Goal: Task Accomplishment & Management: Manage account settings

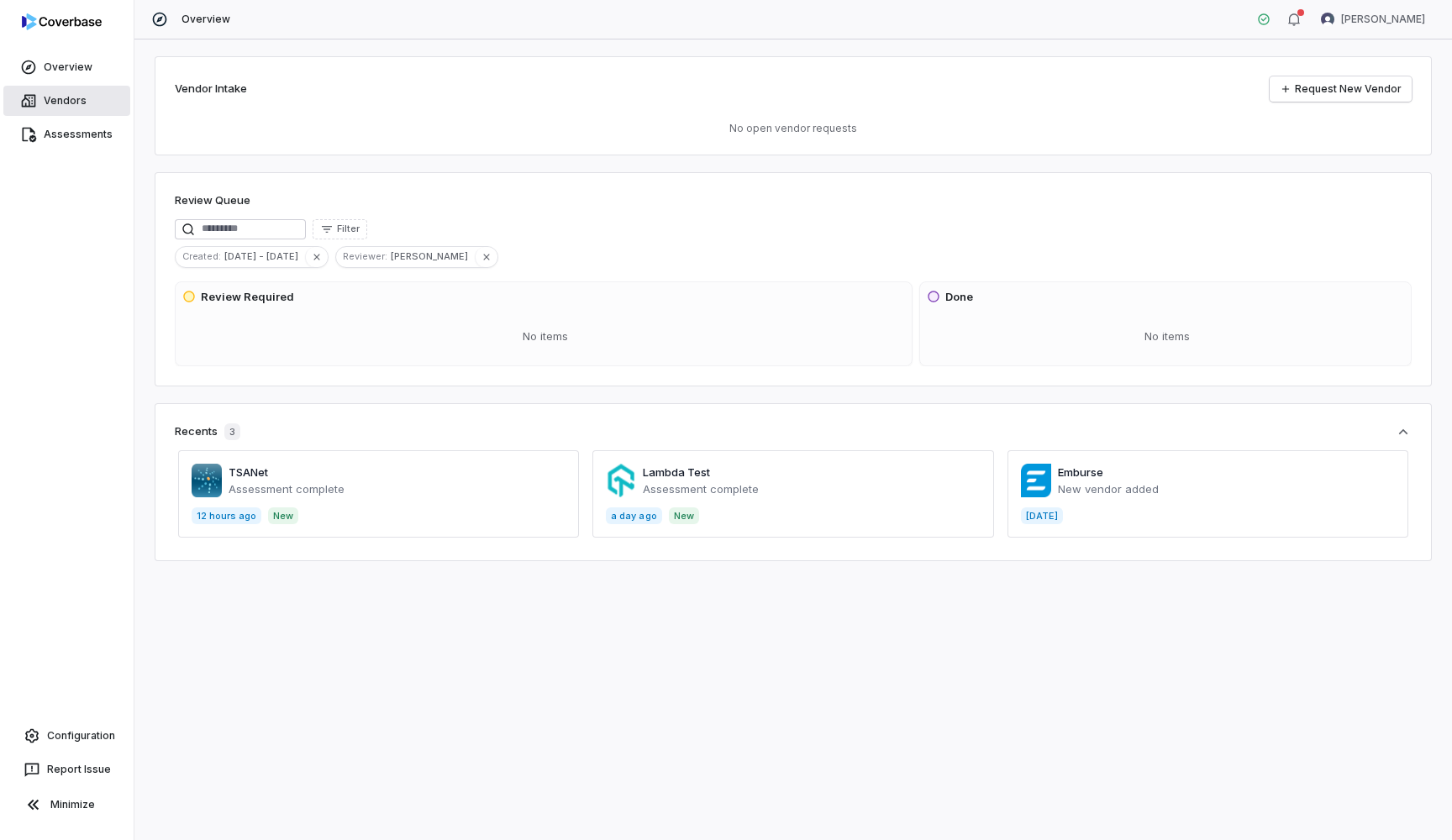
click at [24, 103] on icon at bounding box center [28, 100] width 17 height 17
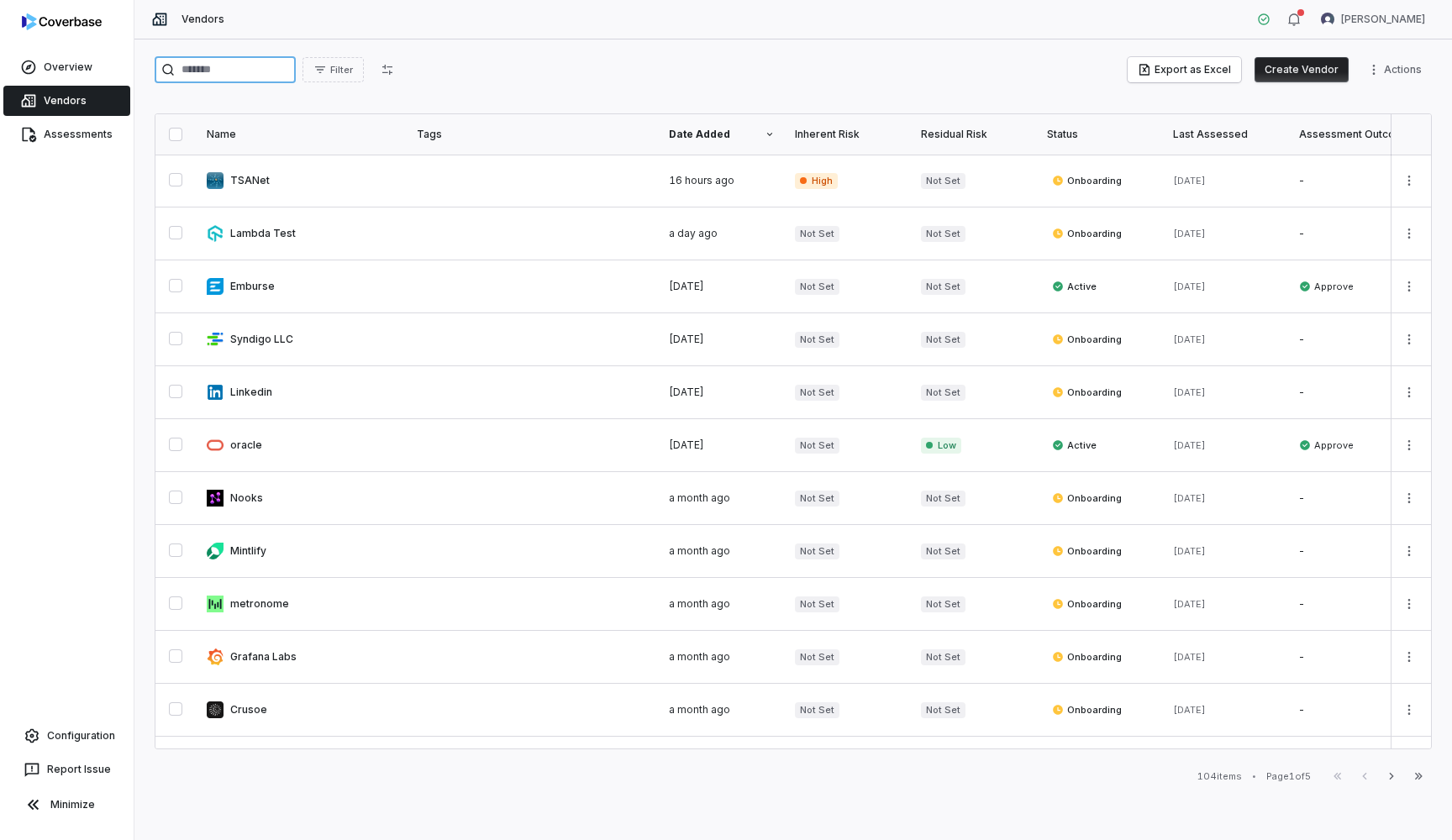
click at [245, 72] on input "search" at bounding box center [224, 69] width 141 height 27
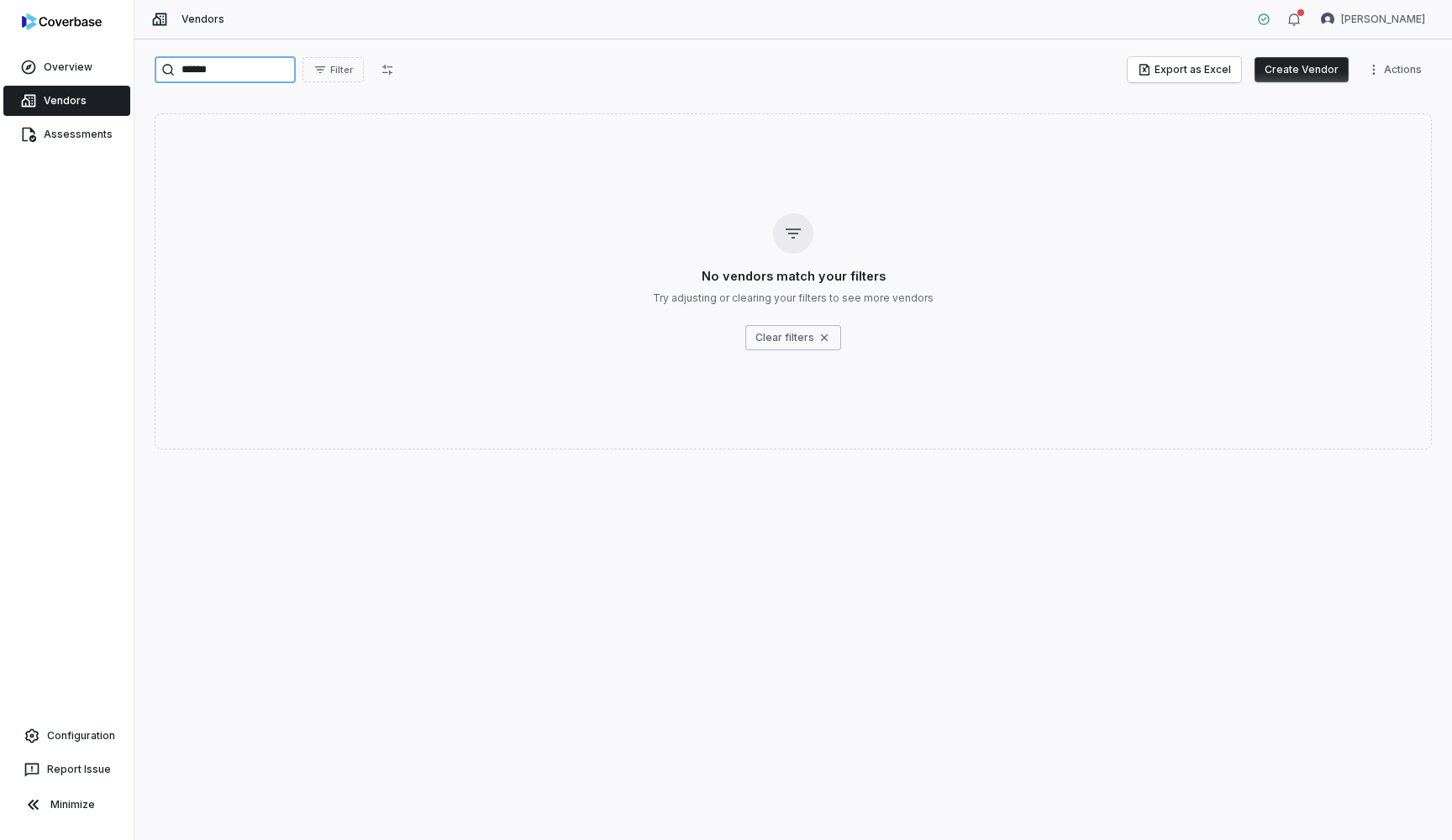
type input "******"
click at [1285, 71] on button "Create Vendor" at bounding box center [1301, 69] width 94 height 25
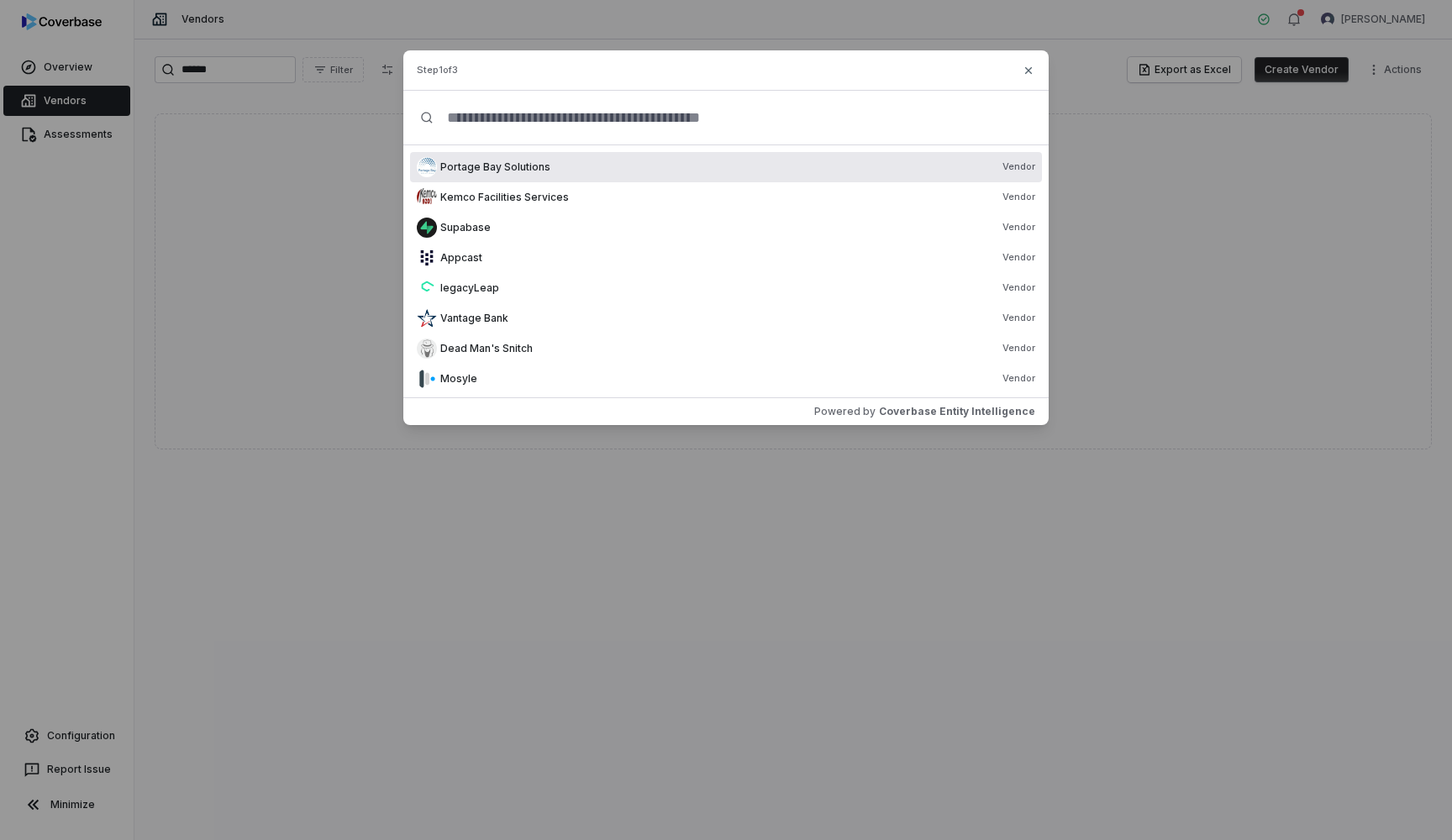
paste input "**********"
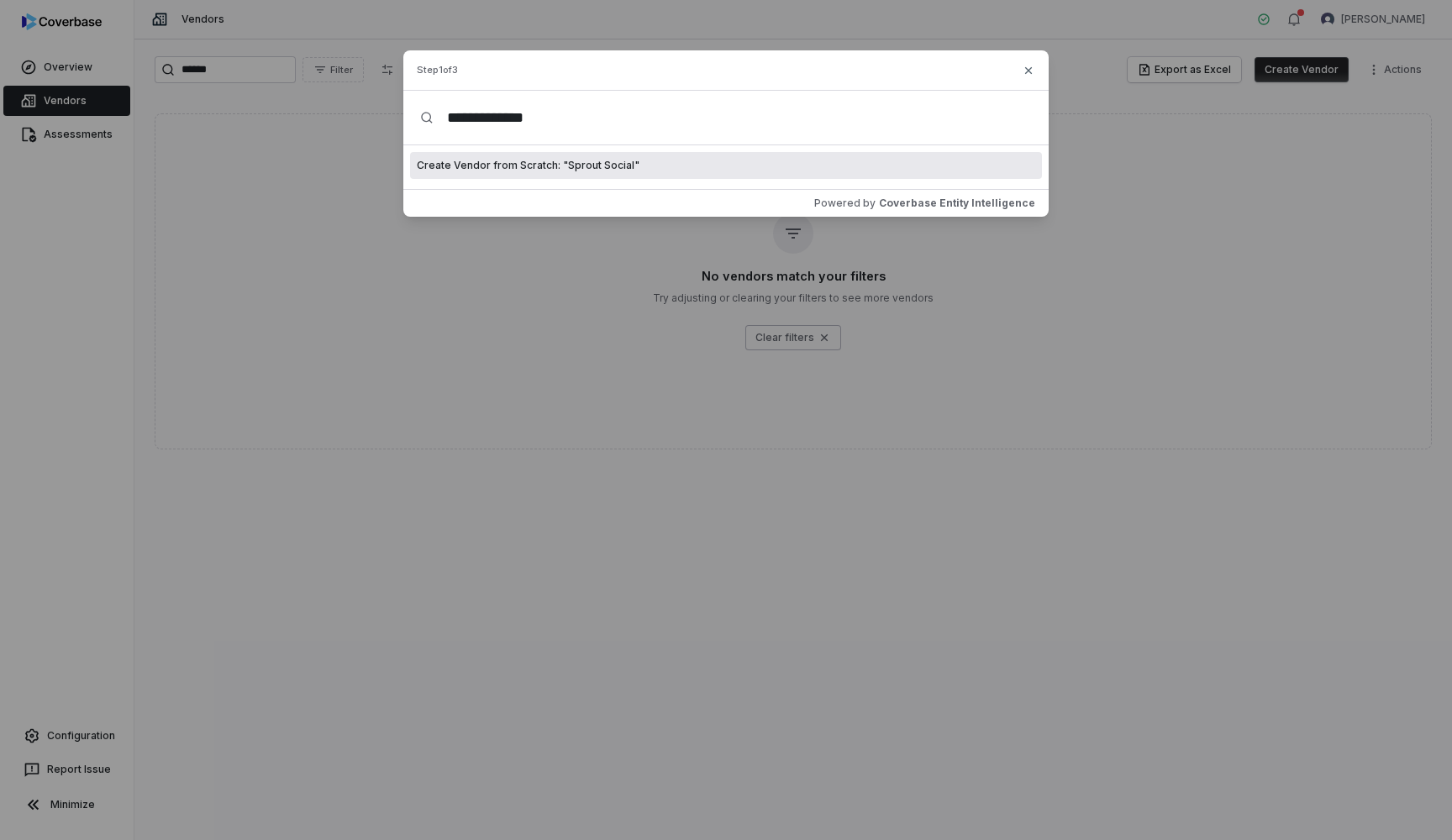
type input "**********"
click at [569, 174] on div "Create Vendor from Scratch: " Sprout Social "" at bounding box center [726, 165] width 632 height 27
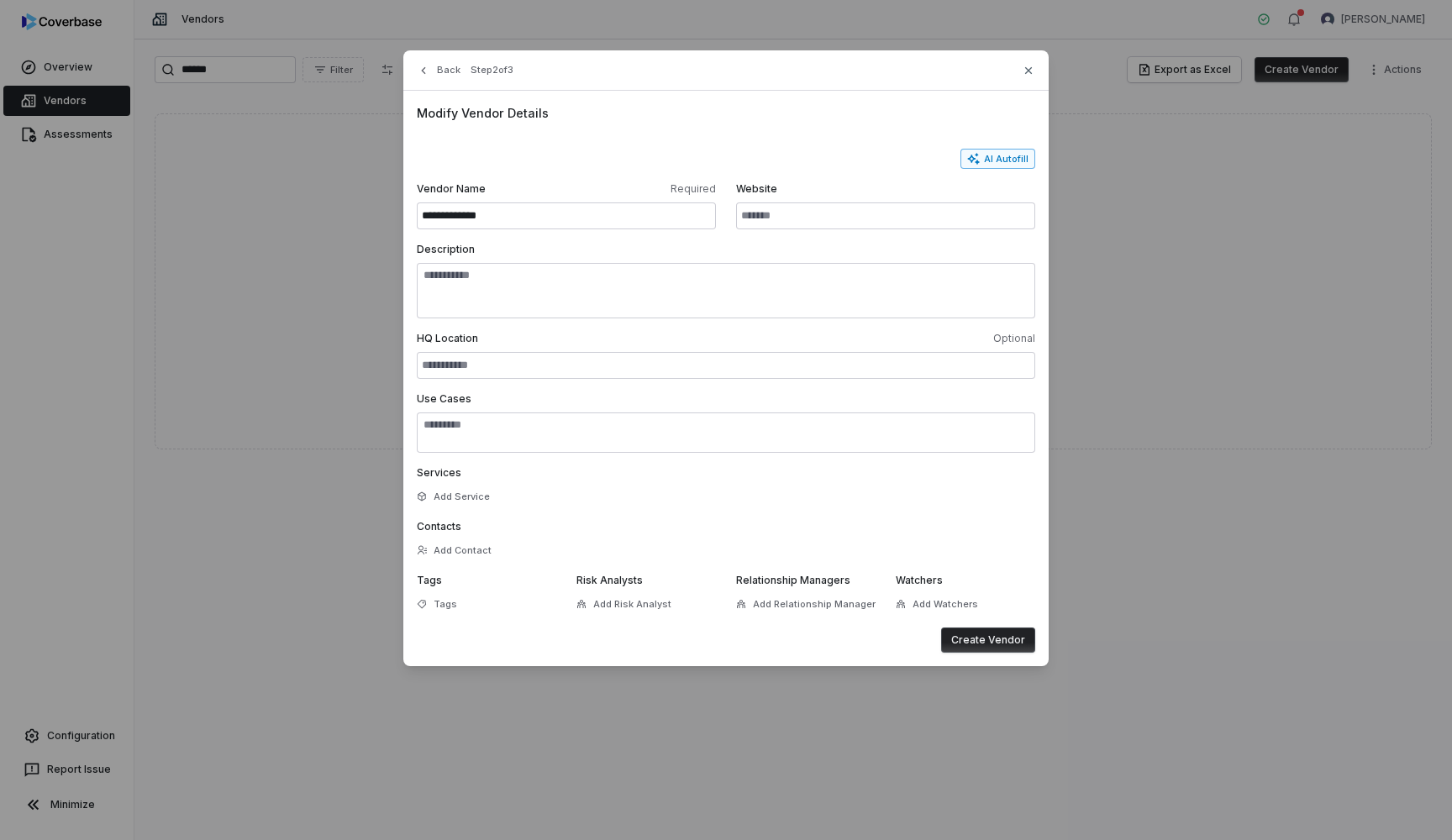
click at [1012, 155] on button "AI Autofill" at bounding box center [998, 159] width 75 height 20
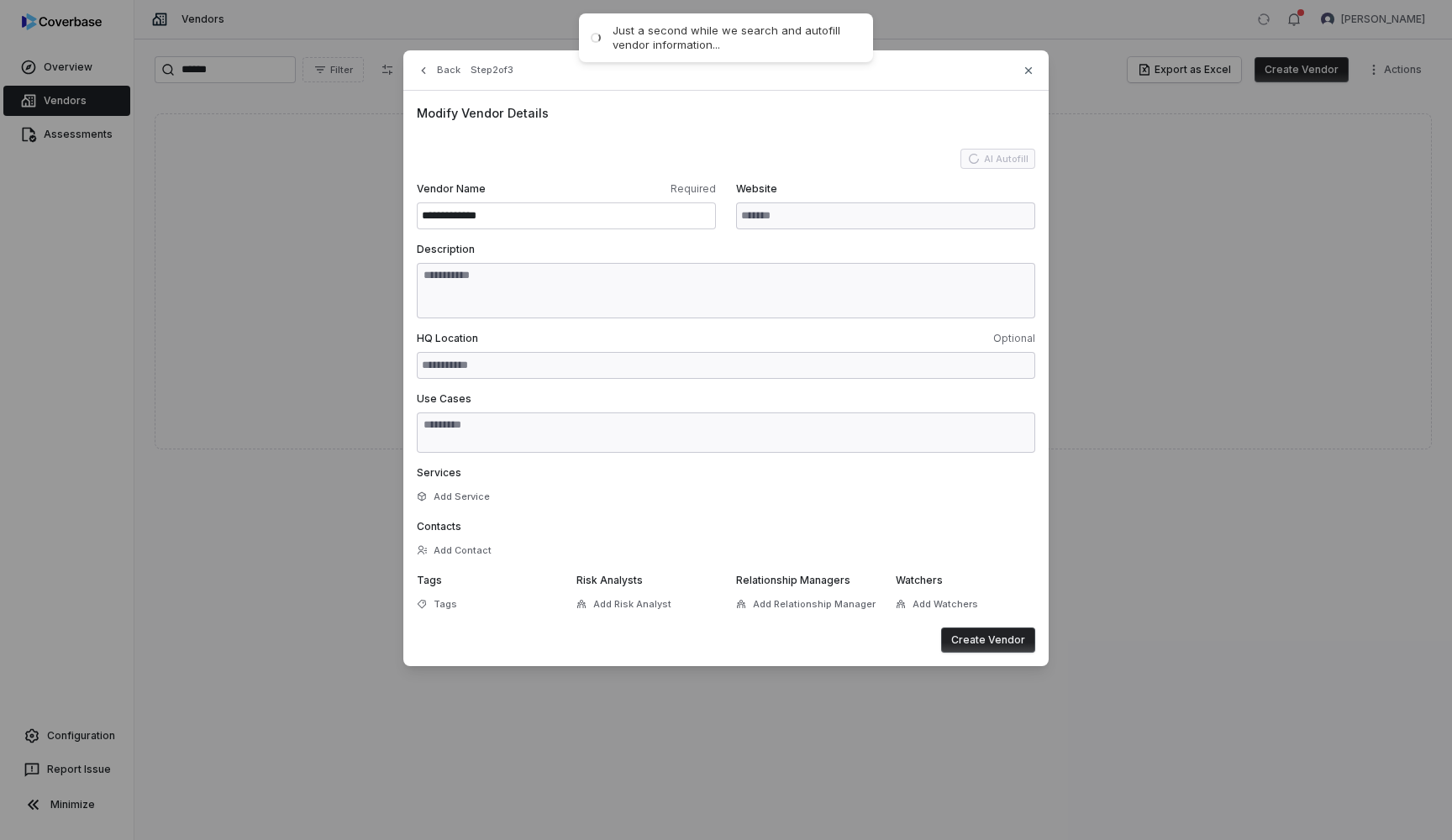
type input "**********"
type textarea "**********"
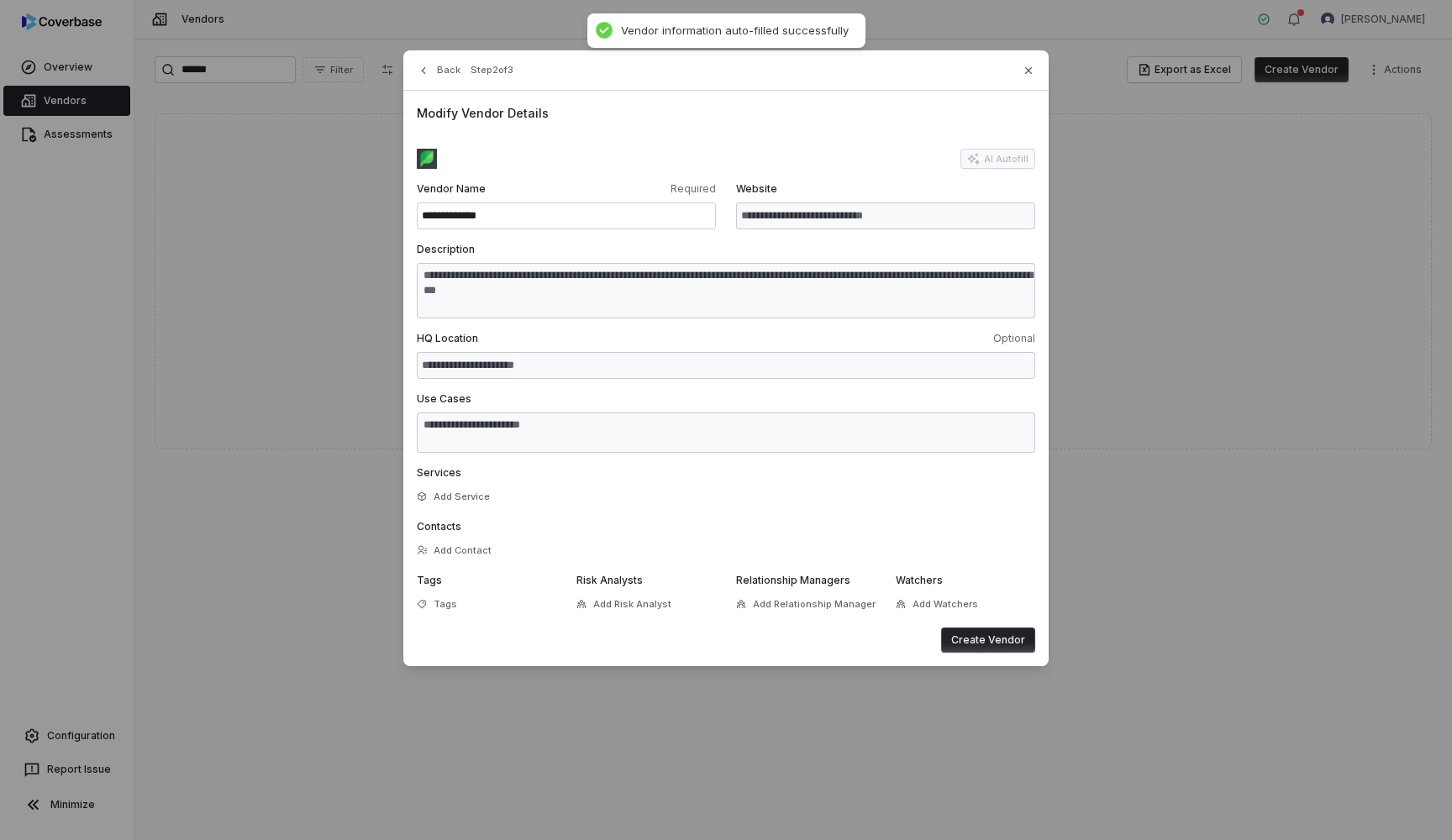
type textarea "**********"
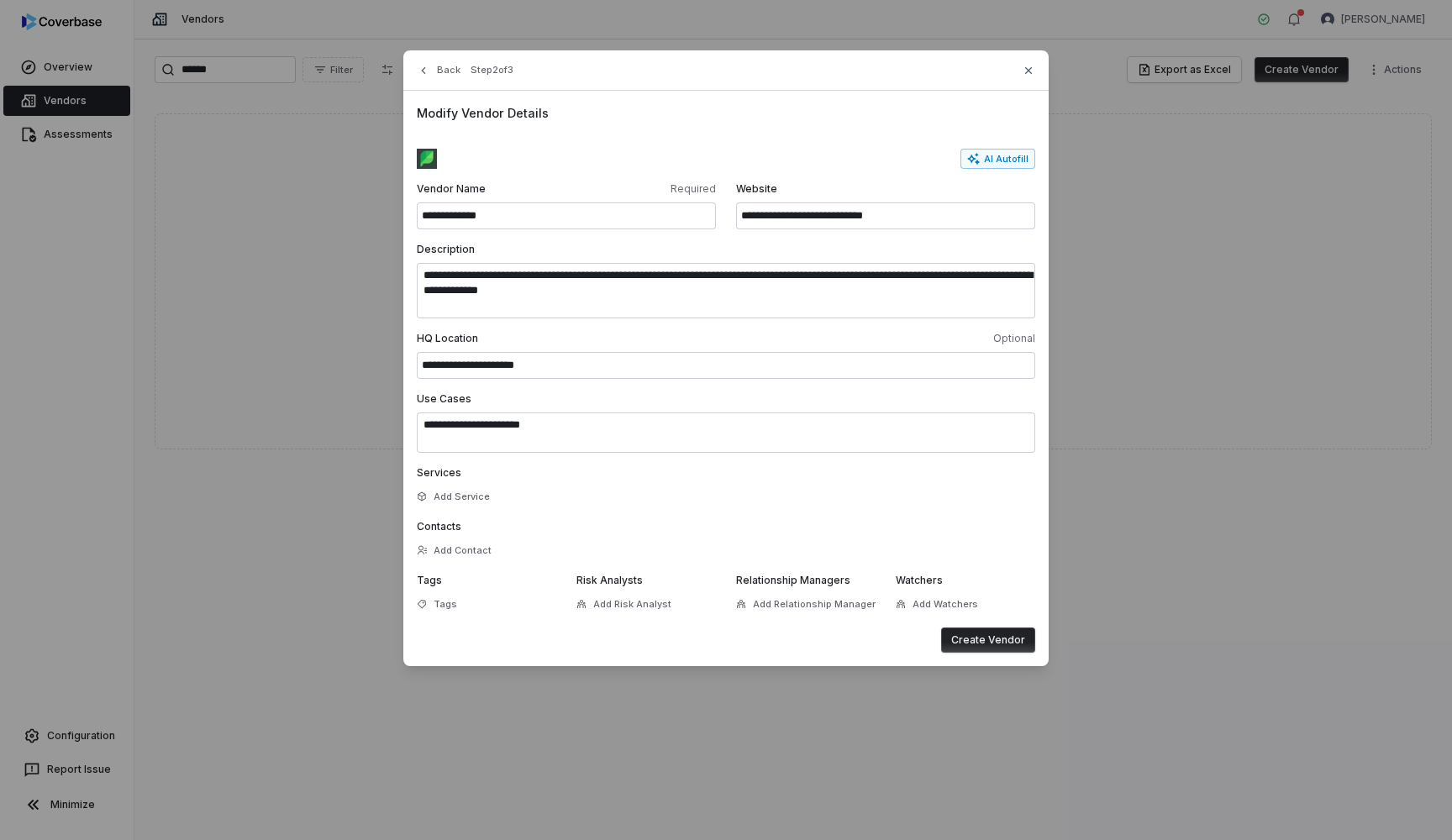
click at [998, 641] on button "Create Vendor" at bounding box center [988, 640] width 94 height 25
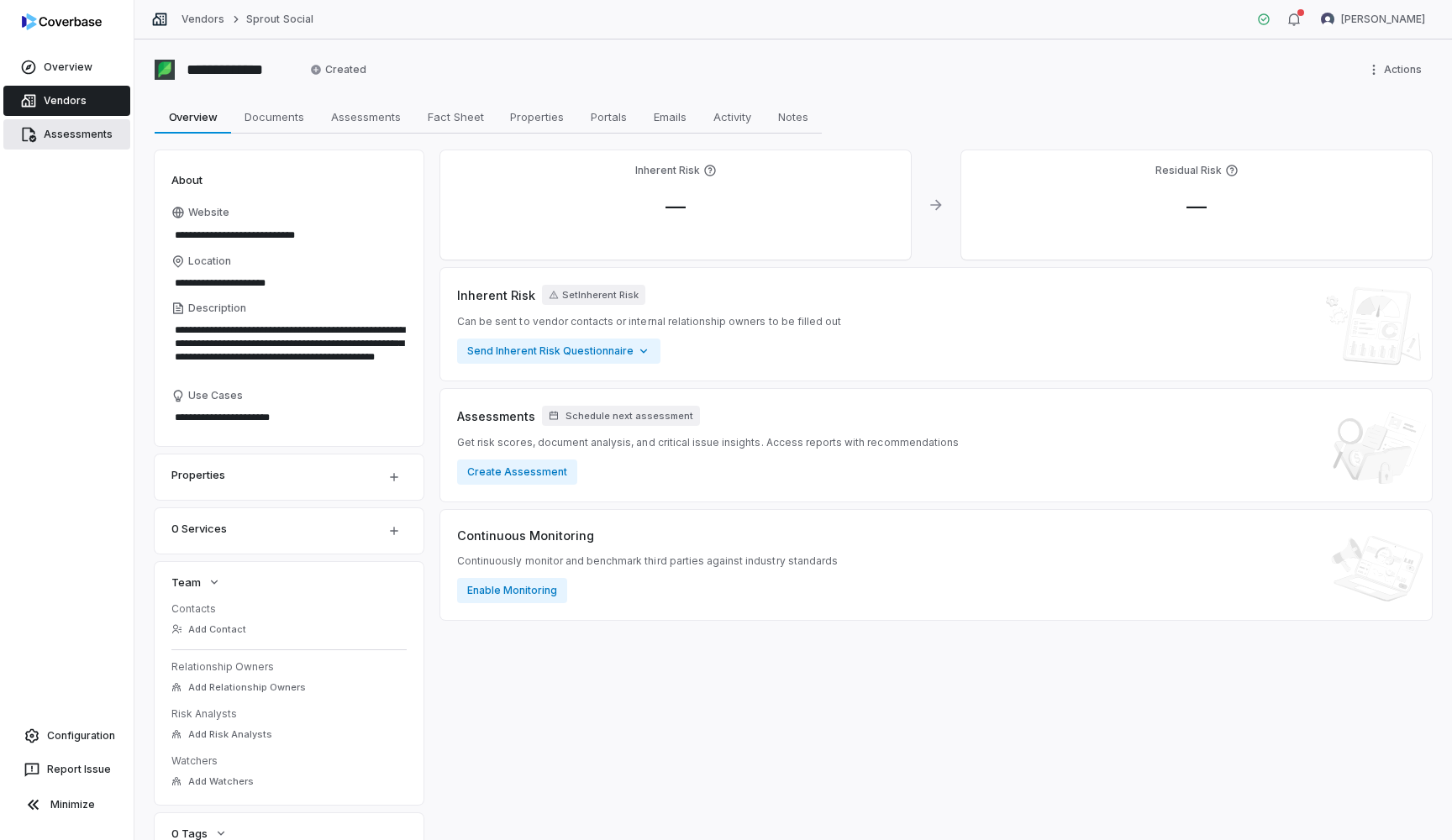
click at [81, 144] on link "Assessments" at bounding box center [67, 135] width 127 height 30
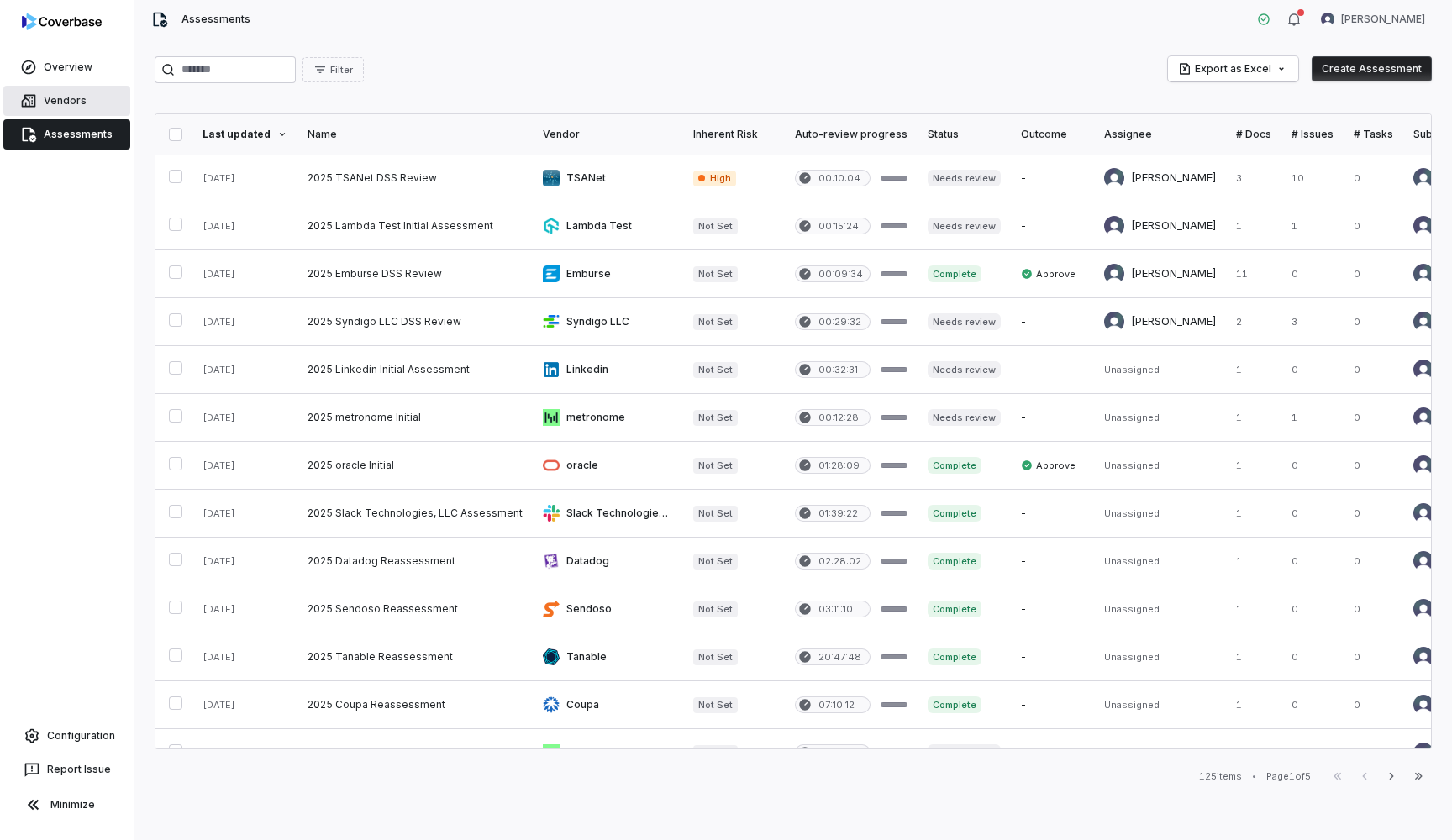
click at [81, 98] on span "Vendors" at bounding box center [65, 100] width 43 height 13
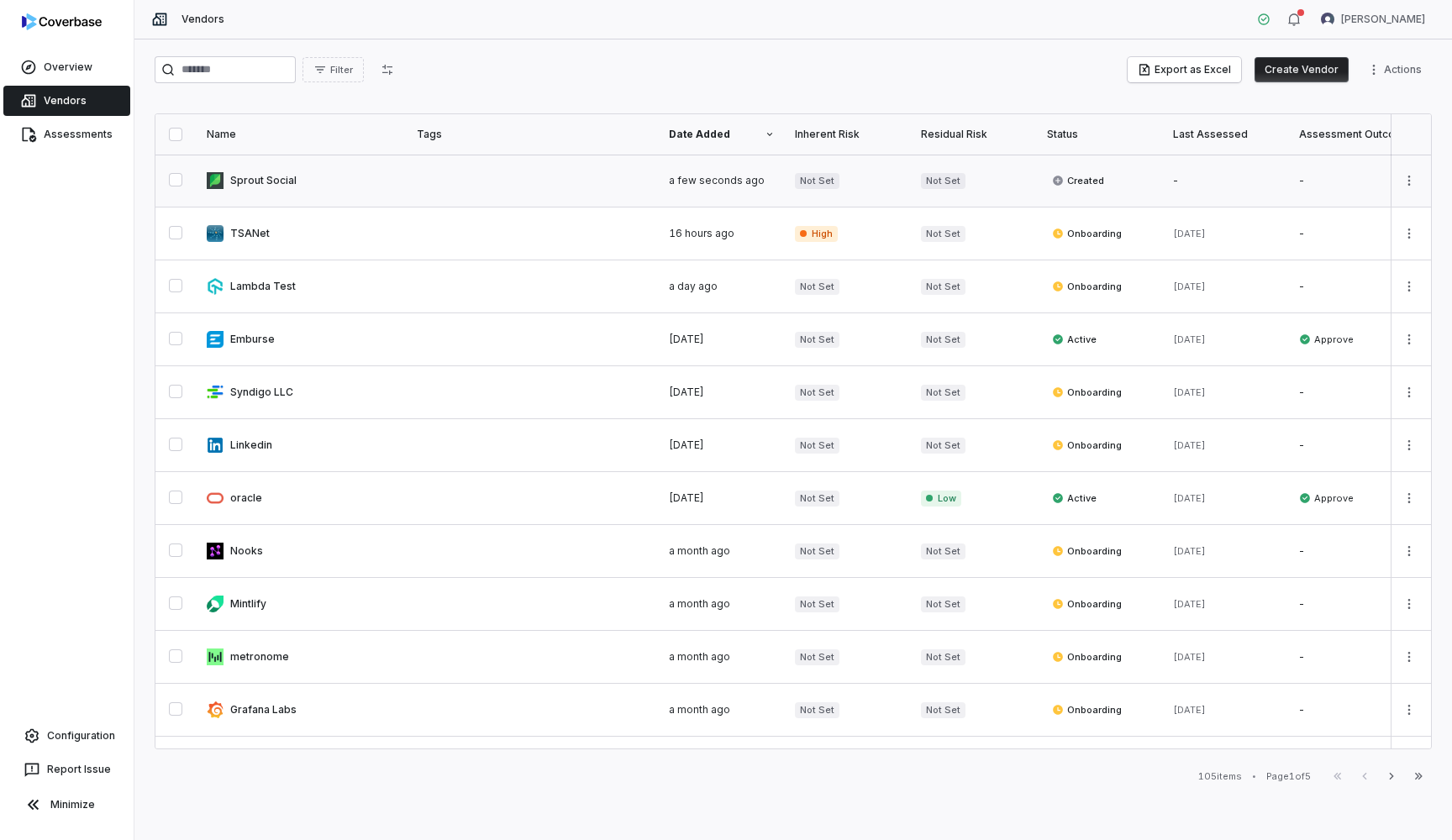
click at [286, 176] on link at bounding box center [302, 180] width 210 height 52
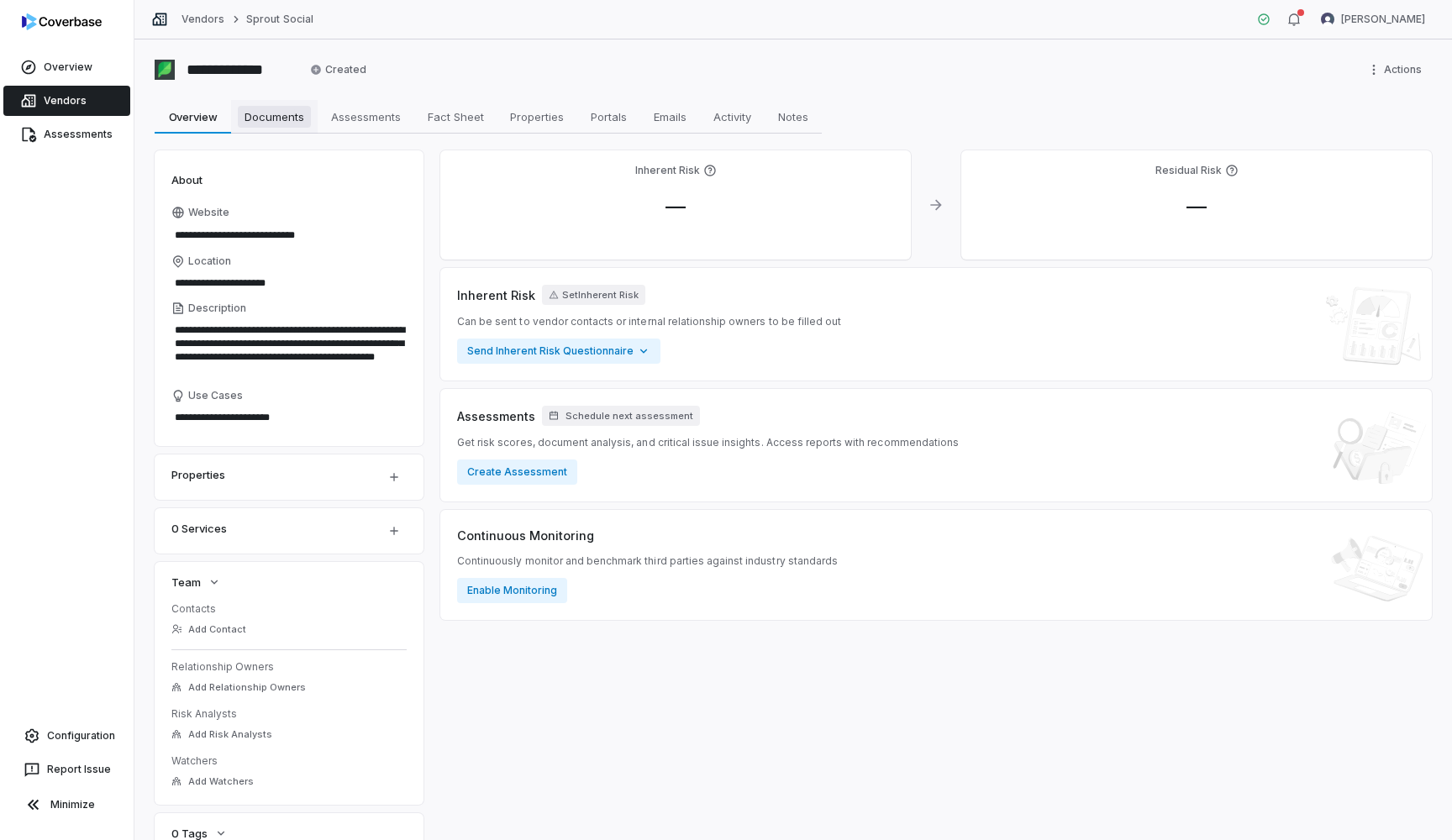
click at [281, 114] on span "Documents" at bounding box center [274, 116] width 73 height 22
type textarea "*"
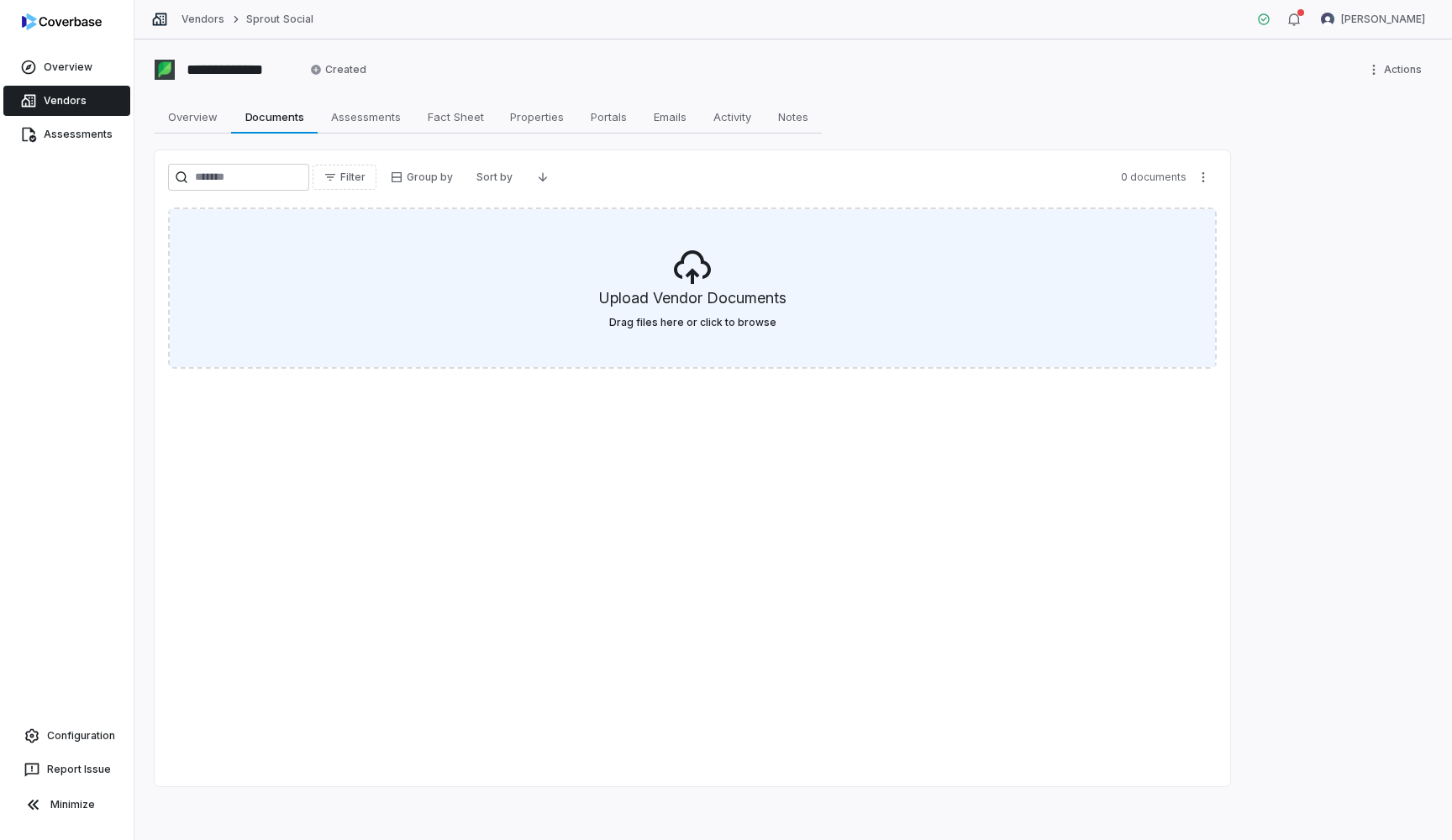
click at [704, 307] on h5 "Upload Vendor Documents" at bounding box center [692, 302] width 187 height 28
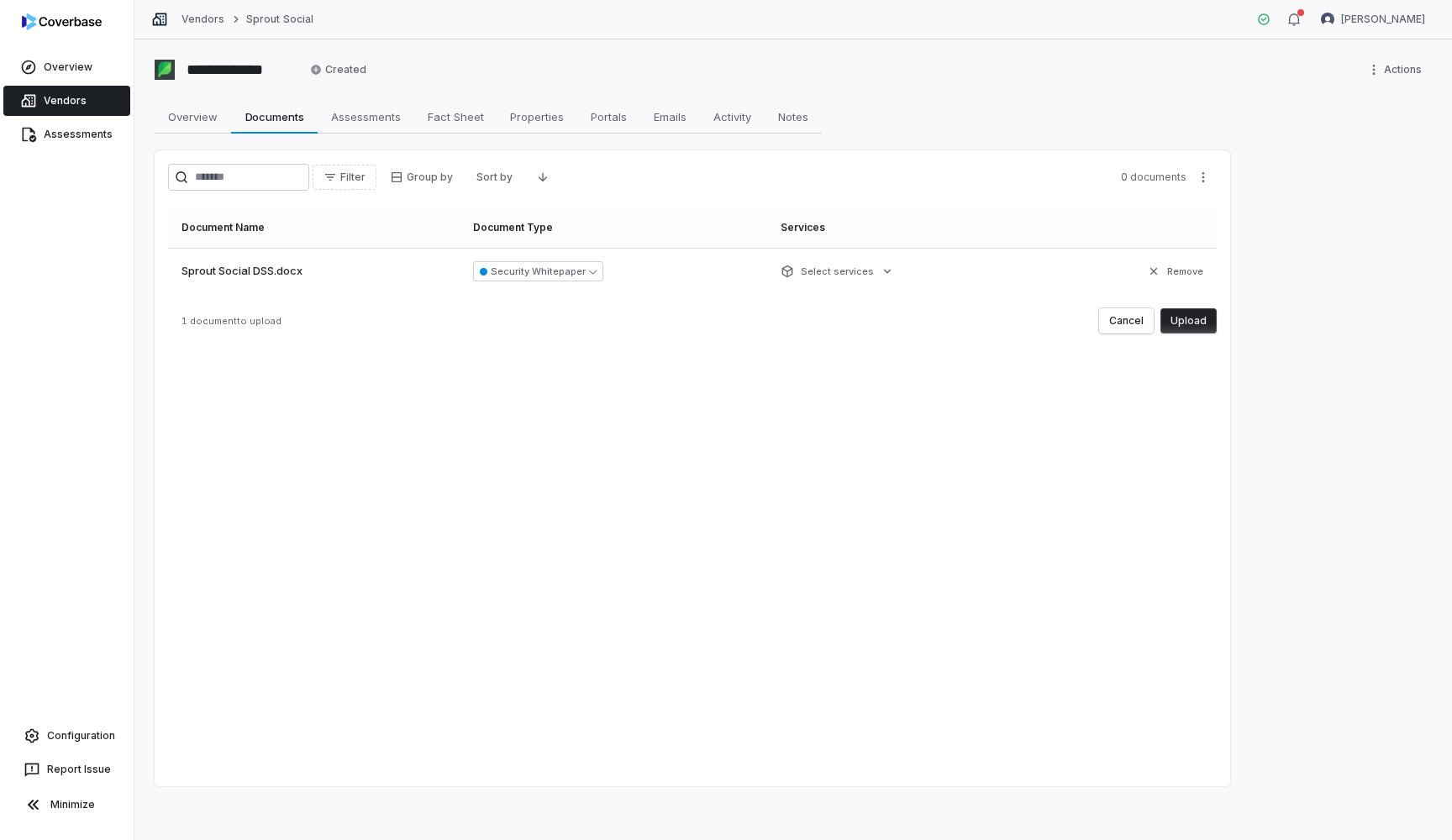
click at [1189, 326] on button "Upload" at bounding box center [1188, 321] width 56 height 25
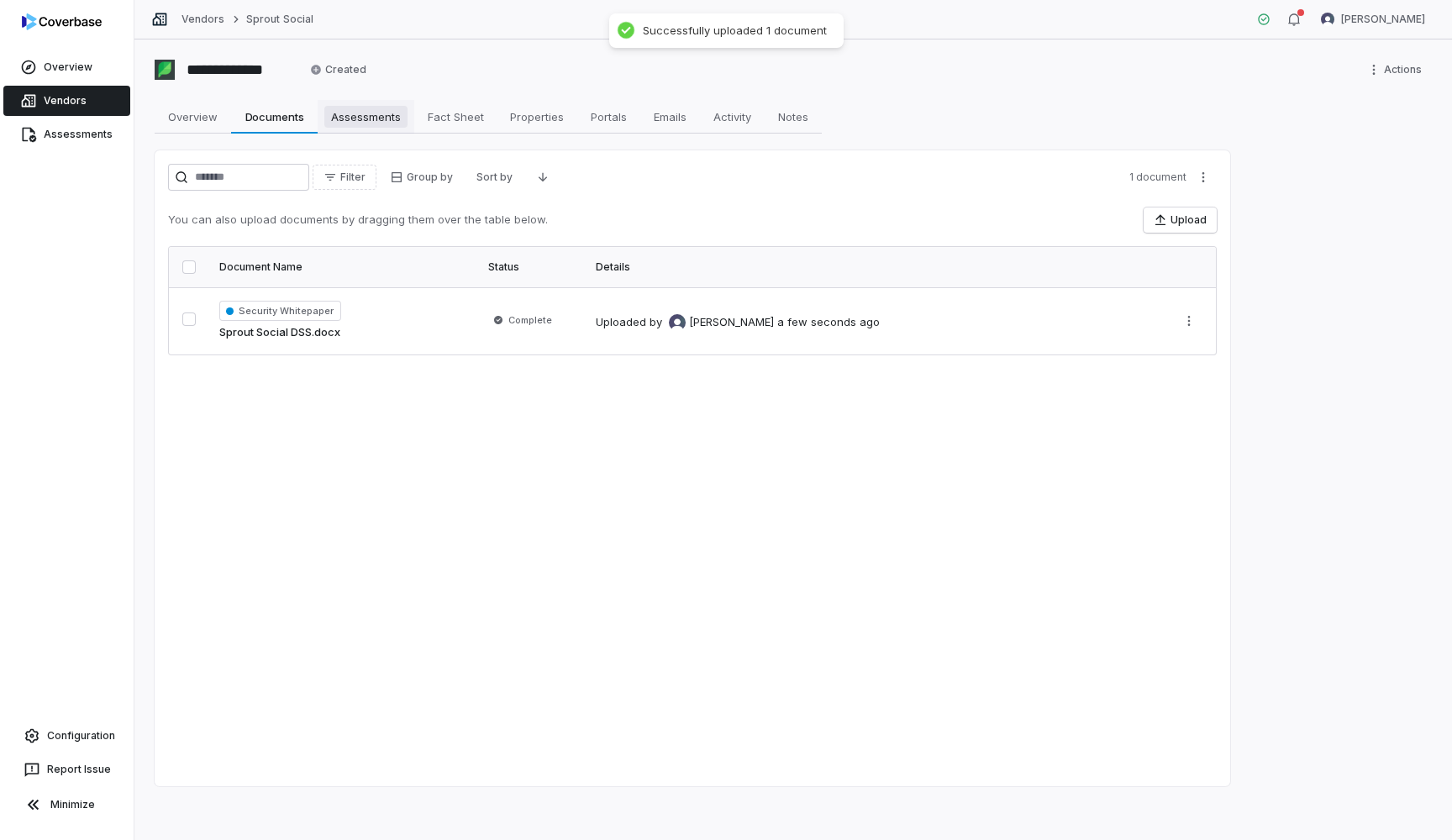
click at [378, 122] on span "Assessments" at bounding box center [366, 116] width 83 height 22
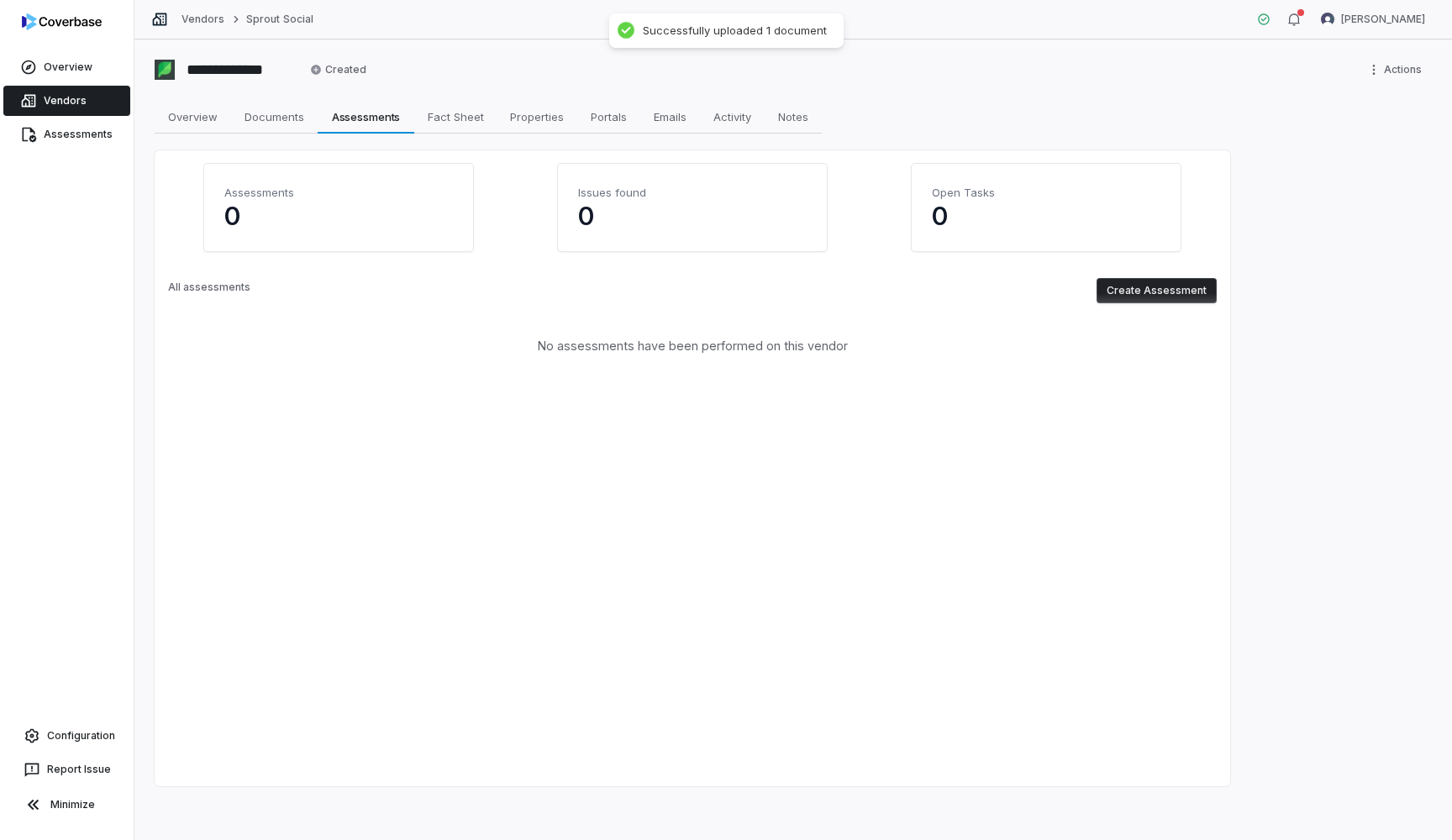
click at [1148, 290] on button "Create Assessment" at bounding box center [1156, 291] width 120 height 25
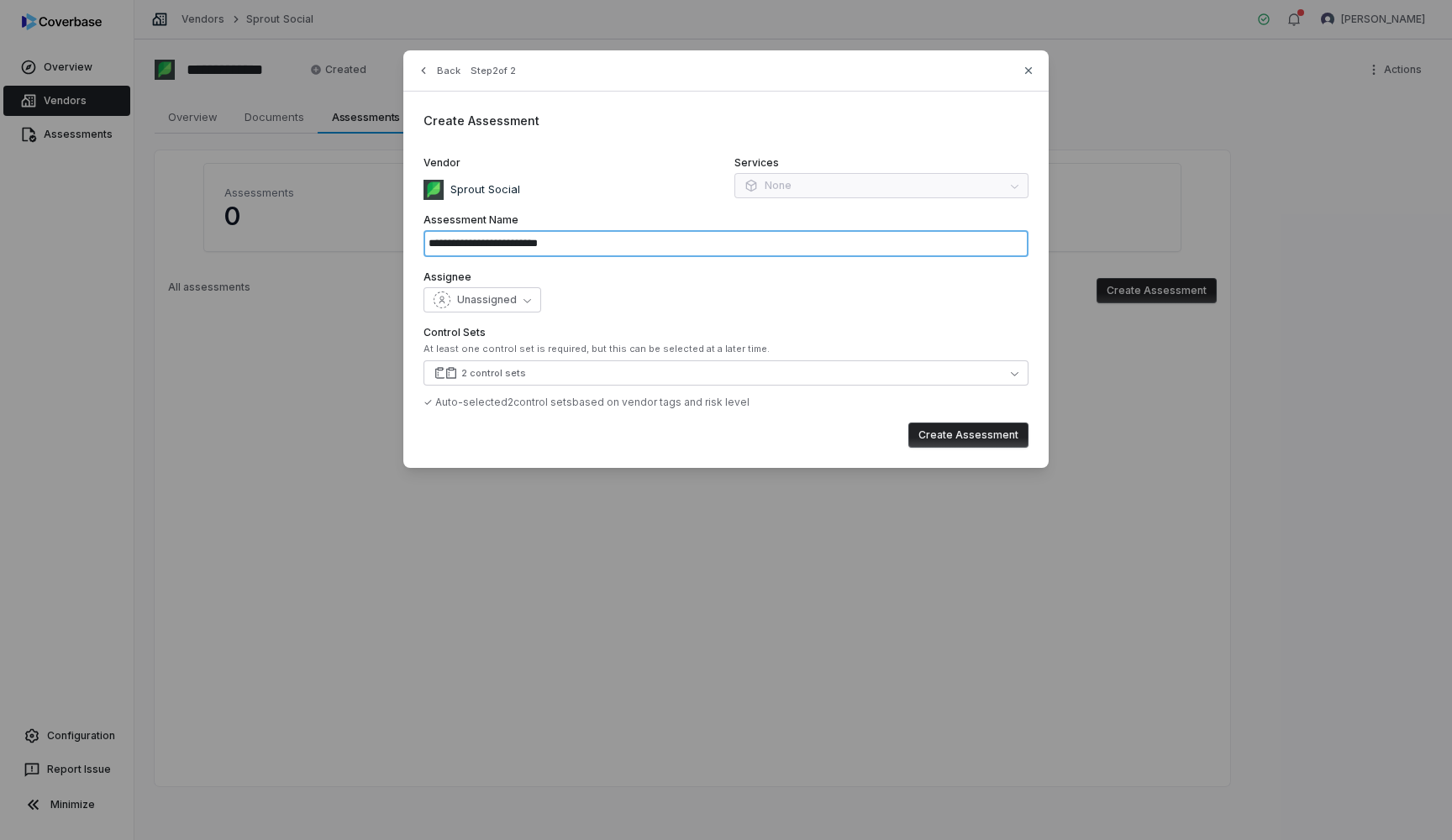
click at [581, 247] on input "**********" at bounding box center [726, 244] width 605 height 27
type input "**********"
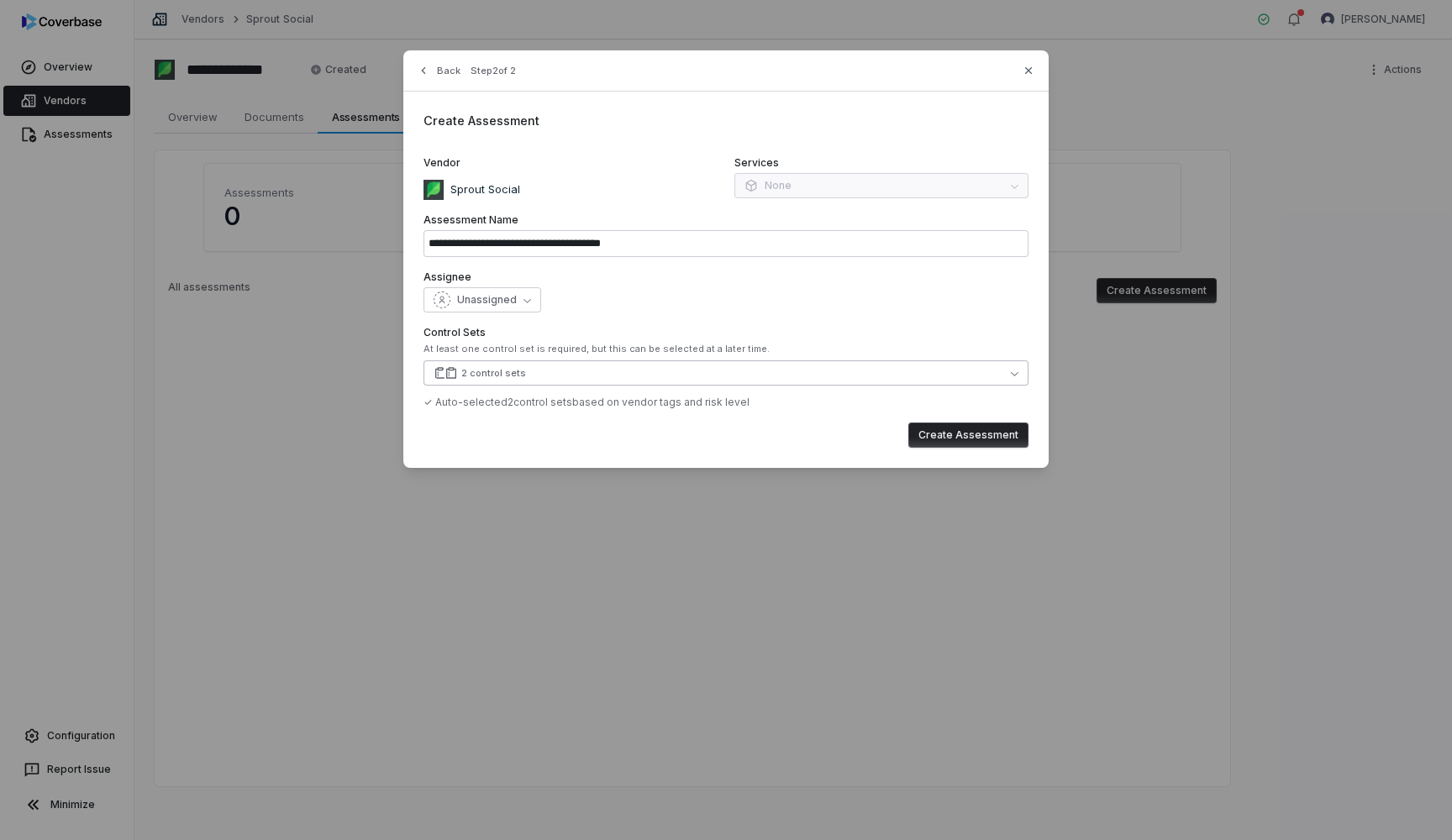
click at [480, 372] on div "2 control sets" at bounding box center [493, 373] width 65 height 12
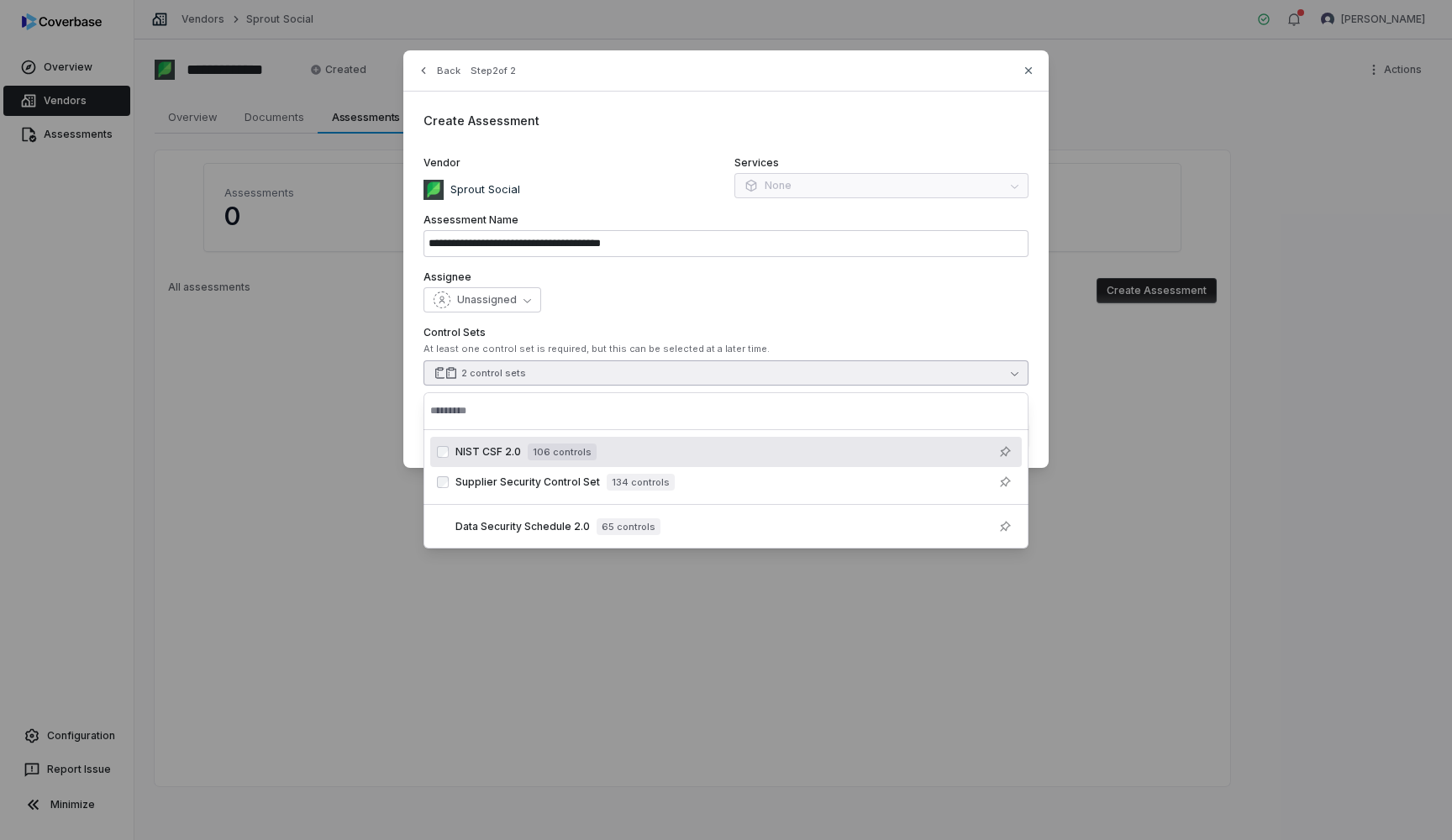
click at [458, 453] on span "NIST CSF 2.0" at bounding box center [488, 451] width 66 height 13
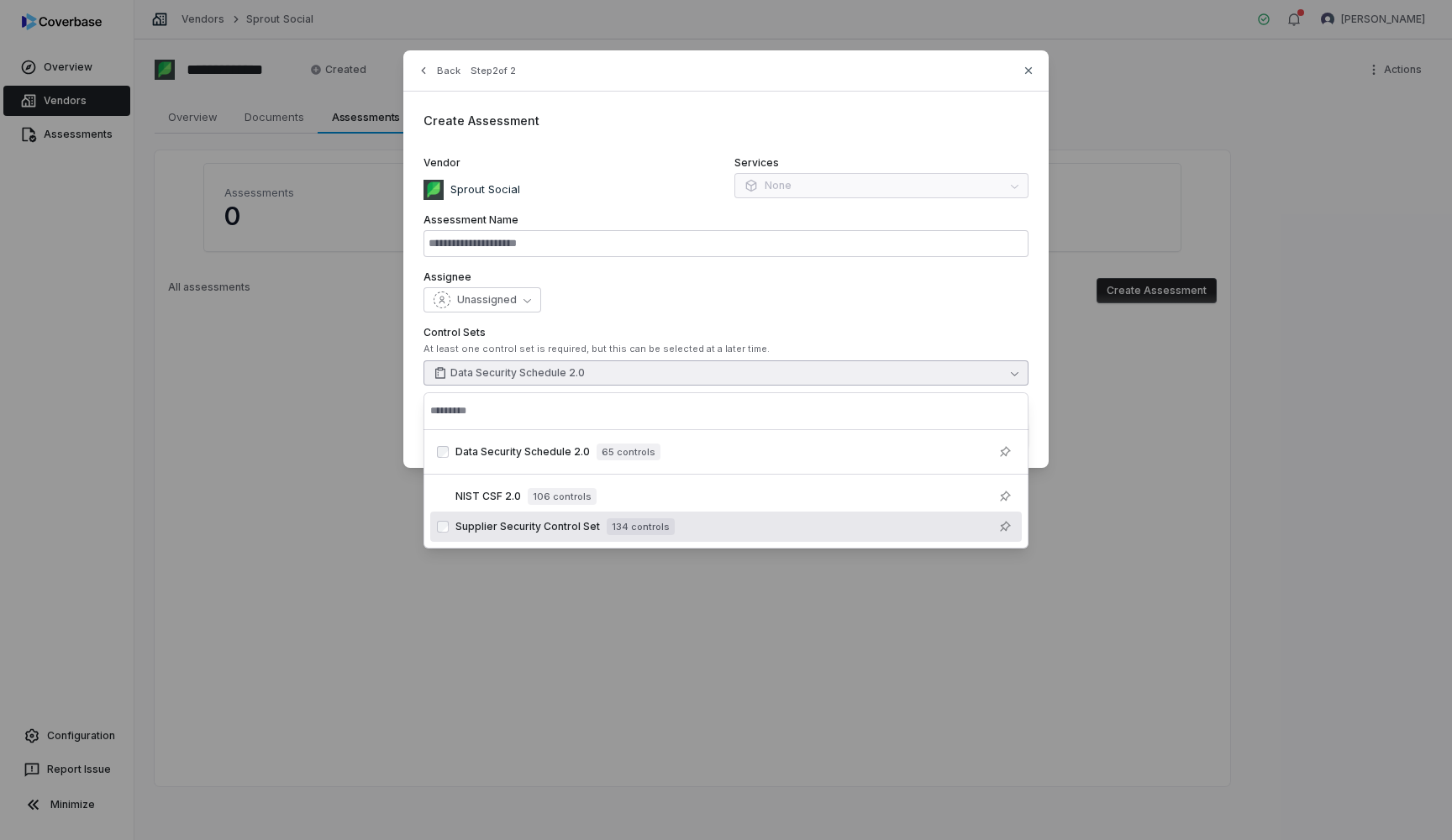
type input "**********"
click at [610, 656] on div "**********" at bounding box center [726, 420] width 1452 height 840
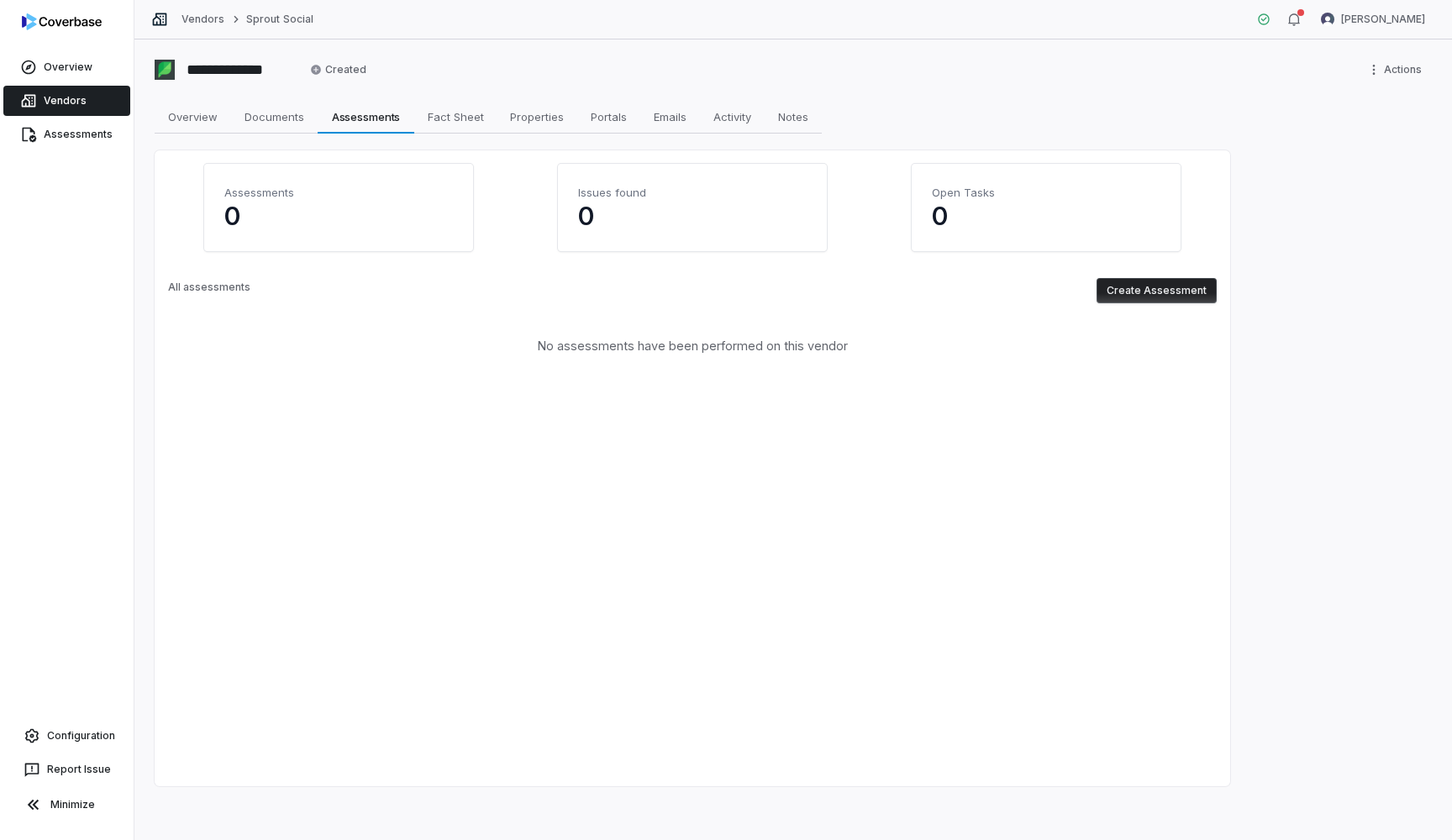
click at [1149, 292] on button "Create Assessment" at bounding box center [1156, 291] width 120 height 25
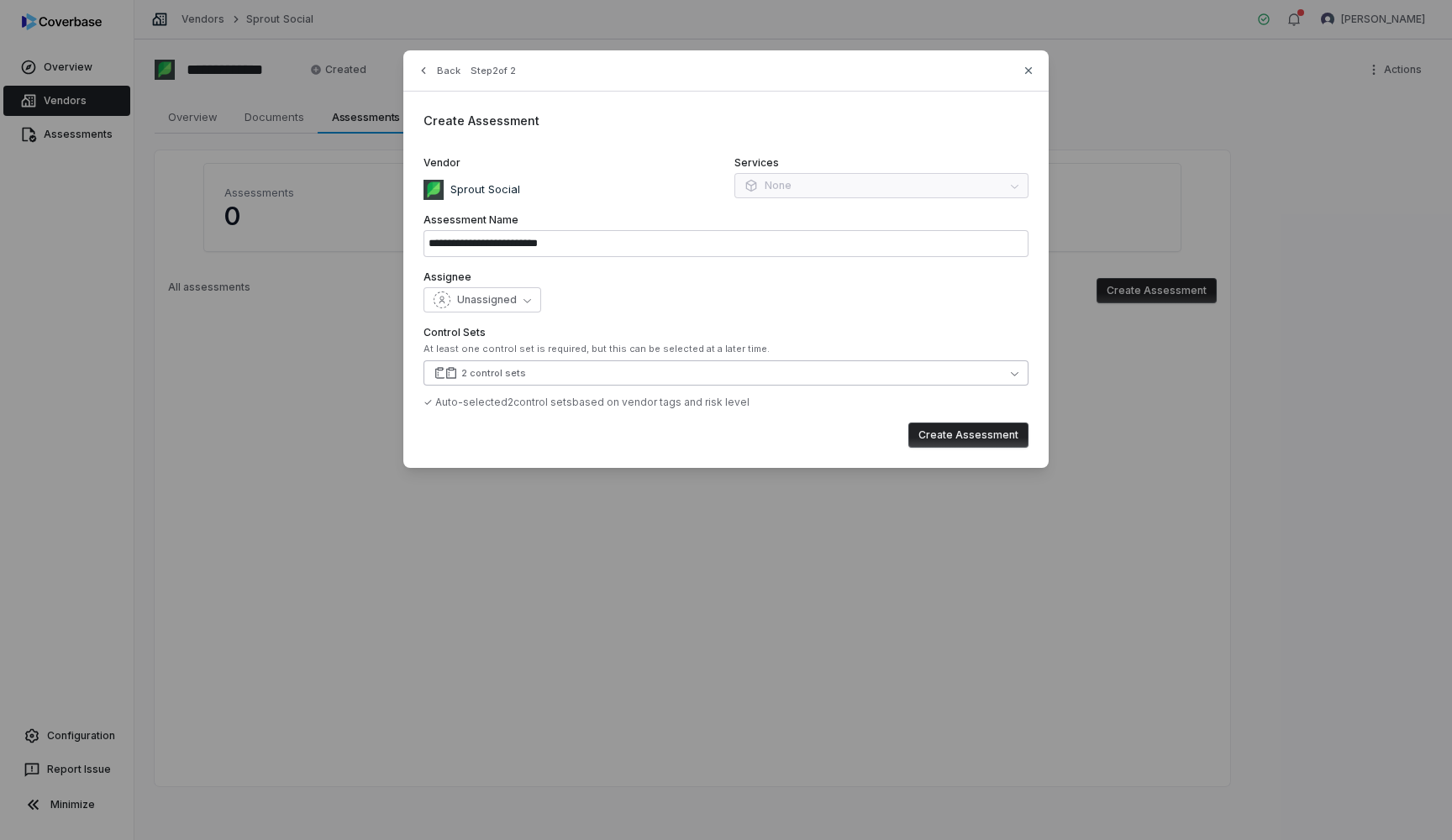
click at [590, 378] on button "2 control sets" at bounding box center [726, 373] width 605 height 25
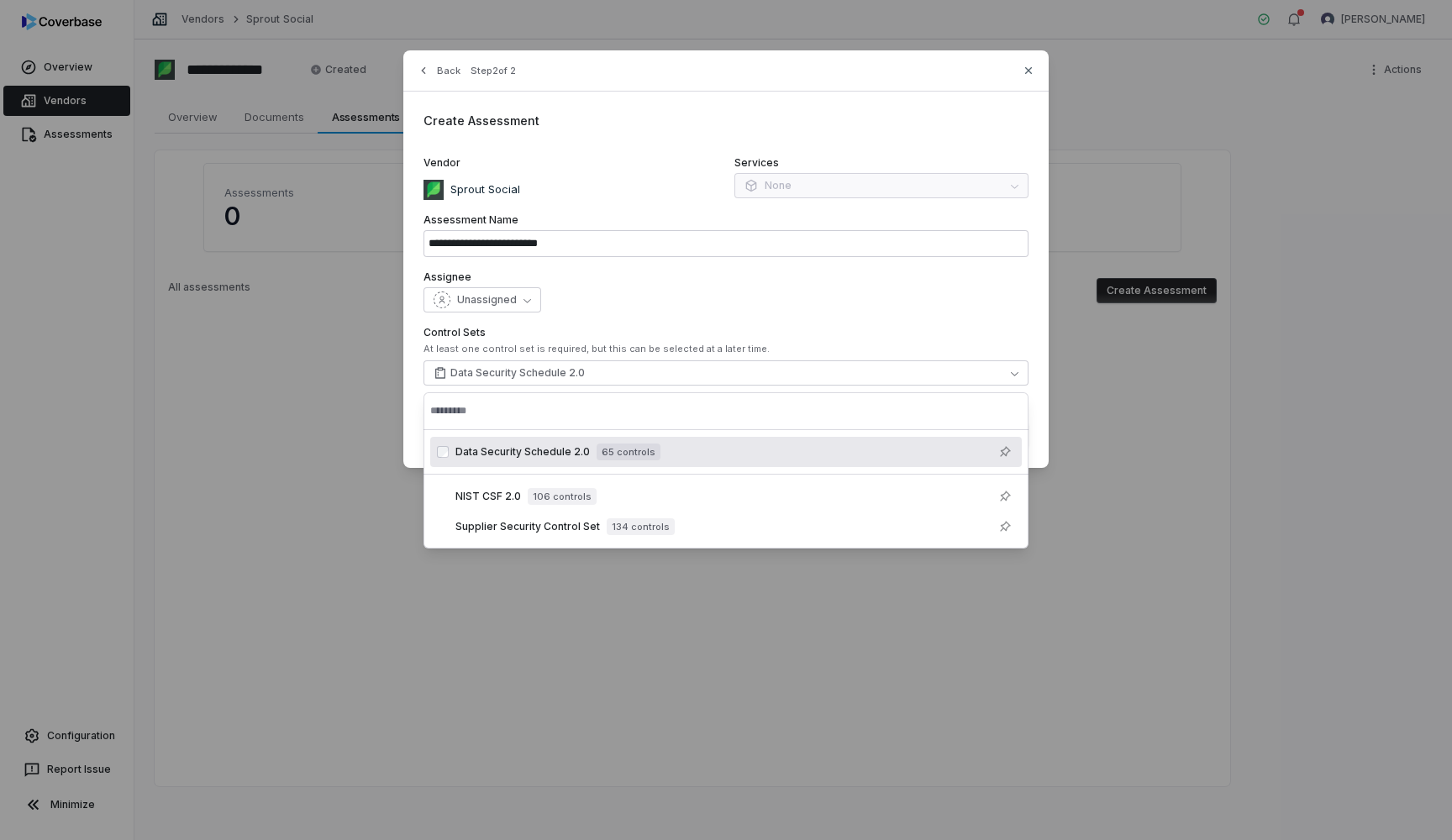
click at [685, 325] on div "**********" at bounding box center [726, 259] width 646 height 418
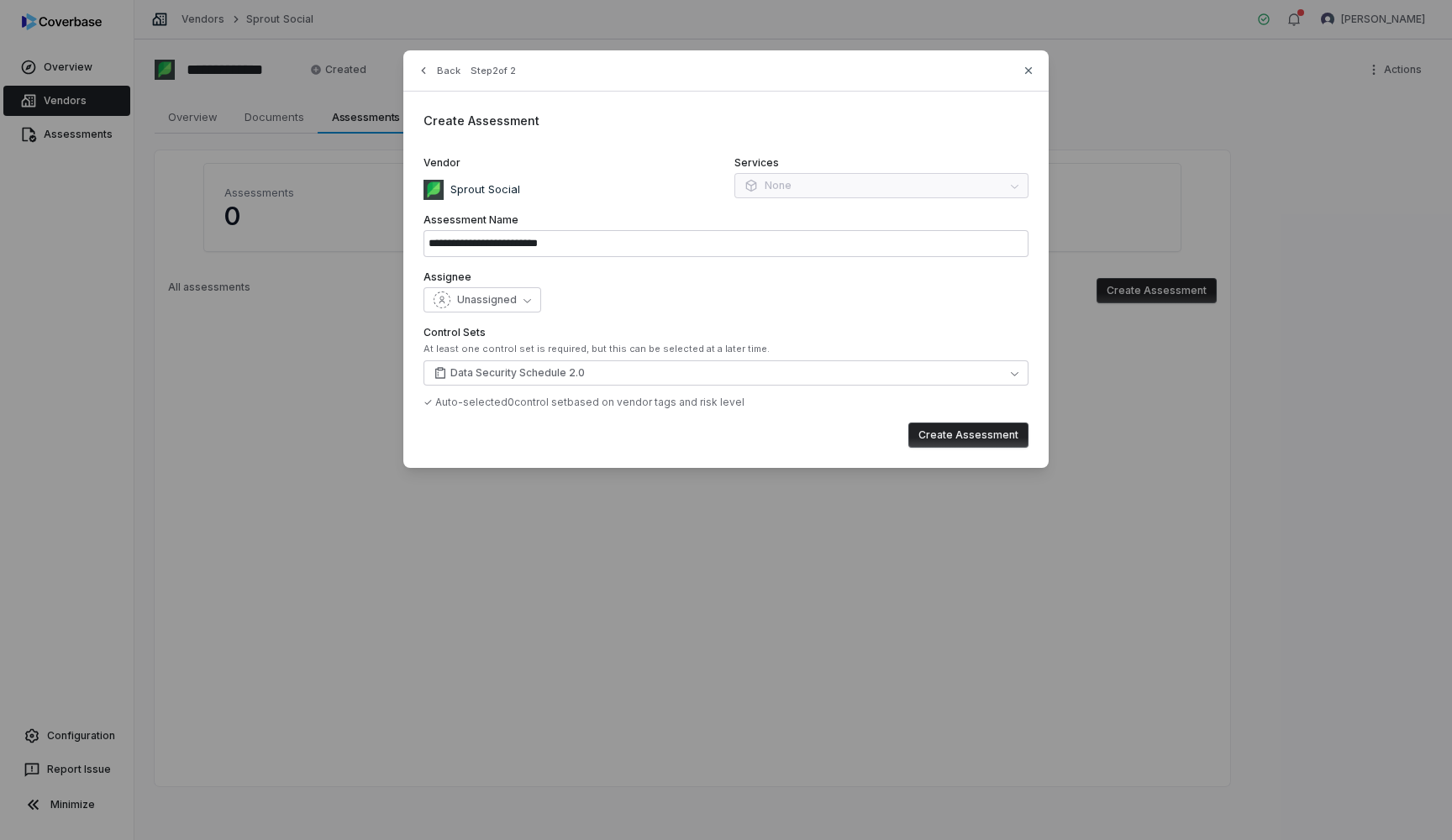
click at [953, 435] on button "Create Assessment" at bounding box center [968, 436] width 120 height 25
type input "**********"
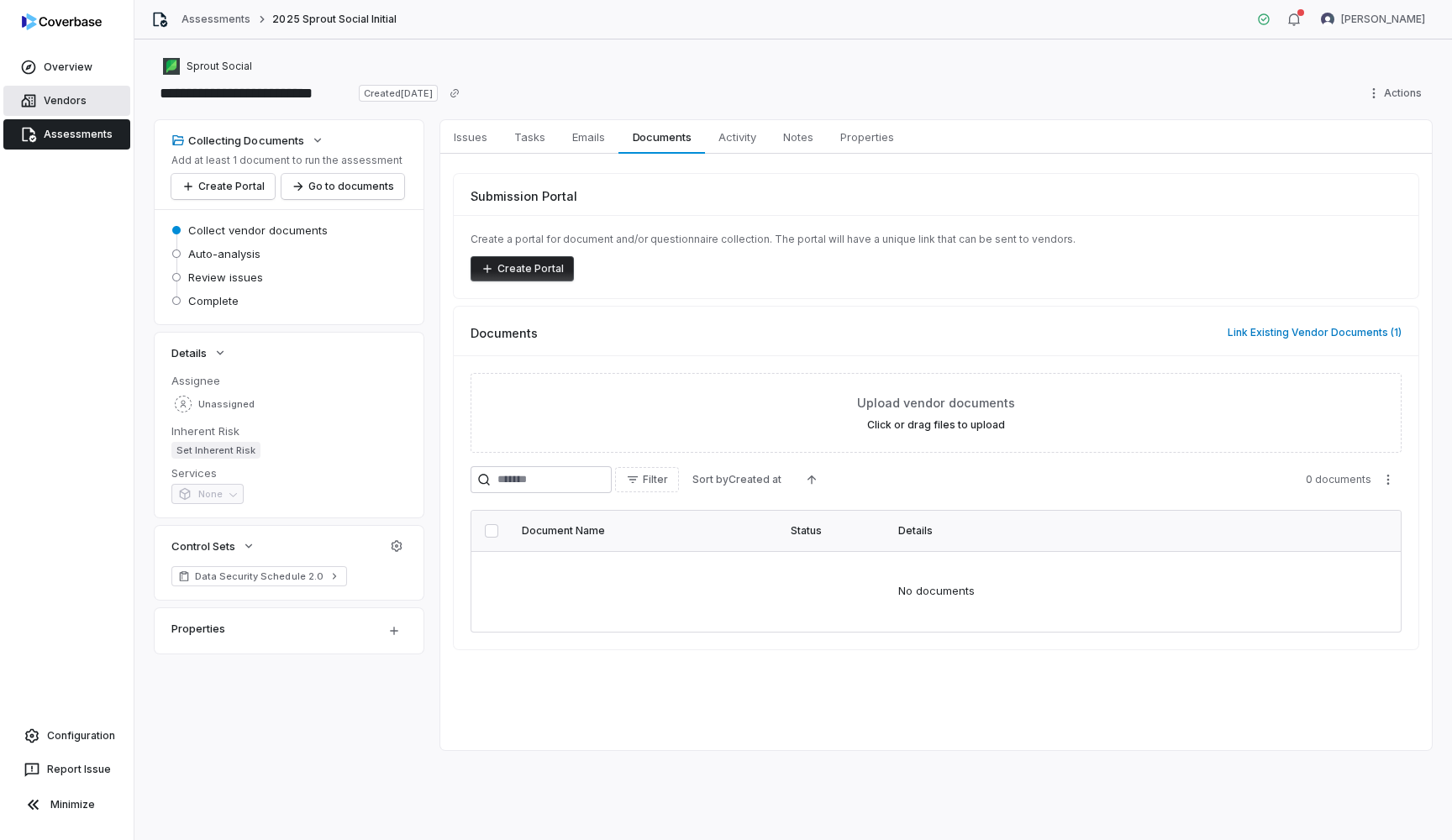
click at [79, 104] on span "Vendors" at bounding box center [65, 100] width 43 height 13
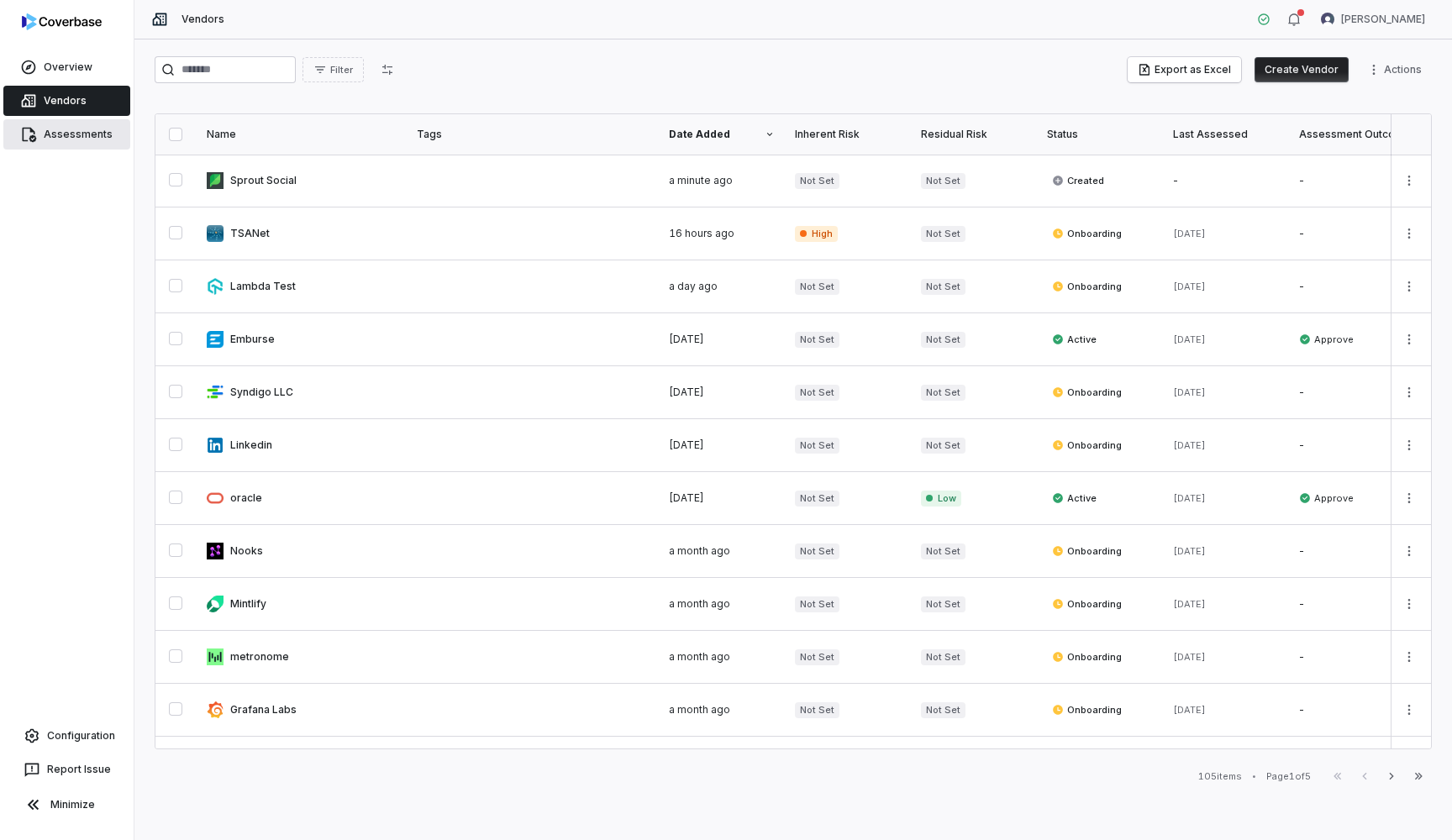
click at [78, 130] on span "Assessments" at bounding box center [78, 134] width 69 height 13
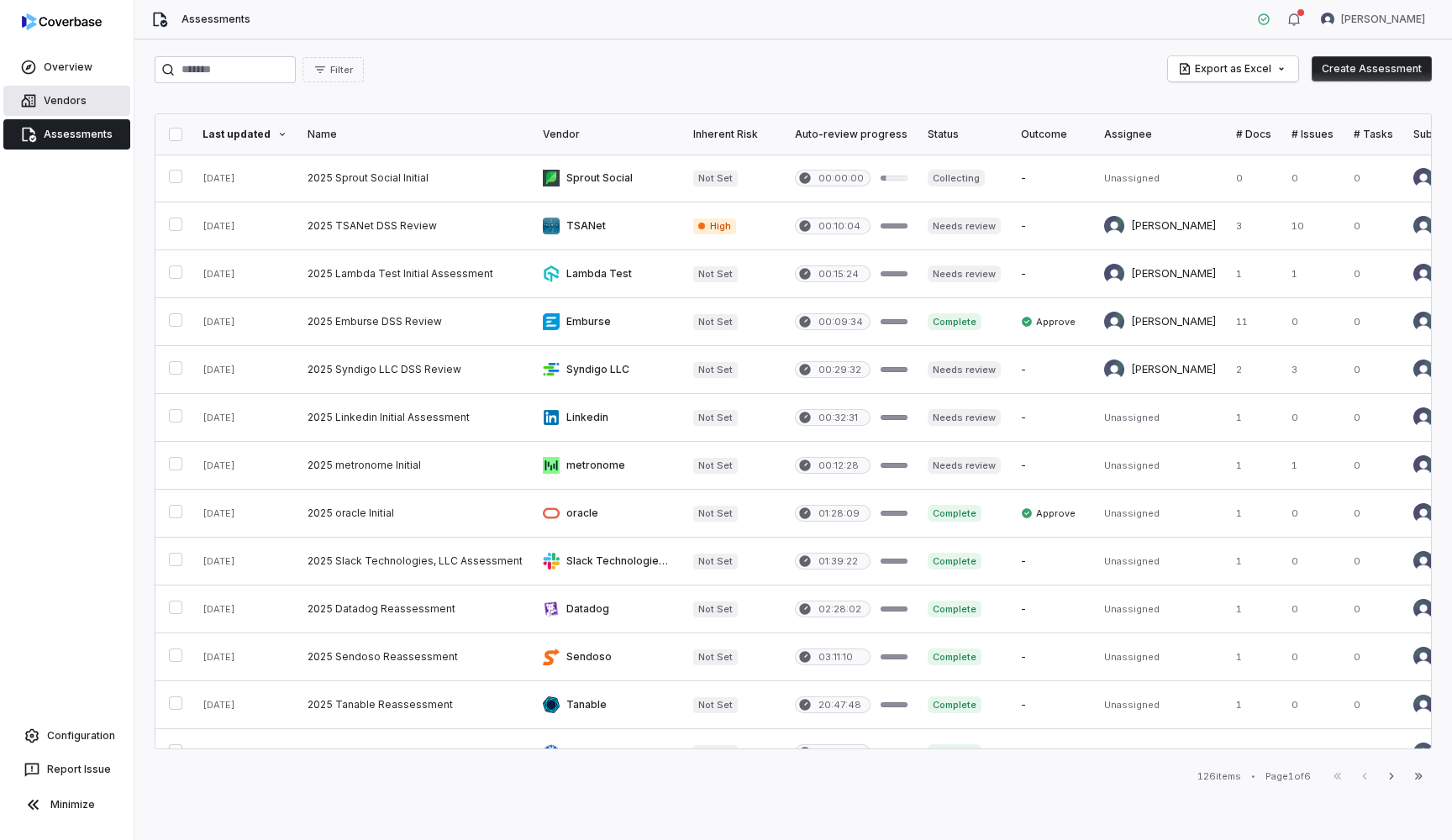
click at [75, 104] on span "Vendors" at bounding box center [65, 100] width 43 height 13
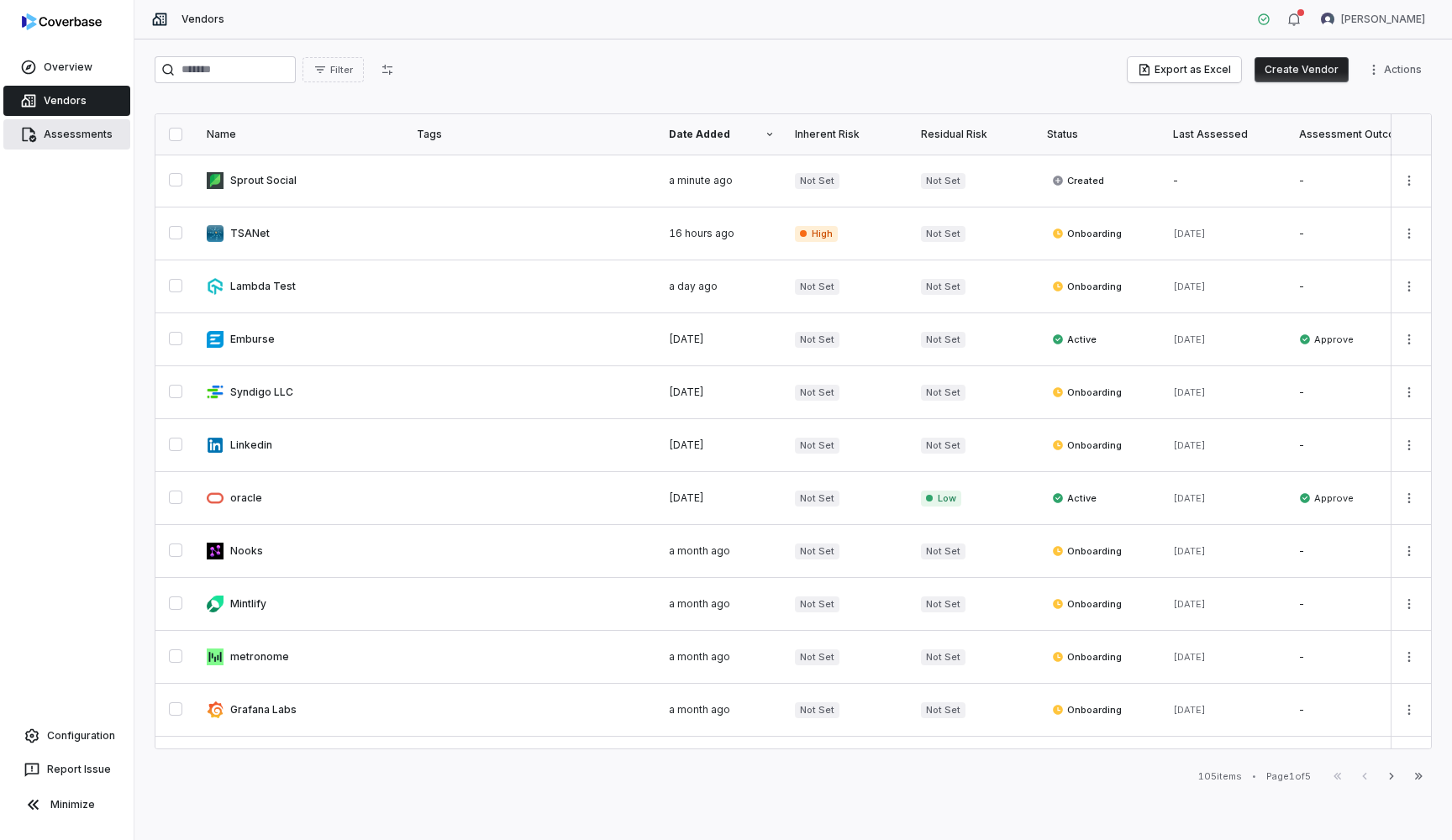
click at [74, 124] on link "Assessments" at bounding box center [67, 135] width 127 height 30
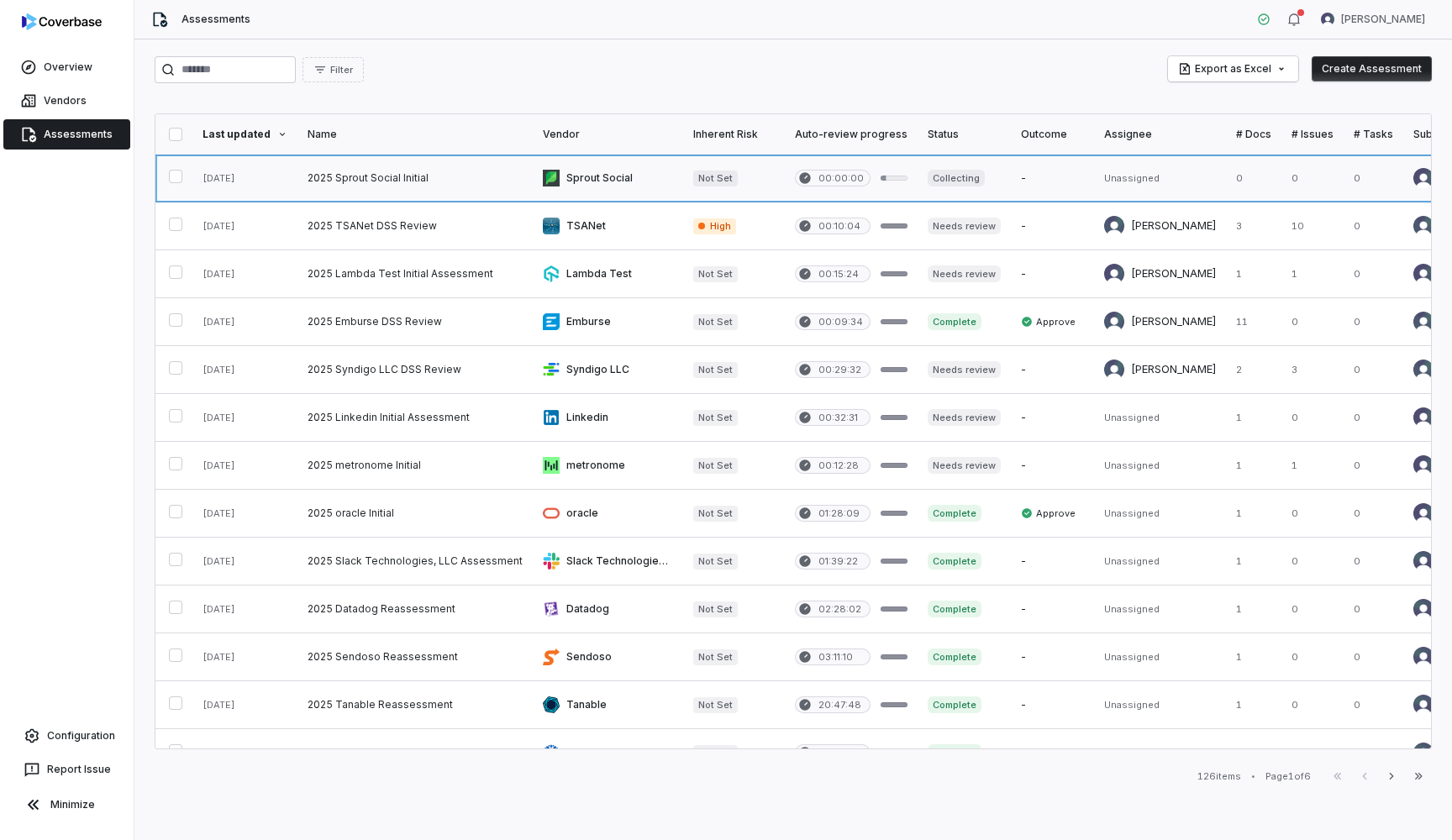
click at [381, 174] on link at bounding box center [414, 177] width 235 height 47
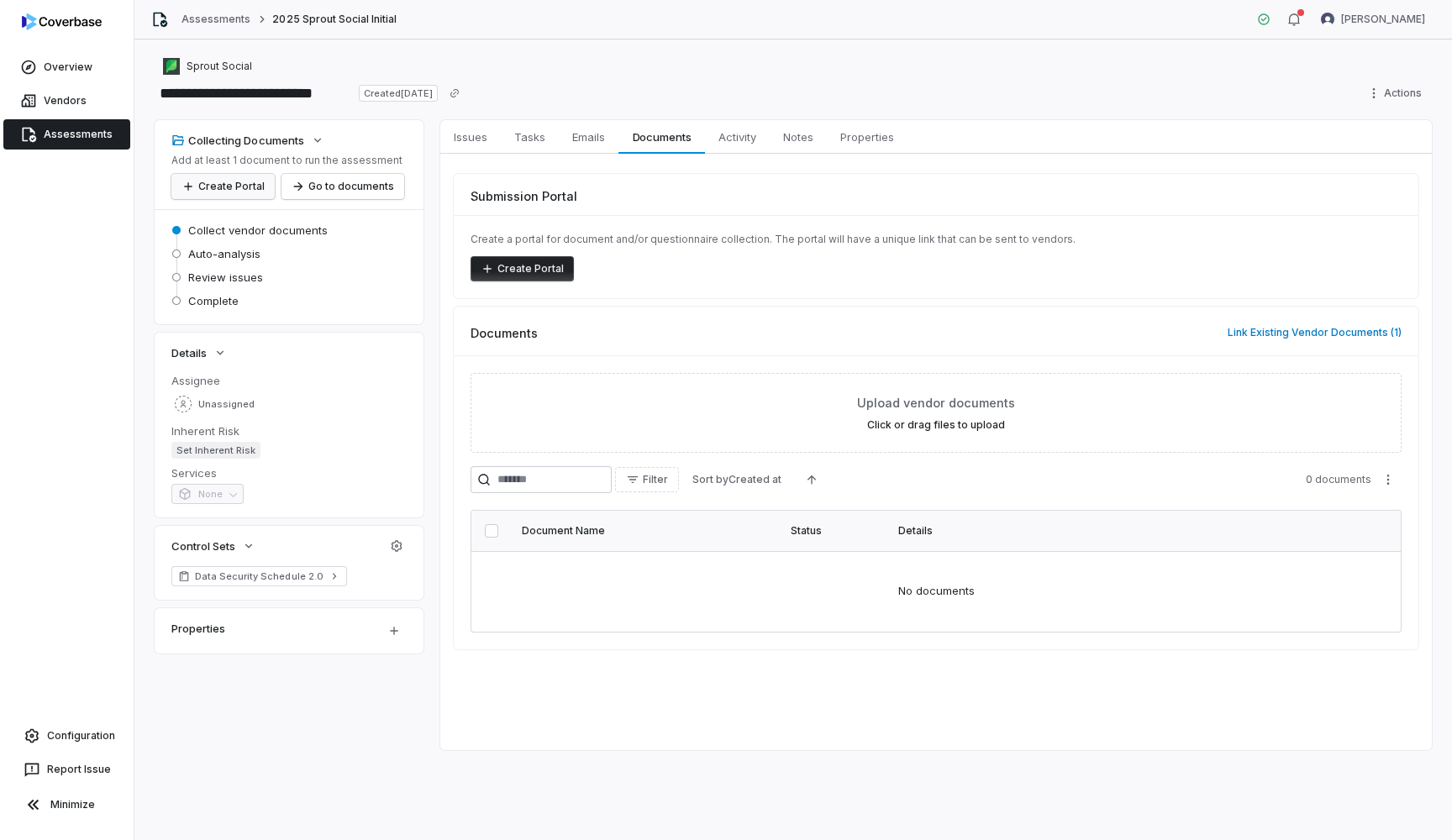
click at [239, 184] on button "Create Portal" at bounding box center [223, 186] width 104 height 25
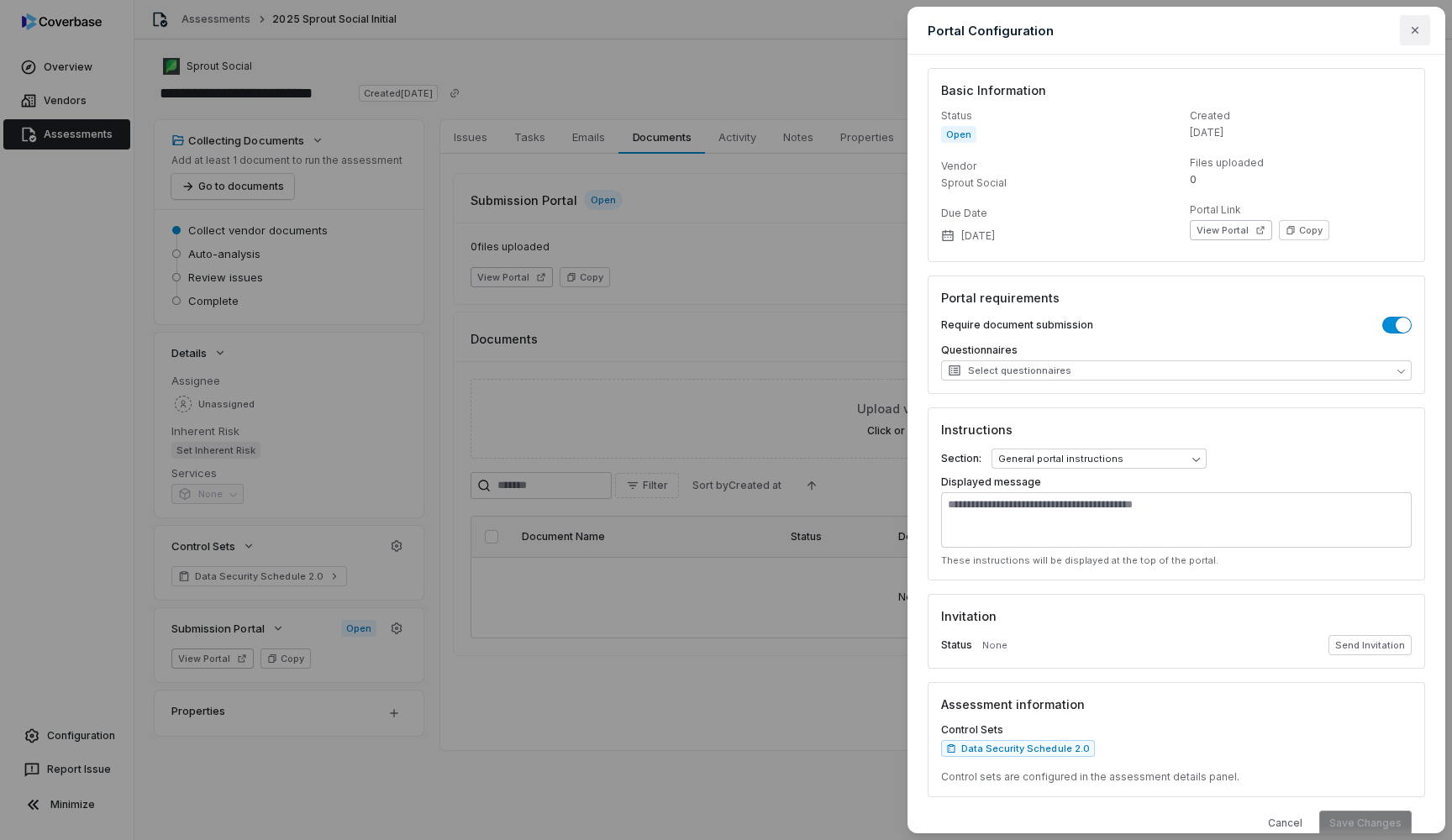
click at [1417, 31] on icon "button" at bounding box center [1415, 30] width 13 height 13
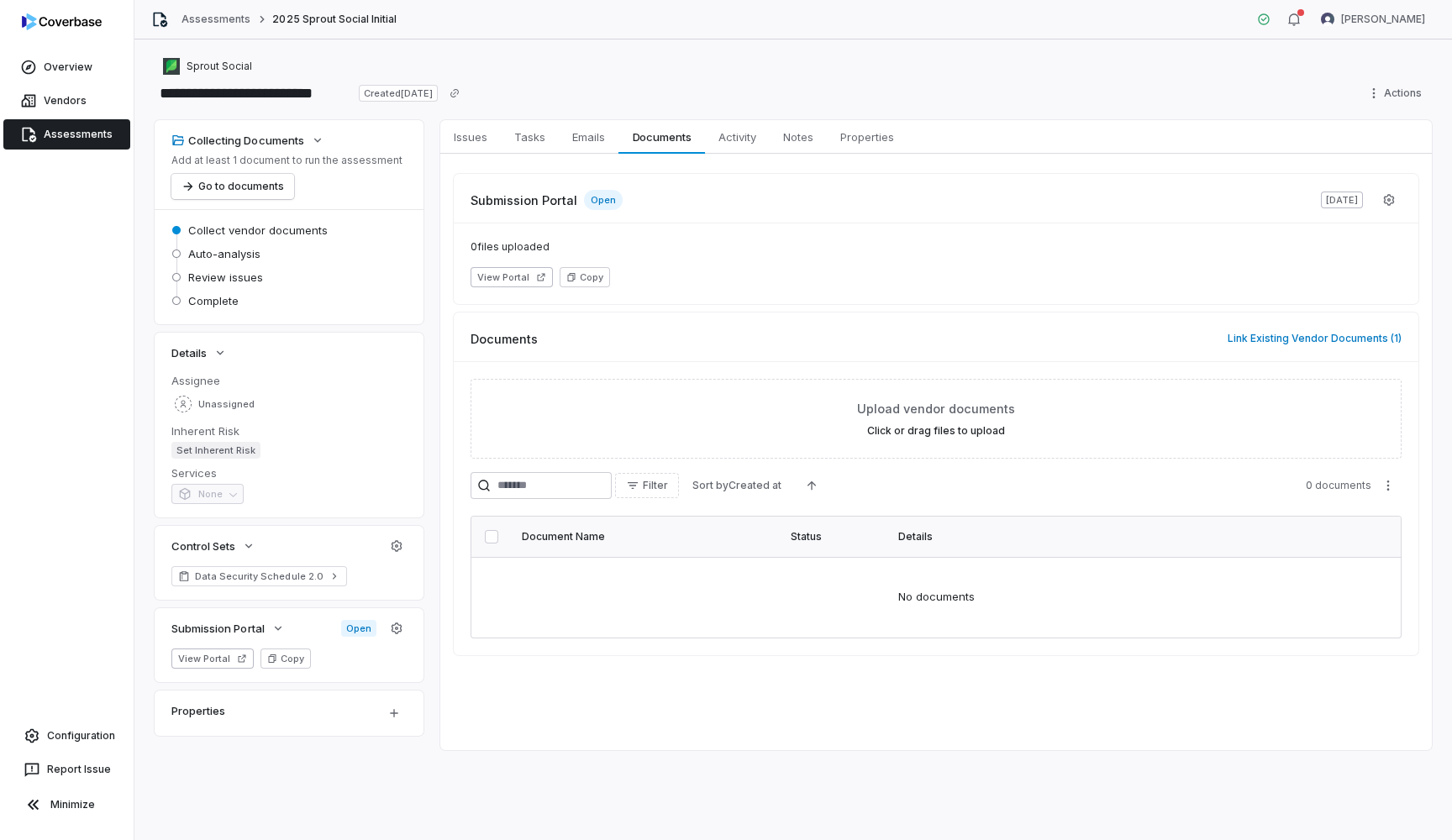
click at [195, 230] on span "Collect vendor documents" at bounding box center [257, 230] width 139 height 15
click at [172, 232] on icon at bounding box center [176, 230] width 10 height 10
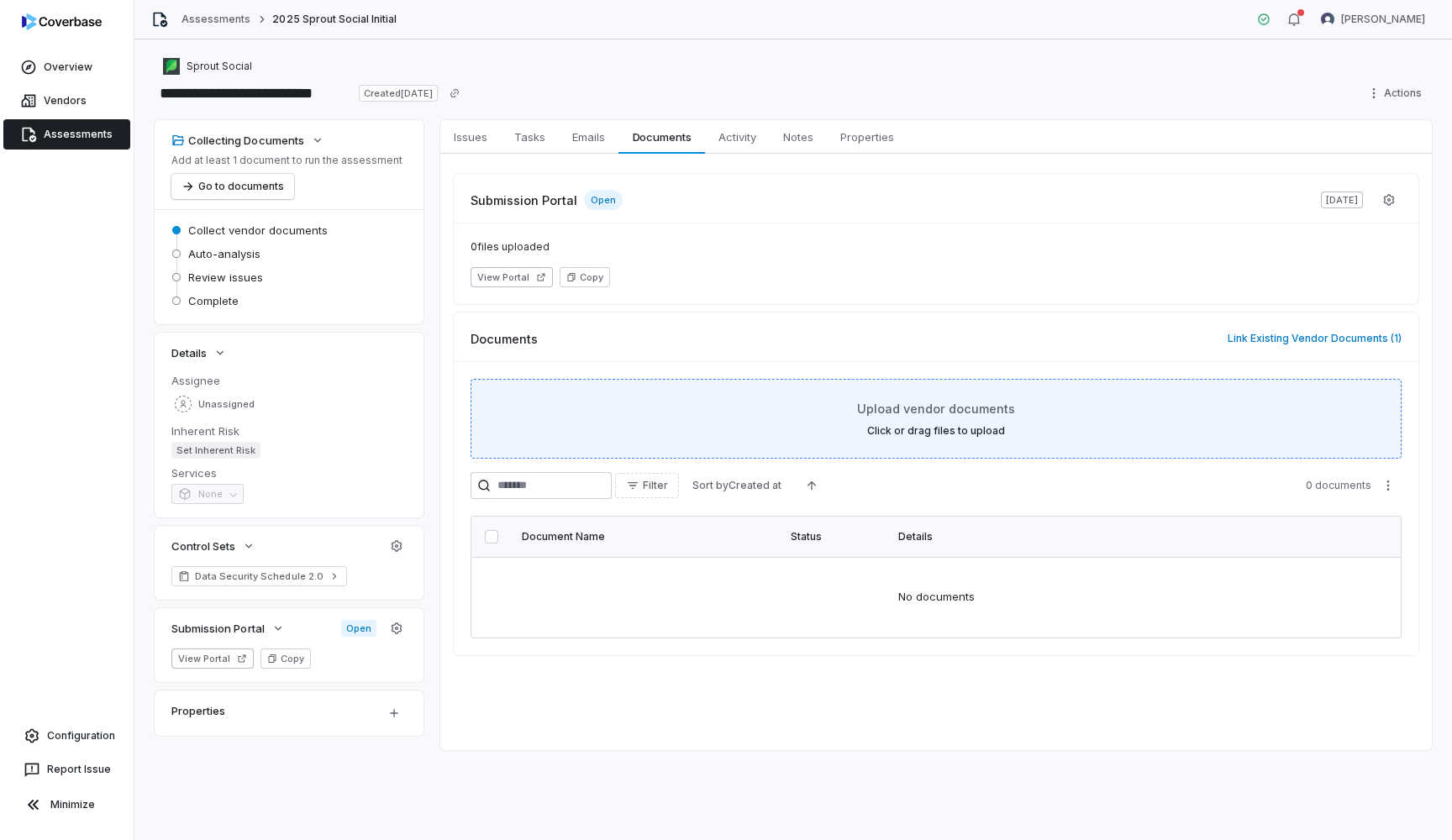
click at [943, 432] on label "Click or drag files to upload" at bounding box center [936, 430] width 137 height 13
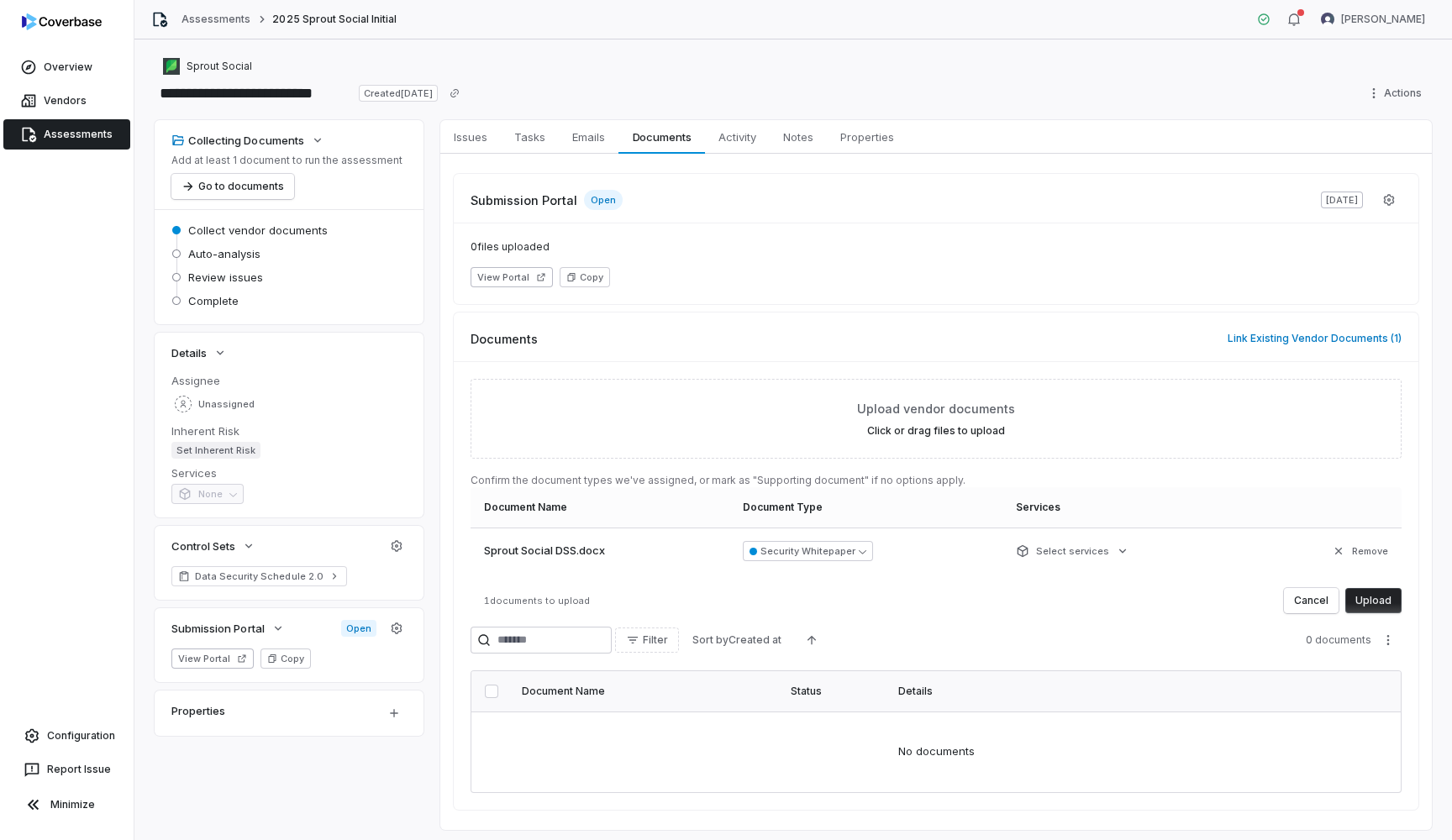
click at [1375, 599] on button "Upload" at bounding box center [1373, 601] width 56 height 25
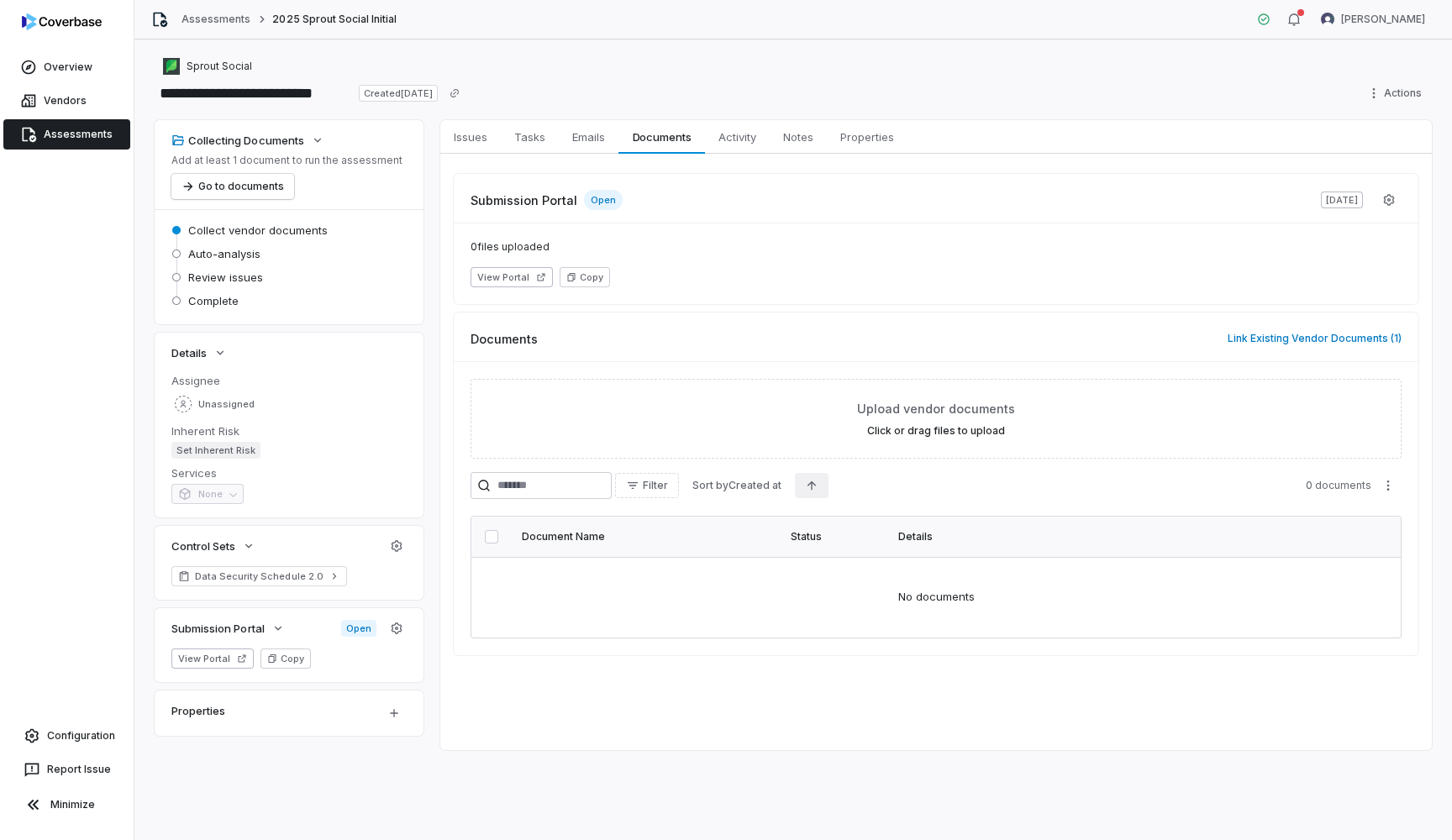
click at [816, 483] on icon "Ascending" at bounding box center [811, 486] width 8 height 9
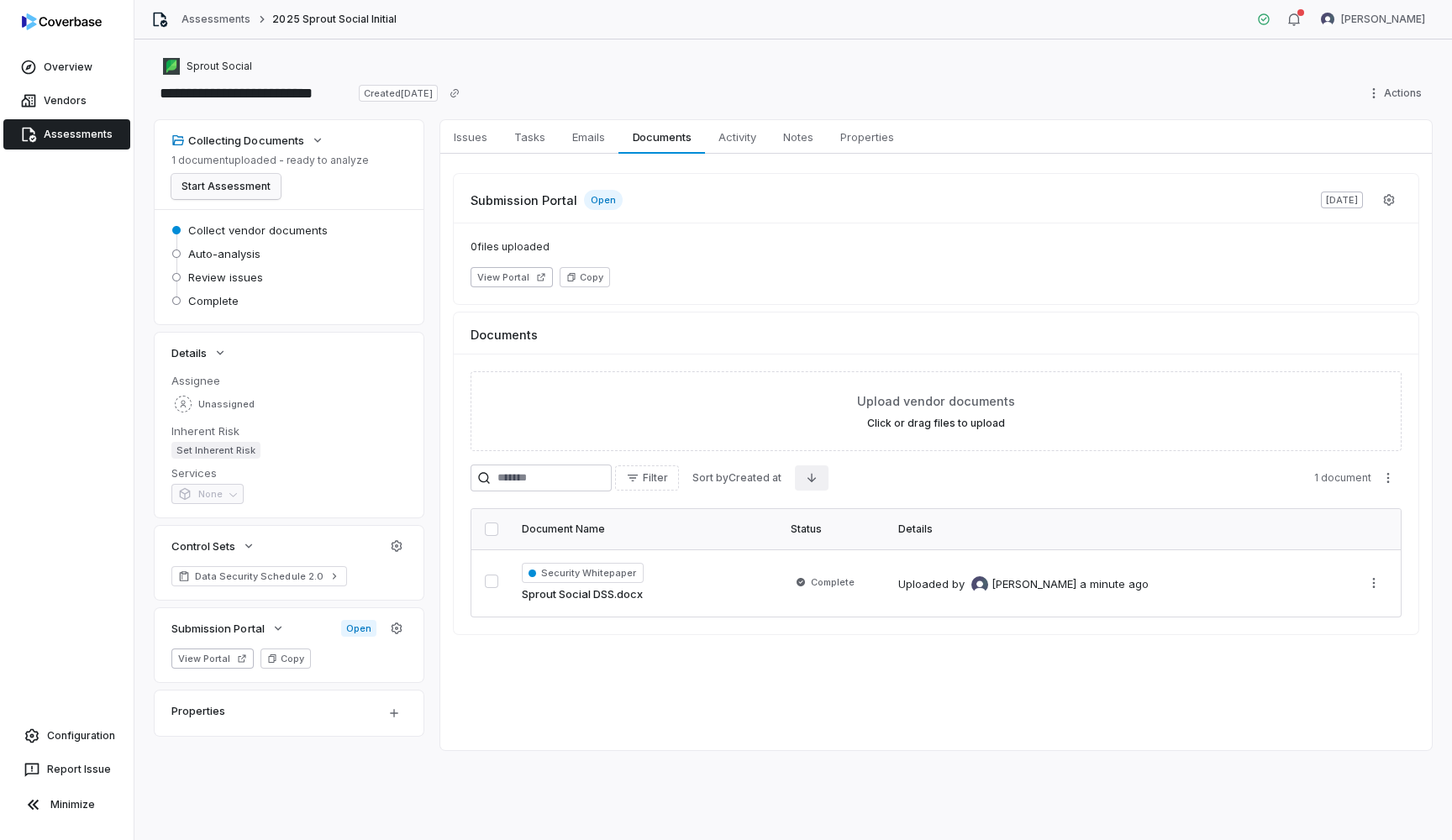
click at [242, 198] on button "Start Assessment" at bounding box center [225, 186] width 109 height 25
click at [82, 92] on link "Vendors" at bounding box center [67, 101] width 127 height 30
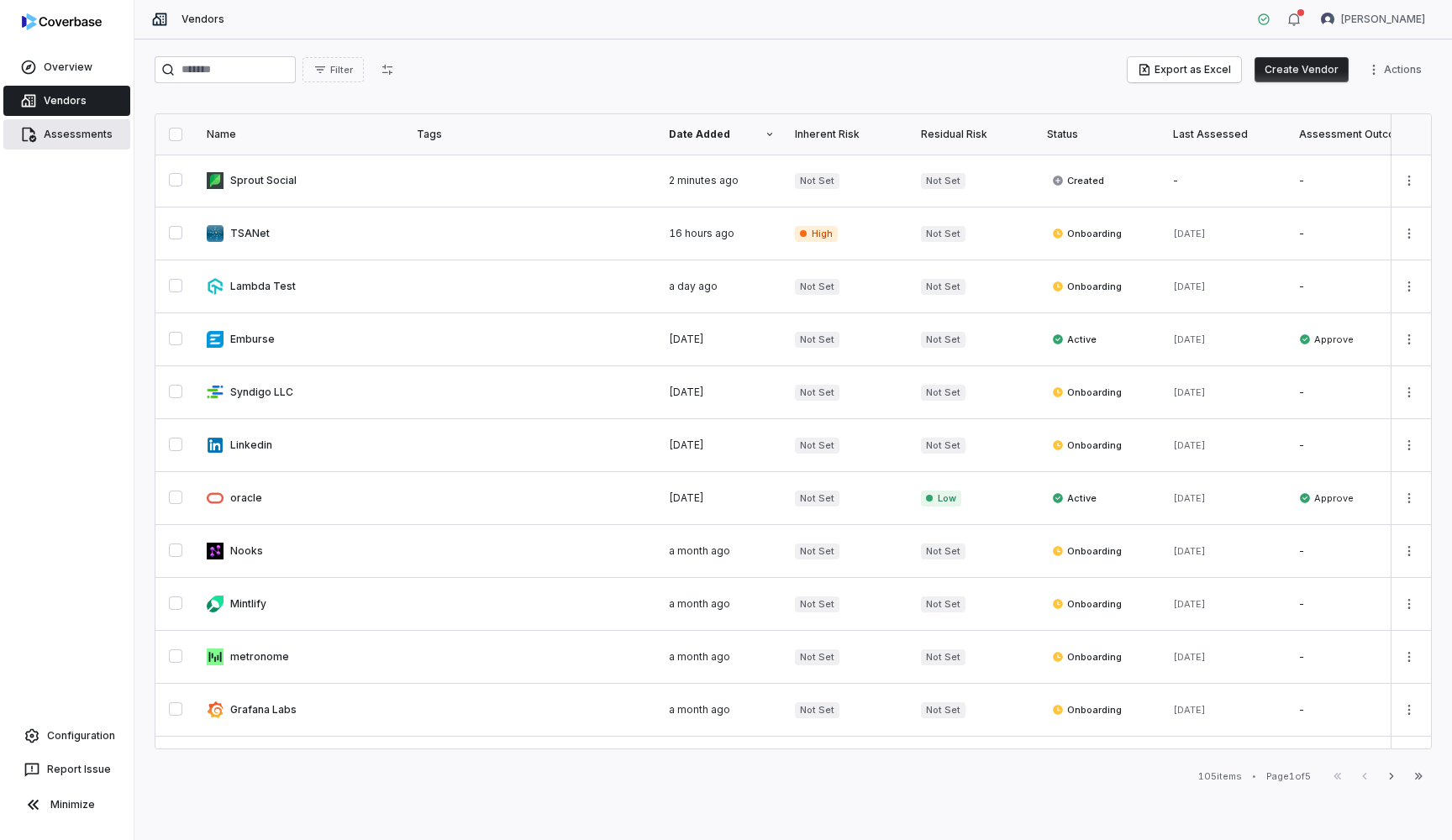
click at [81, 136] on span "Assessments" at bounding box center [78, 134] width 69 height 13
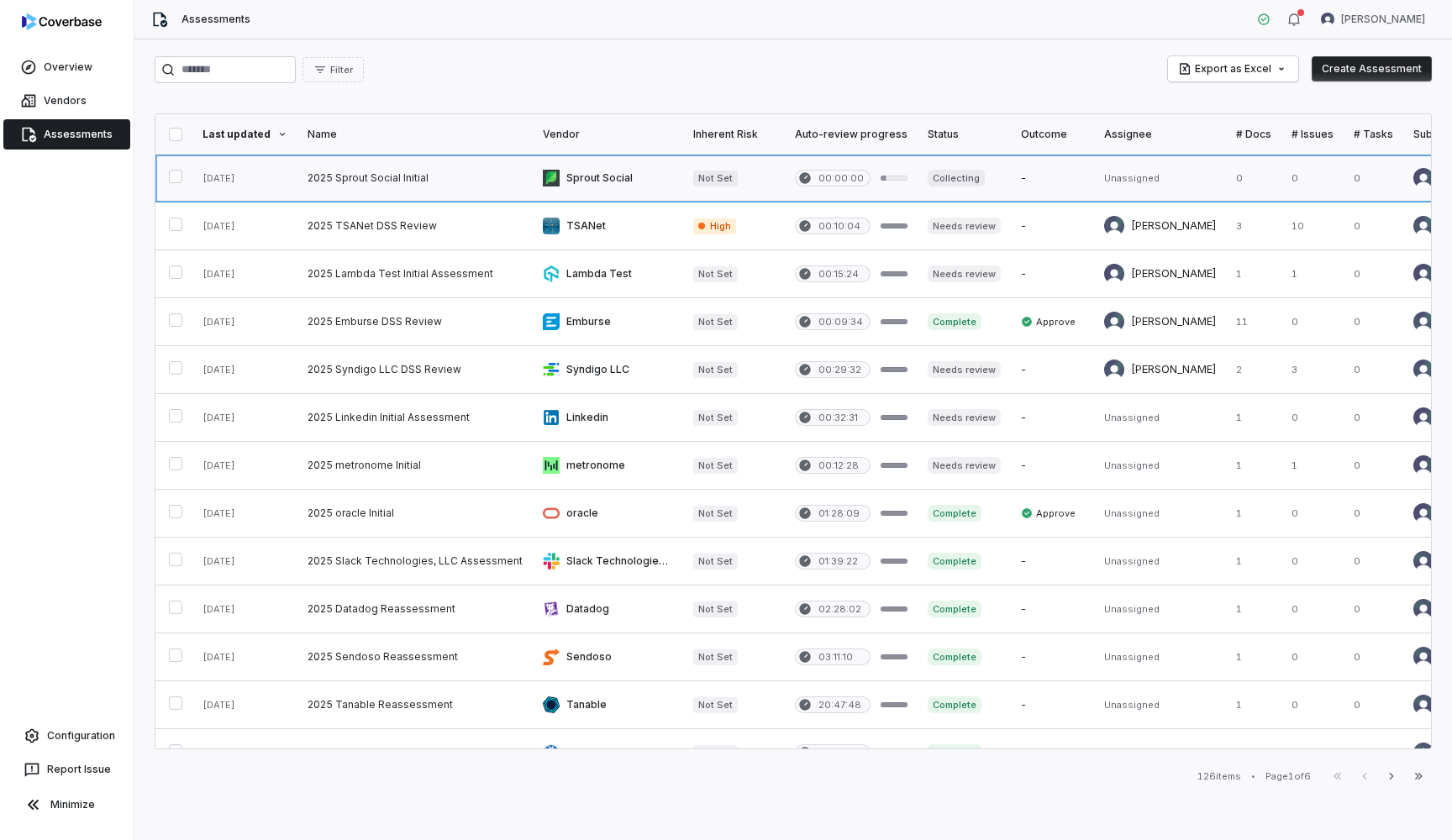
click at [404, 177] on link at bounding box center [414, 177] width 235 height 47
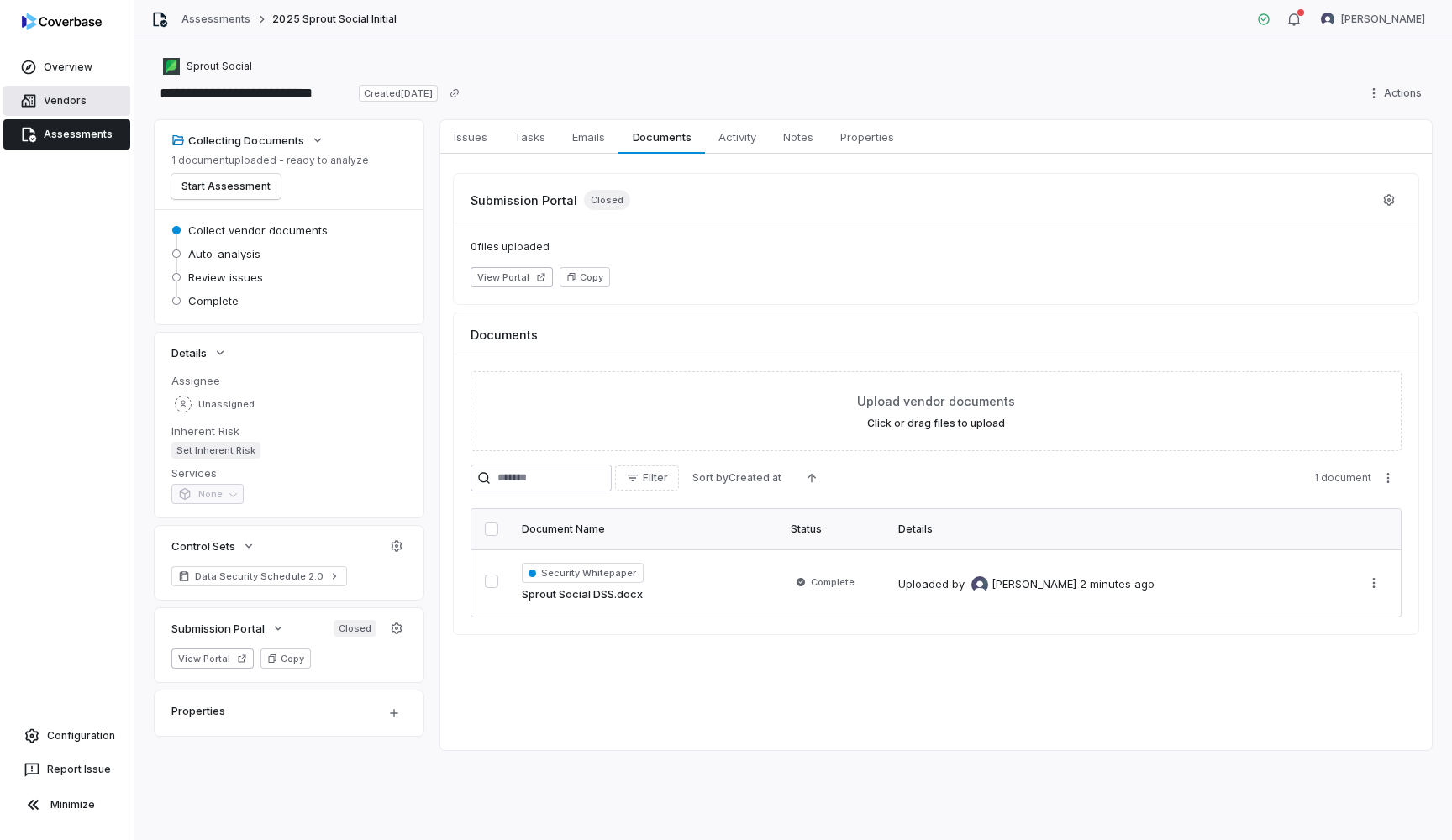
click at [59, 90] on link "Vendors" at bounding box center [67, 101] width 127 height 30
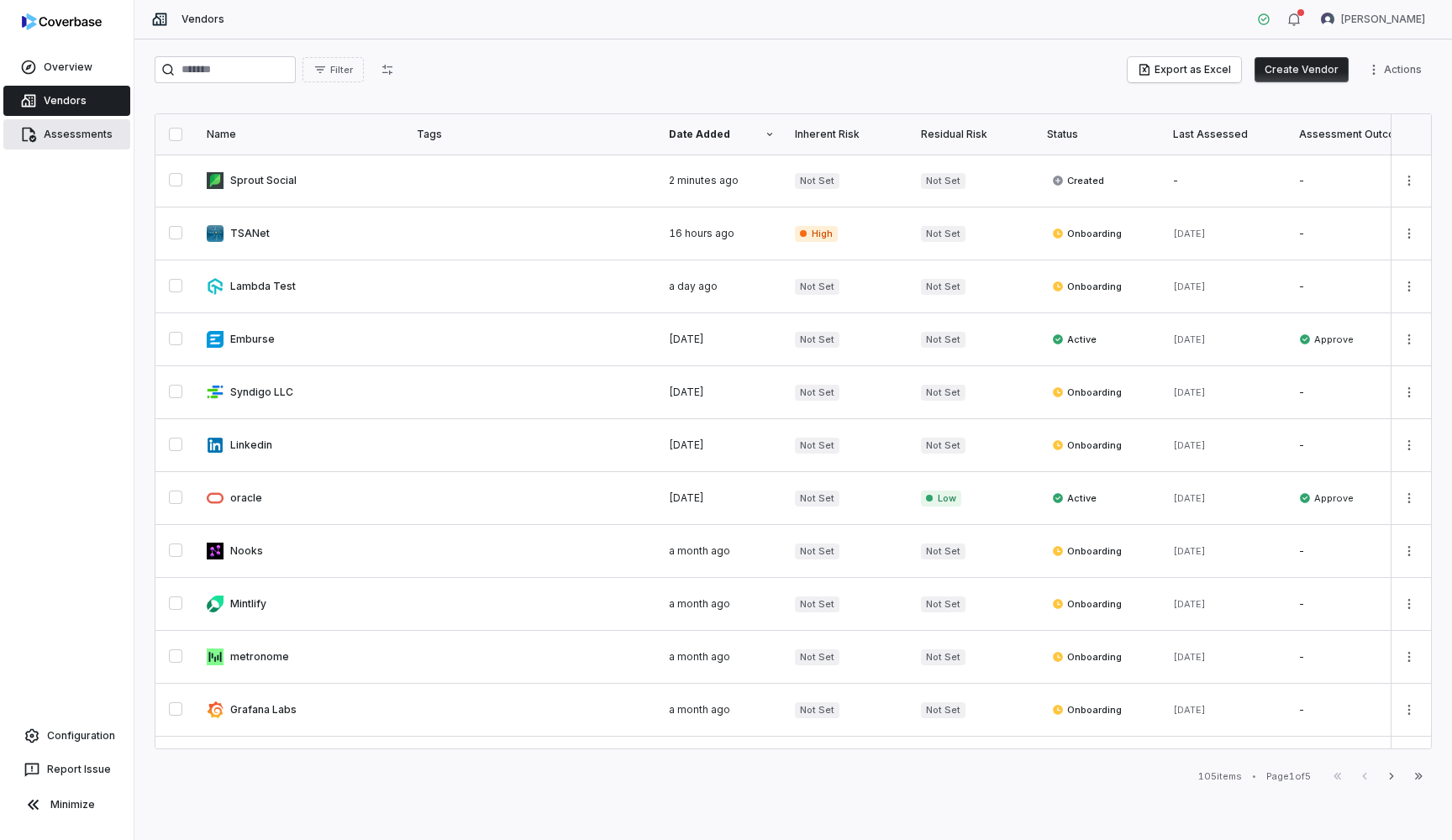
click at [59, 130] on span "Assessments" at bounding box center [78, 134] width 69 height 13
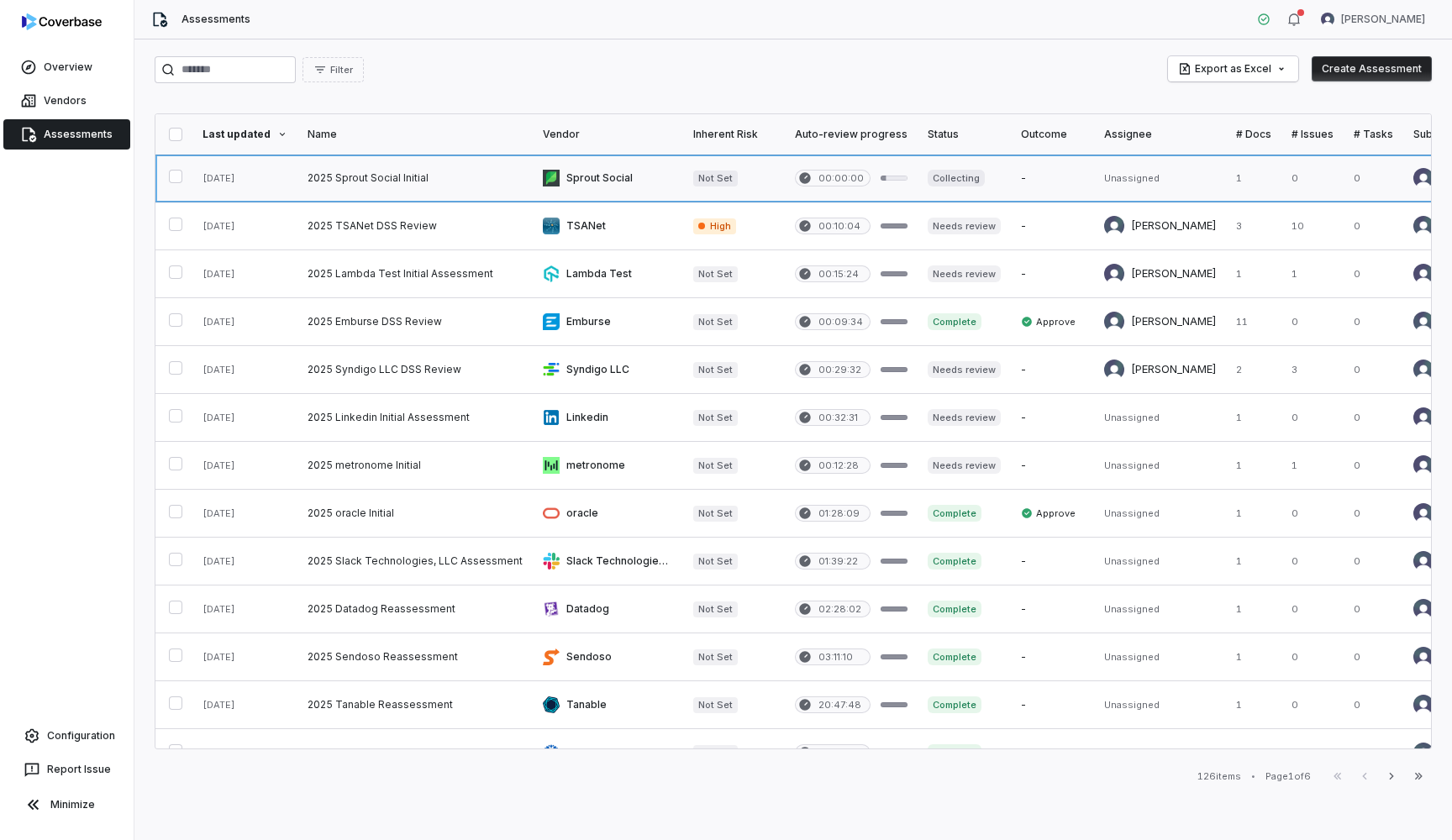
click at [368, 177] on link at bounding box center [414, 177] width 235 height 47
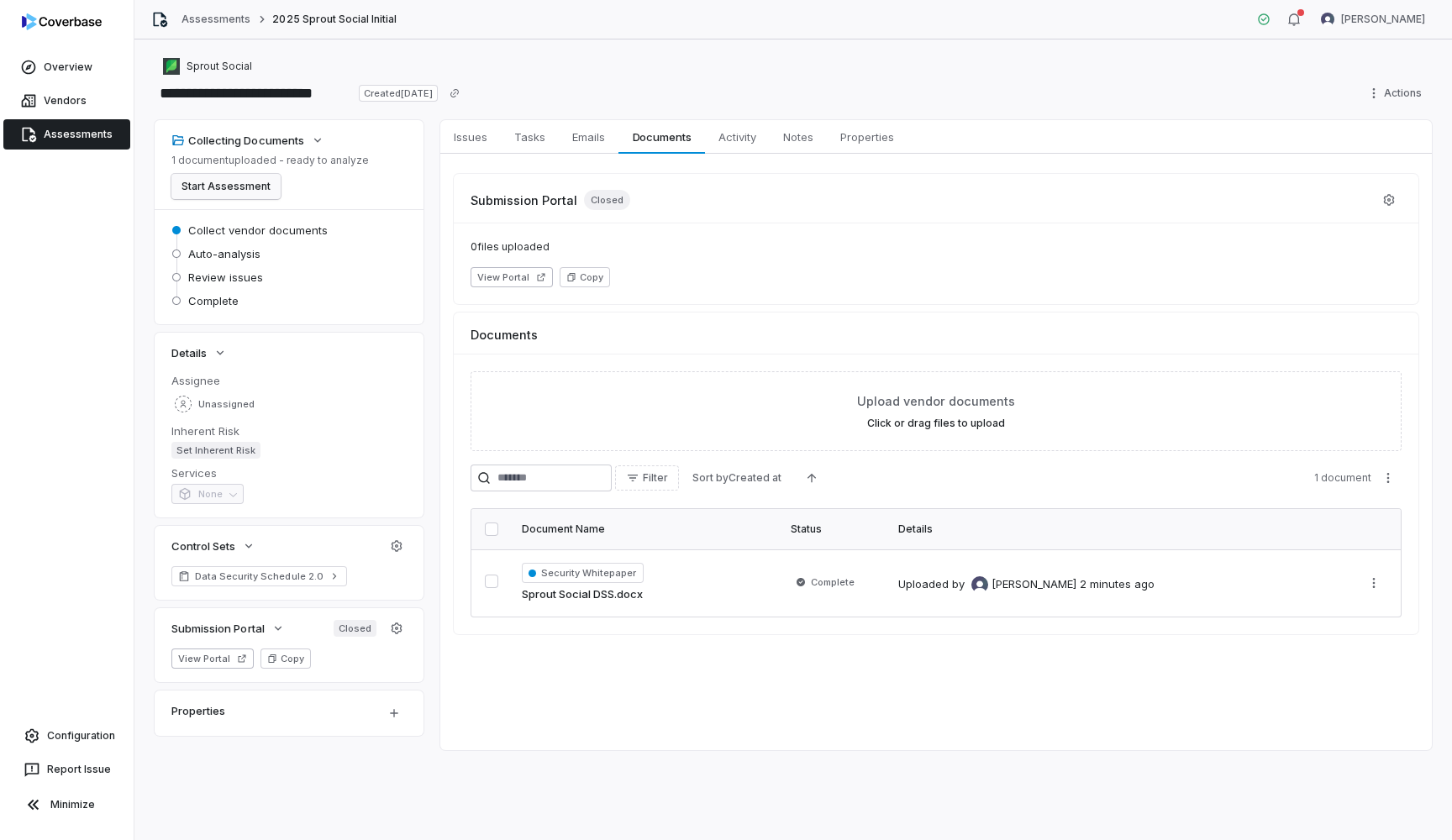
click at [227, 184] on button "Start Assessment" at bounding box center [225, 186] width 109 height 25
click at [488, 588] on button "button" at bounding box center [491, 581] width 13 height 13
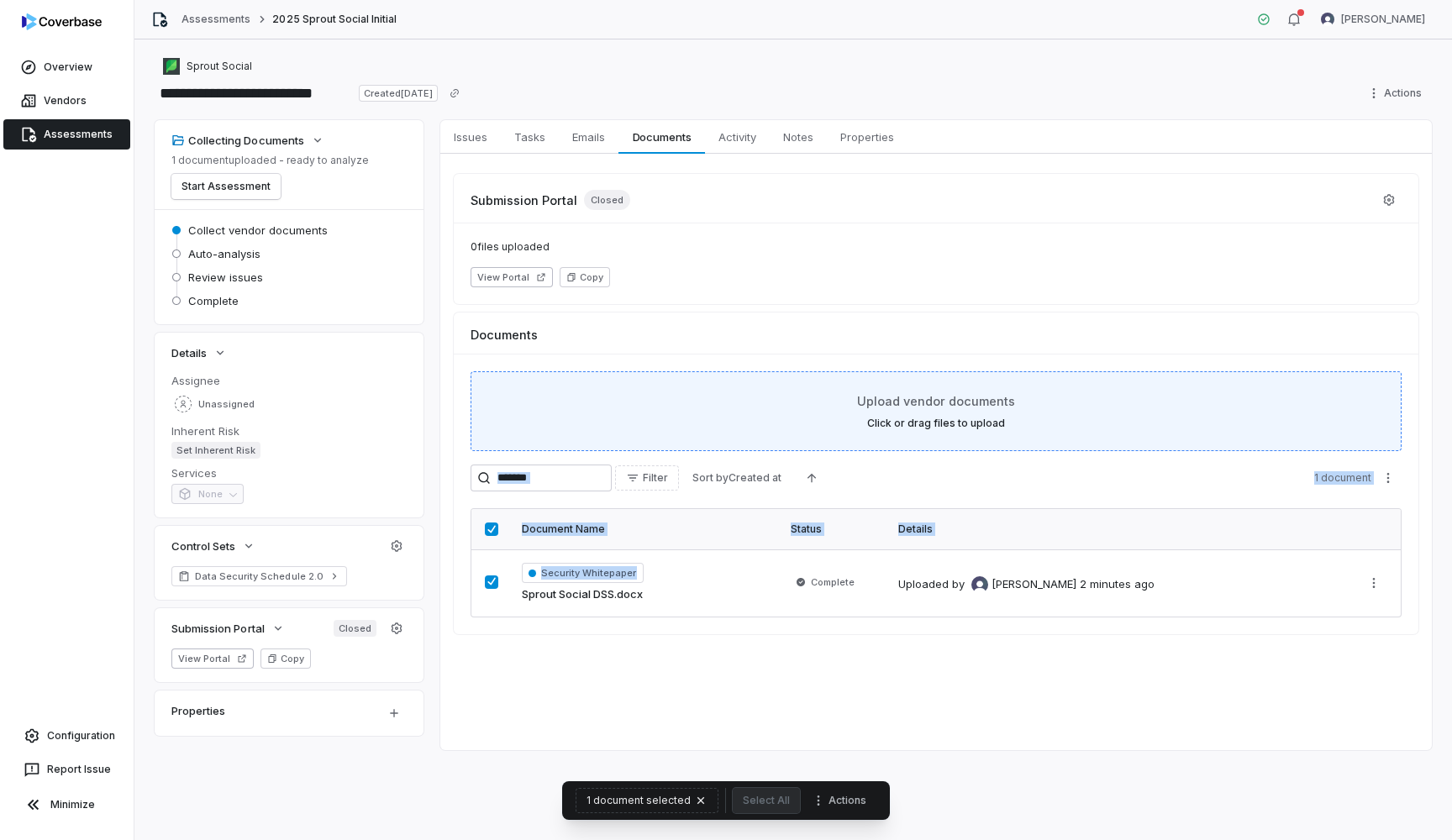
drag, startPoint x: 594, startPoint y: 581, endPoint x: 757, endPoint y: 405, distance: 239.9
click at [757, 400] on div "Upload vendor documents Click or drag files to upload Filter Sort by Created at…" at bounding box center [937, 494] width 965 height 280
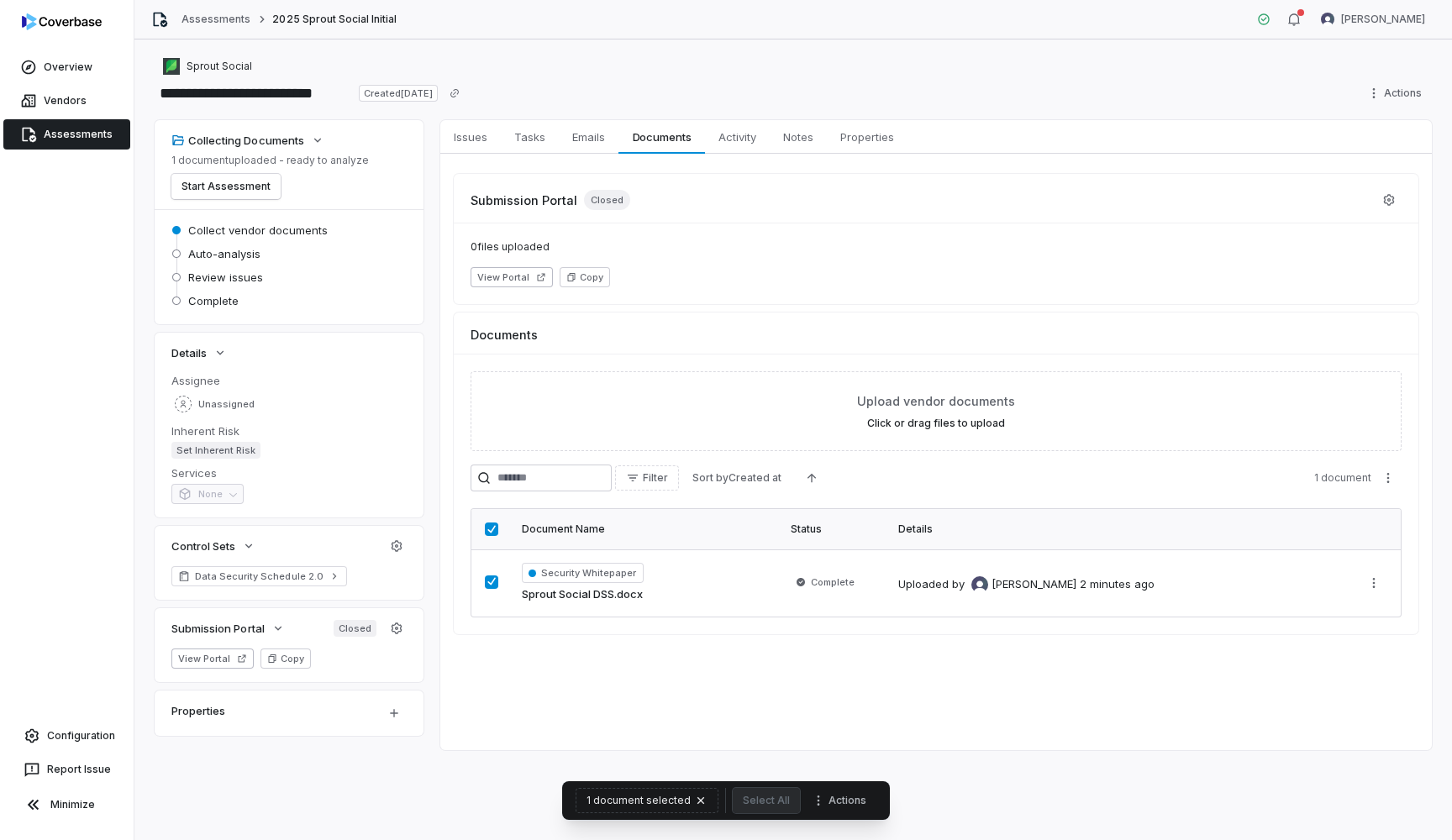
click at [612, 642] on div "Submission Portal Closed 0 files uploaded View Portal Copy Documents Upload ven…" at bounding box center [936, 404] width 992 height 501
click at [819, 483] on icon "Ascending" at bounding box center [812, 477] width 13 height 13
click at [816, 479] on icon "Descending" at bounding box center [811, 478] width 8 height 9
click at [1387, 473] on icon "More actions" at bounding box center [1387, 477] width 13 height 13
click at [698, 806] on icon "button" at bounding box center [701, 800] width 13 height 13
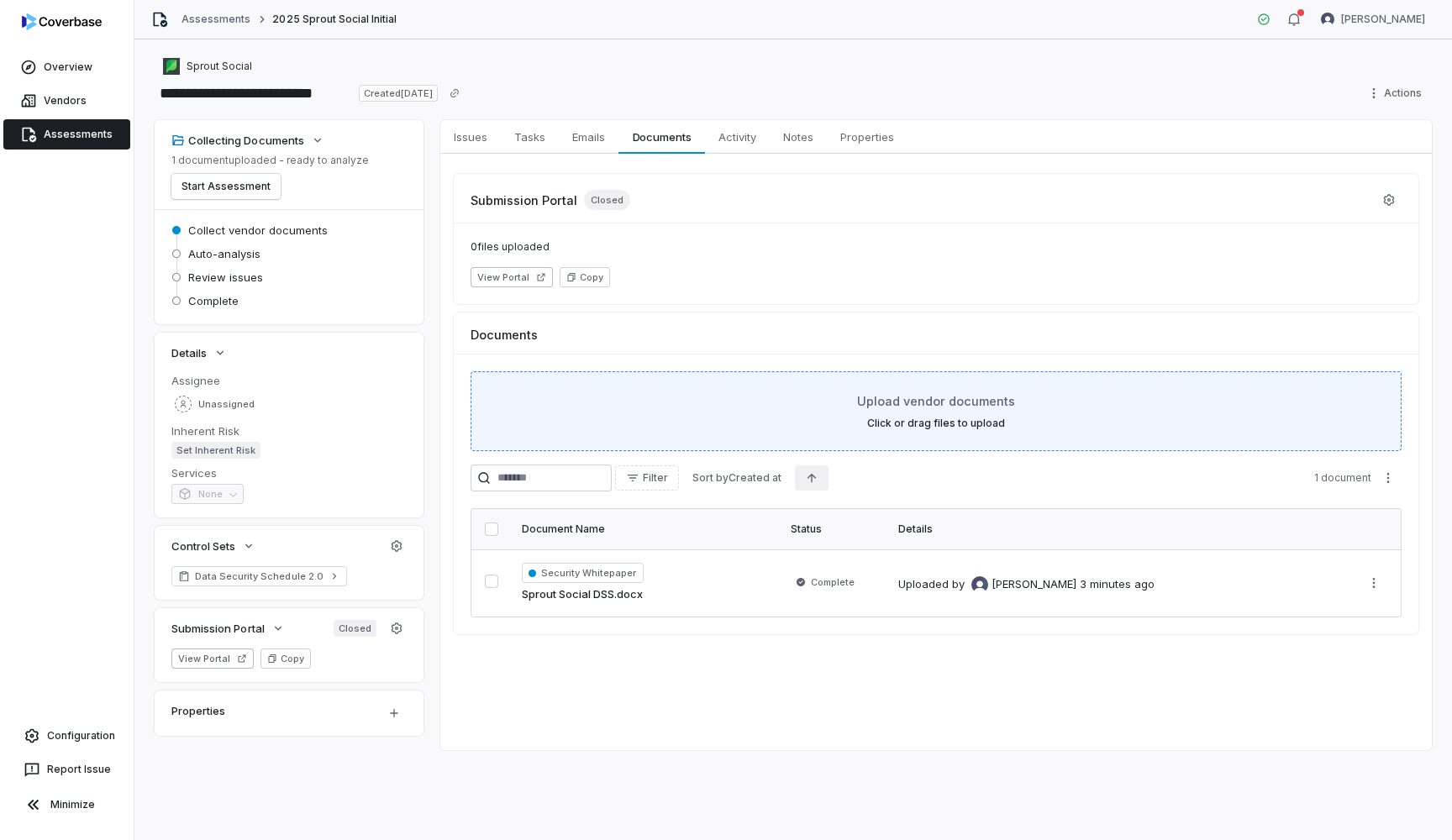
click at [897, 400] on span "Upload vendor documents" at bounding box center [936, 401] width 158 height 18
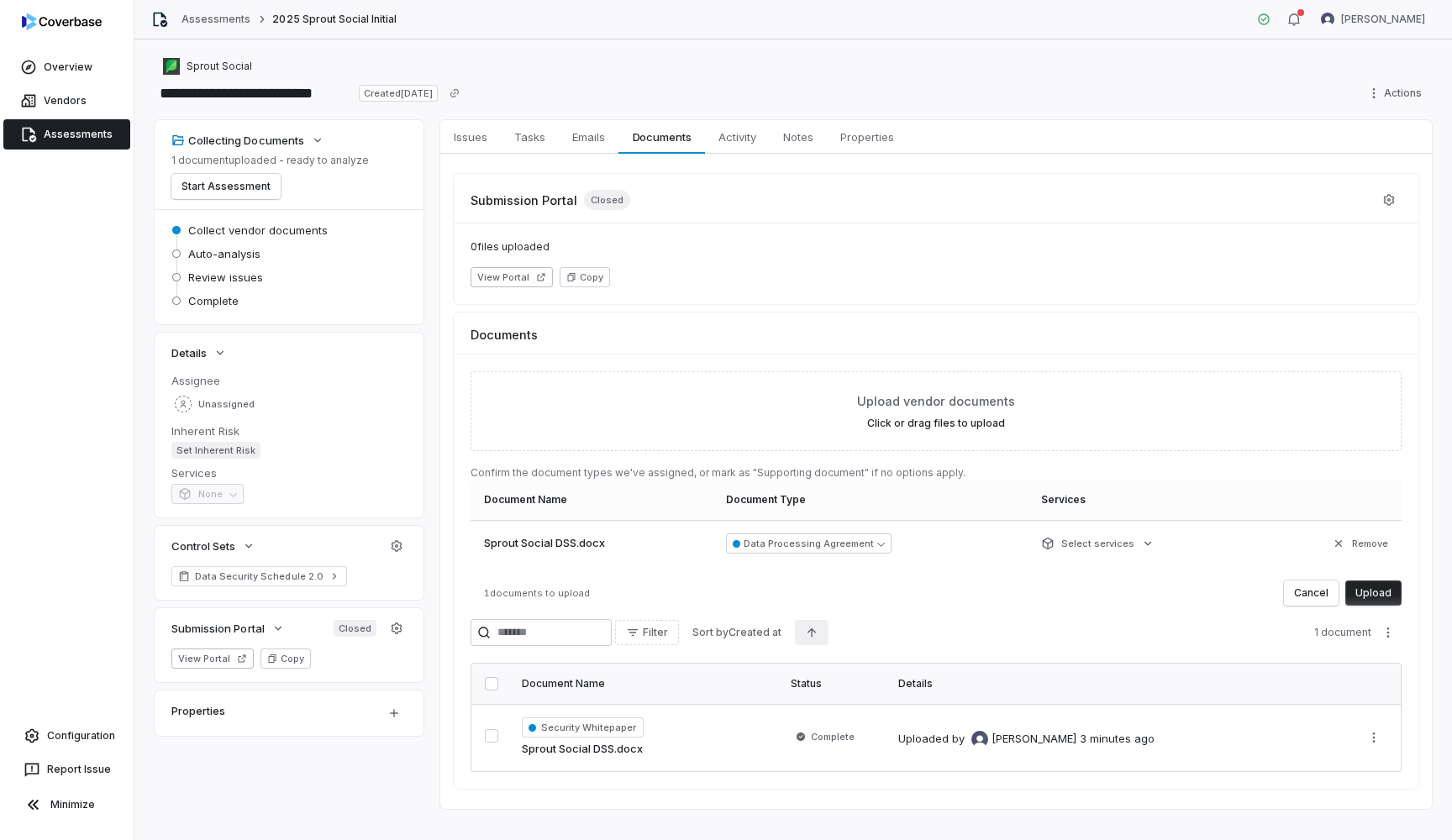
click at [1380, 596] on button "Upload" at bounding box center [1373, 593] width 56 height 25
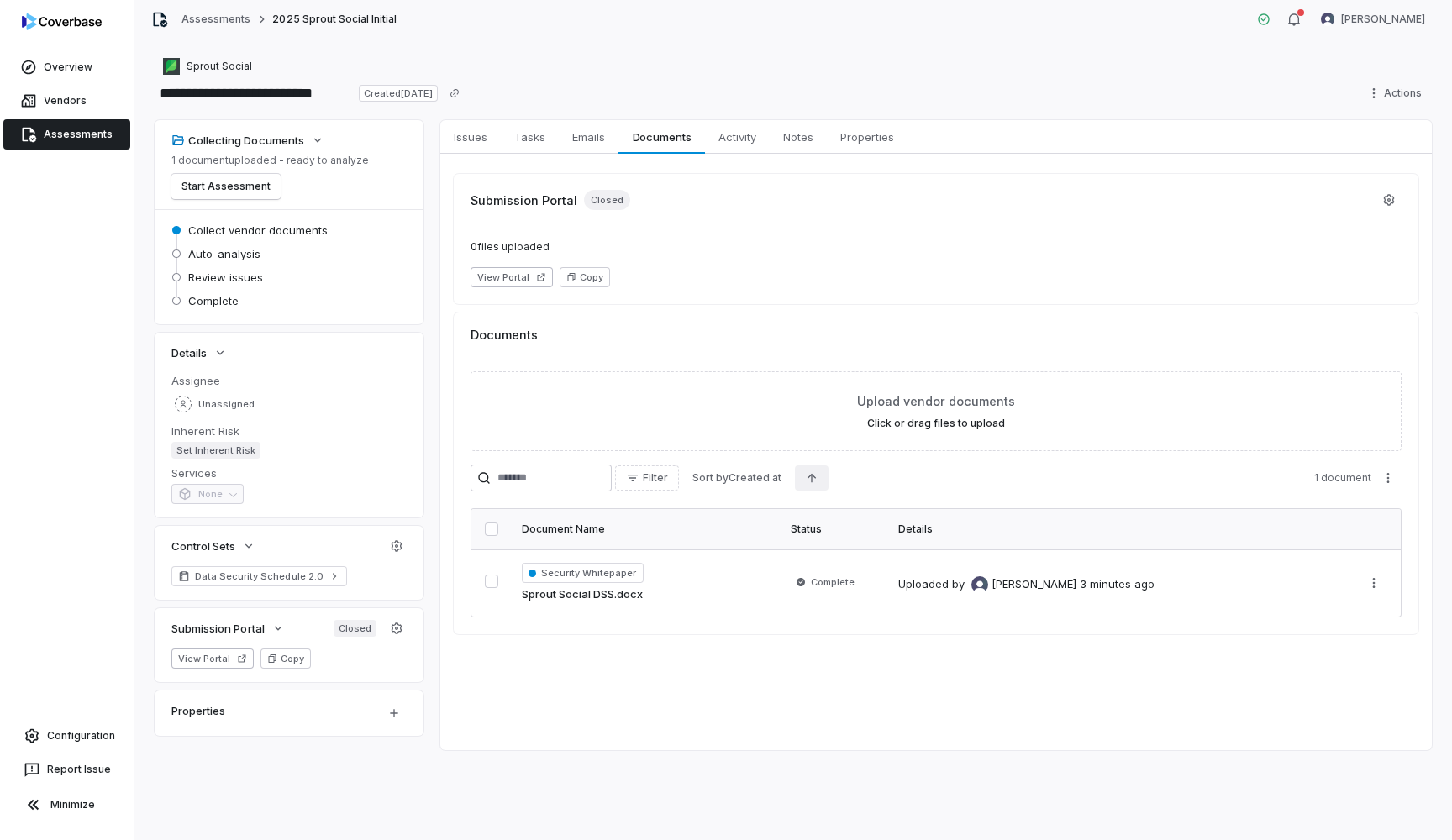
click at [88, 132] on span "Assessments" at bounding box center [78, 134] width 69 height 13
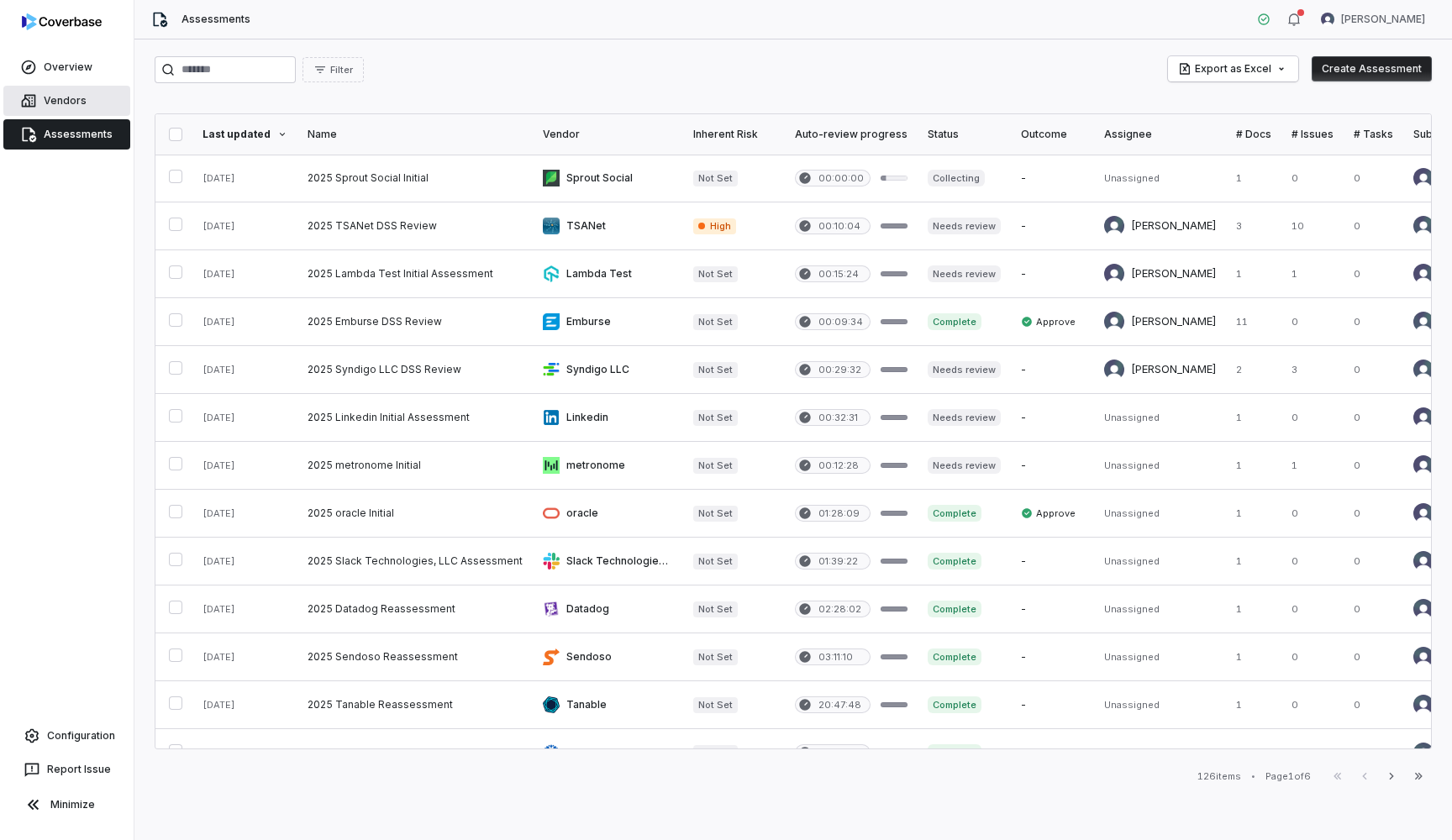
click at [66, 98] on span "Vendors" at bounding box center [65, 100] width 43 height 13
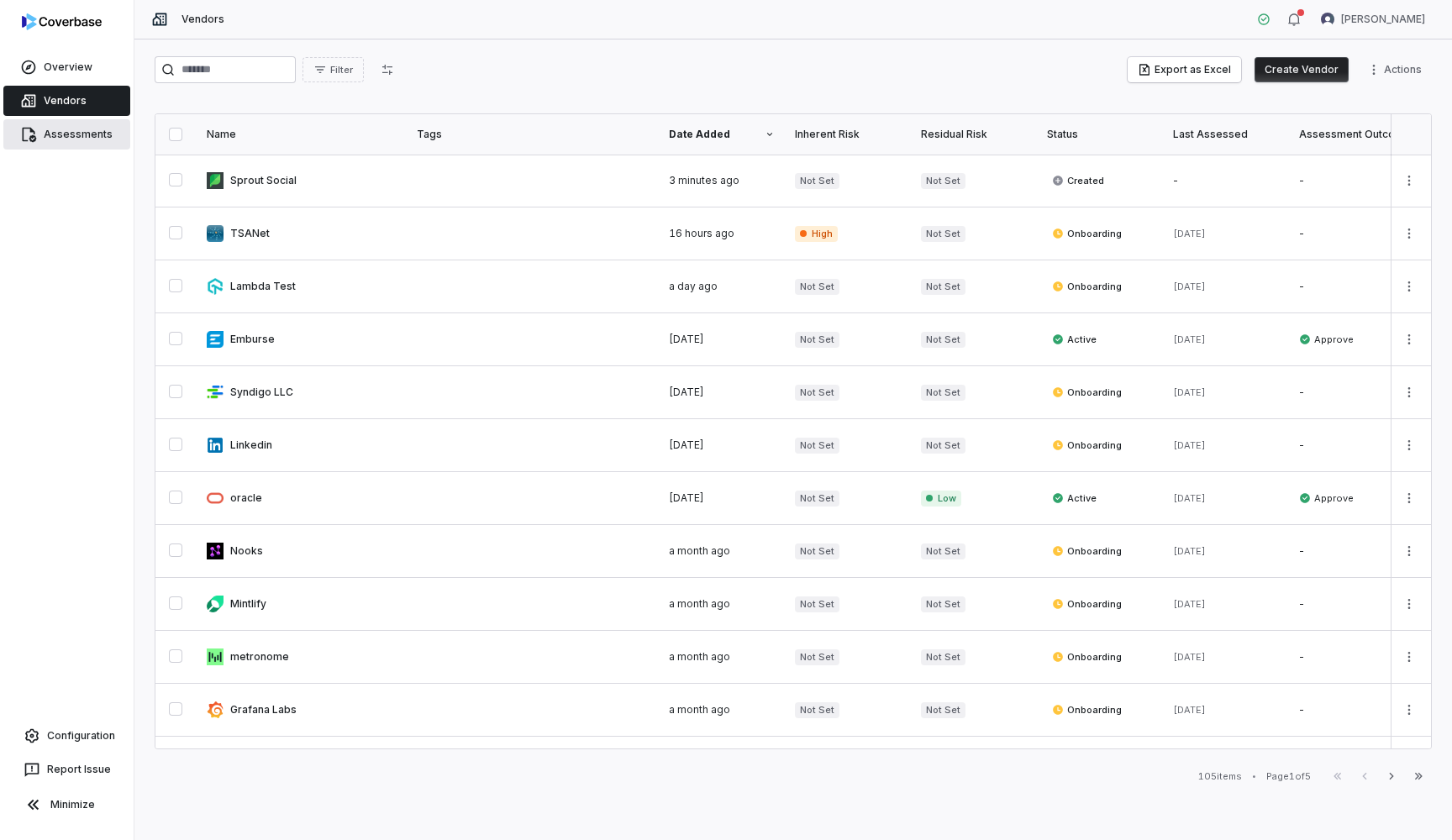
click at [68, 127] on link "Assessments" at bounding box center [67, 135] width 127 height 30
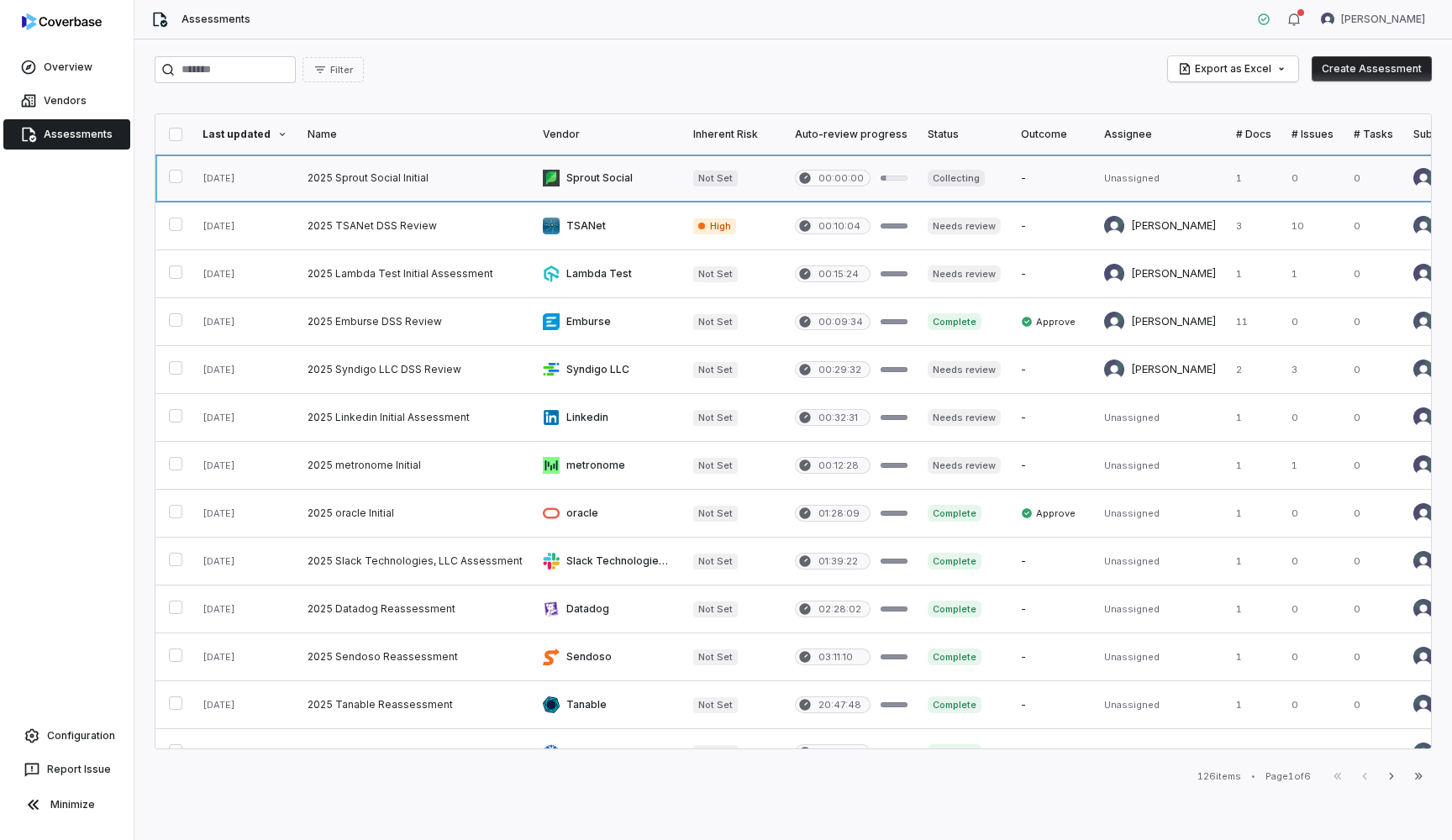
click at [353, 176] on link at bounding box center [414, 177] width 235 height 47
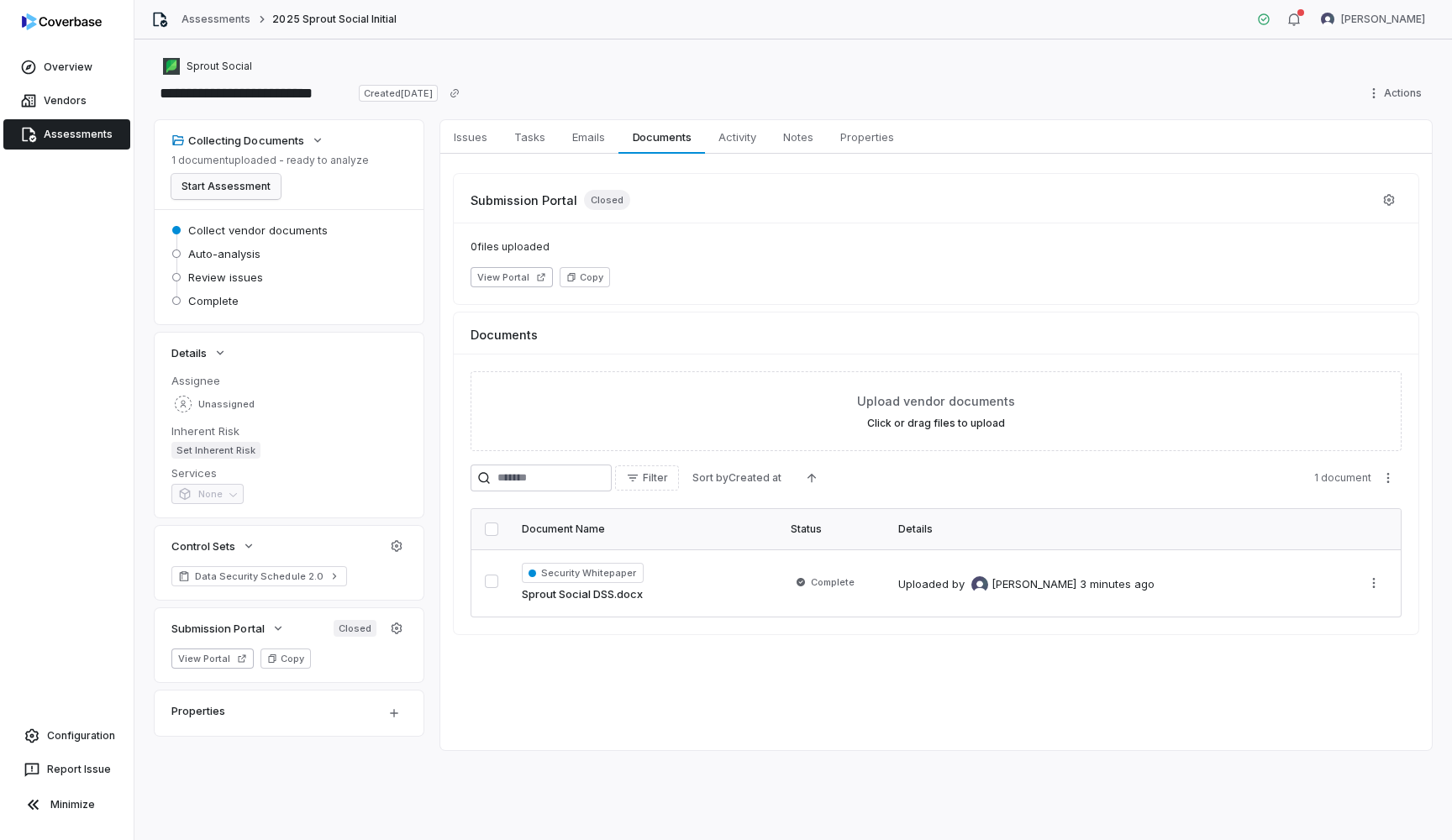
click at [246, 188] on button "Start Assessment" at bounding box center [225, 186] width 109 height 25
click at [532, 143] on span "Tasks" at bounding box center [530, 137] width 44 height 22
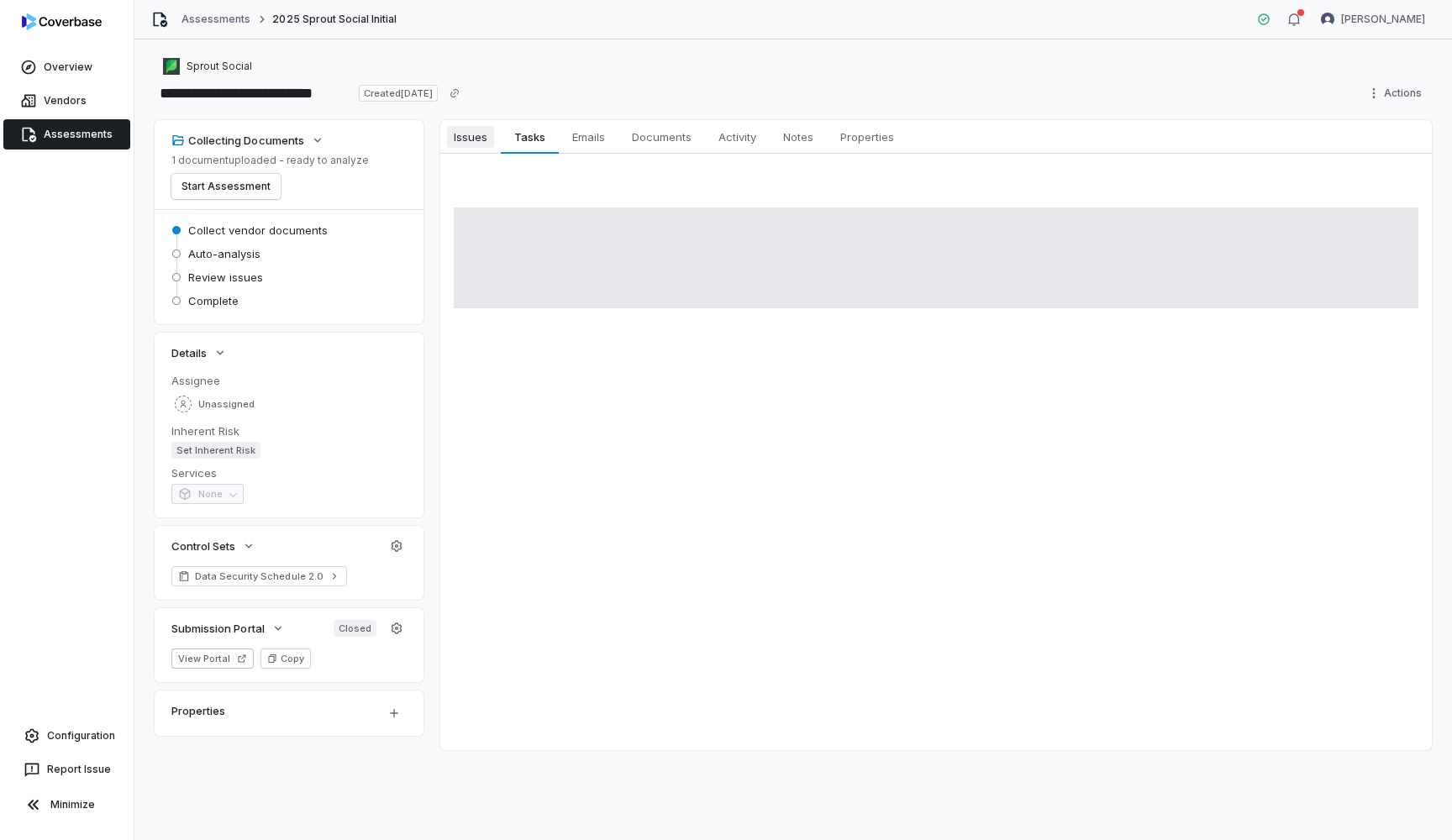
click at [489, 139] on span "Issues" at bounding box center [470, 137] width 47 height 22
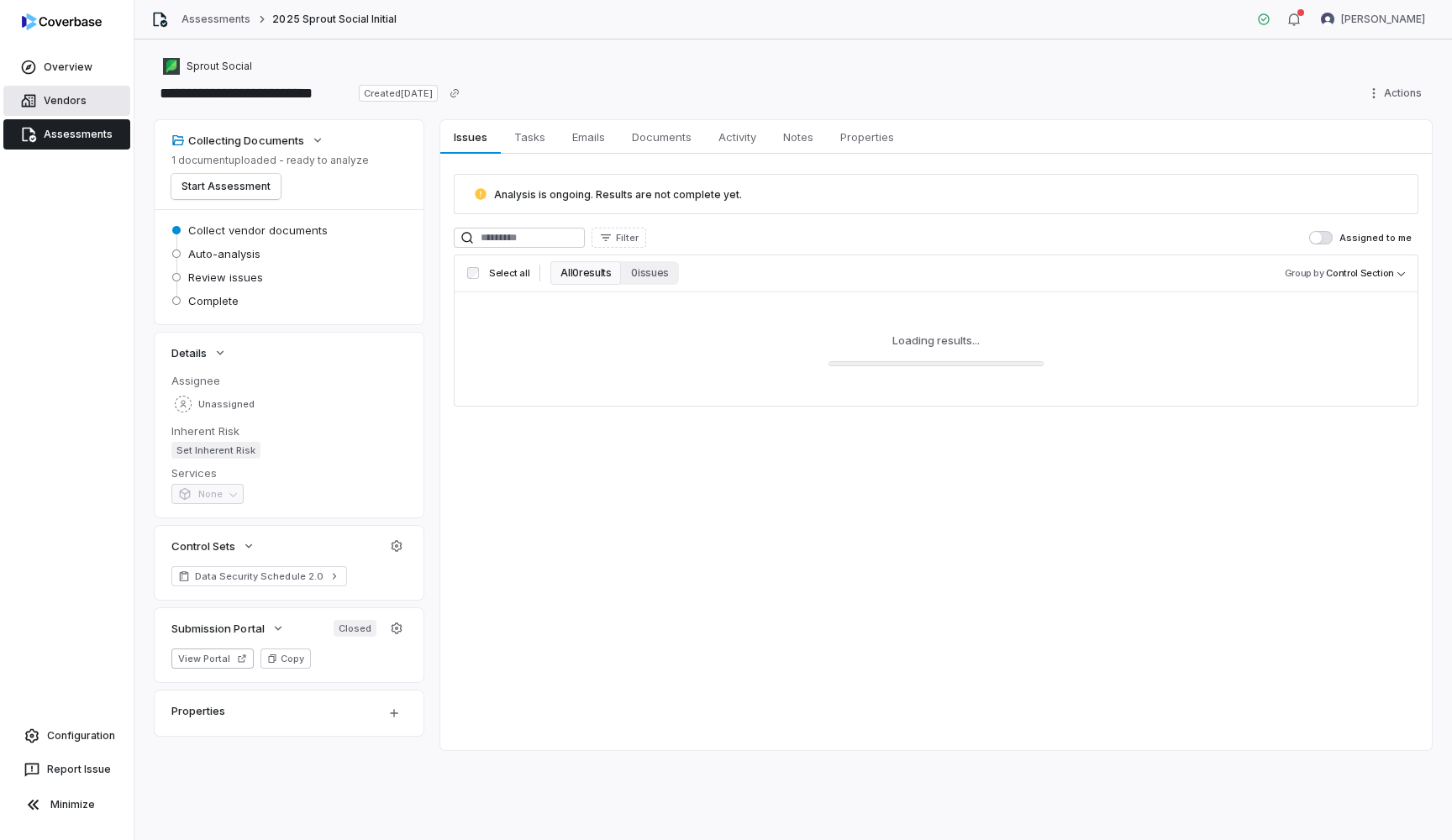
click at [71, 91] on link "Vendors" at bounding box center [67, 101] width 127 height 30
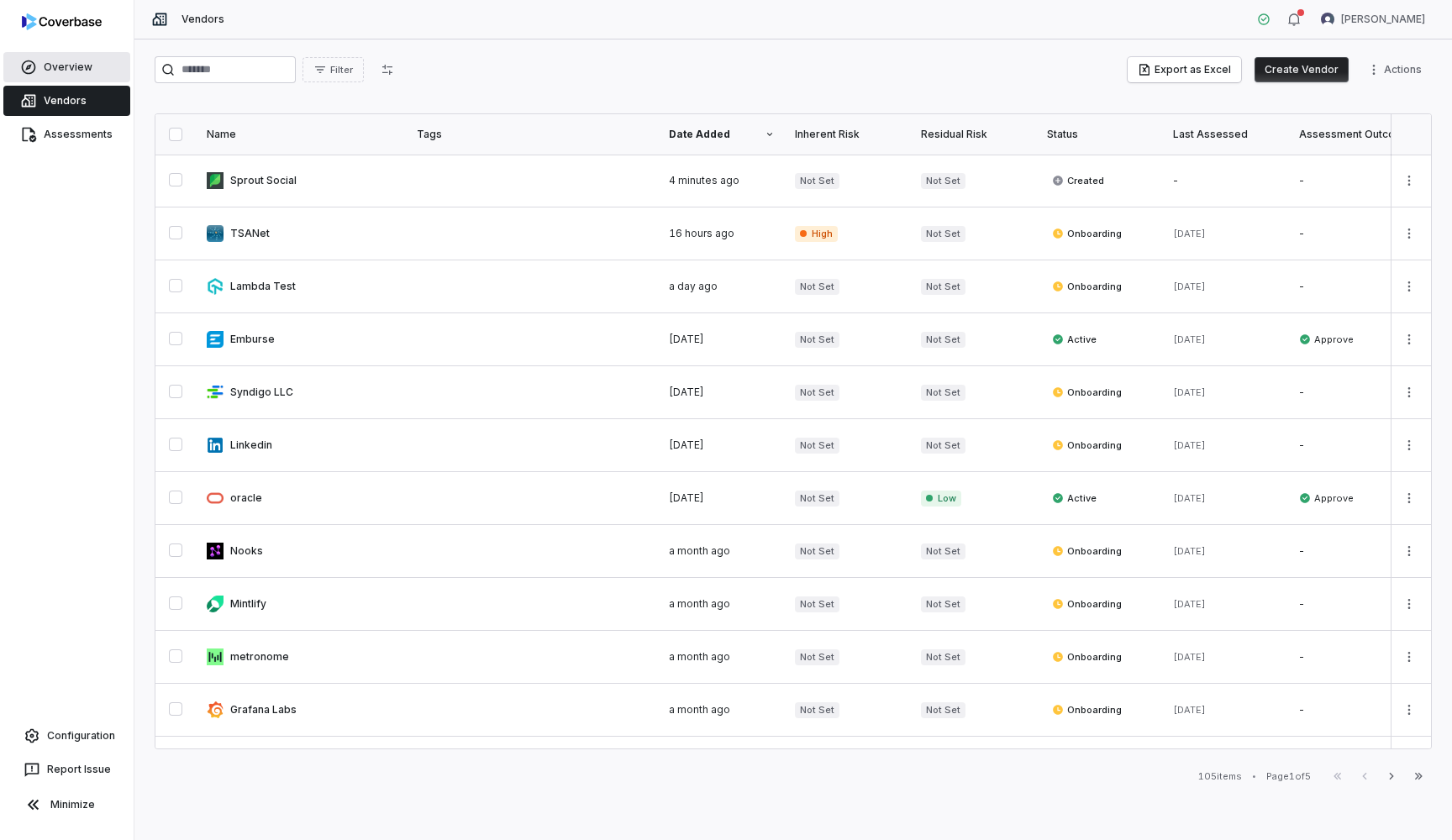
click at [69, 69] on span "Overview" at bounding box center [67, 67] width 49 height 13
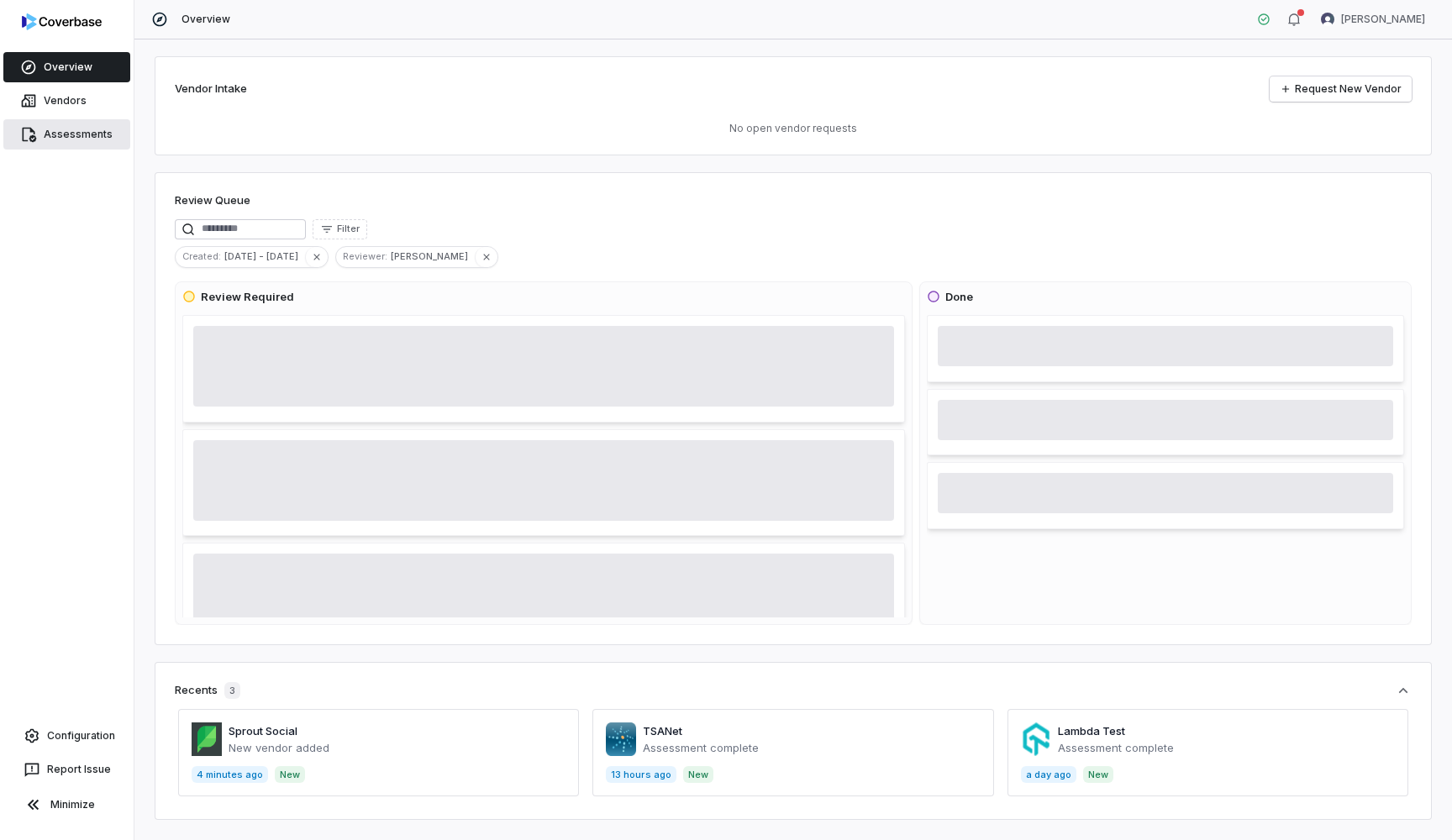
click at [88, 144] on link "Assessments" at bounding box center [67, 135] width 127 height 30
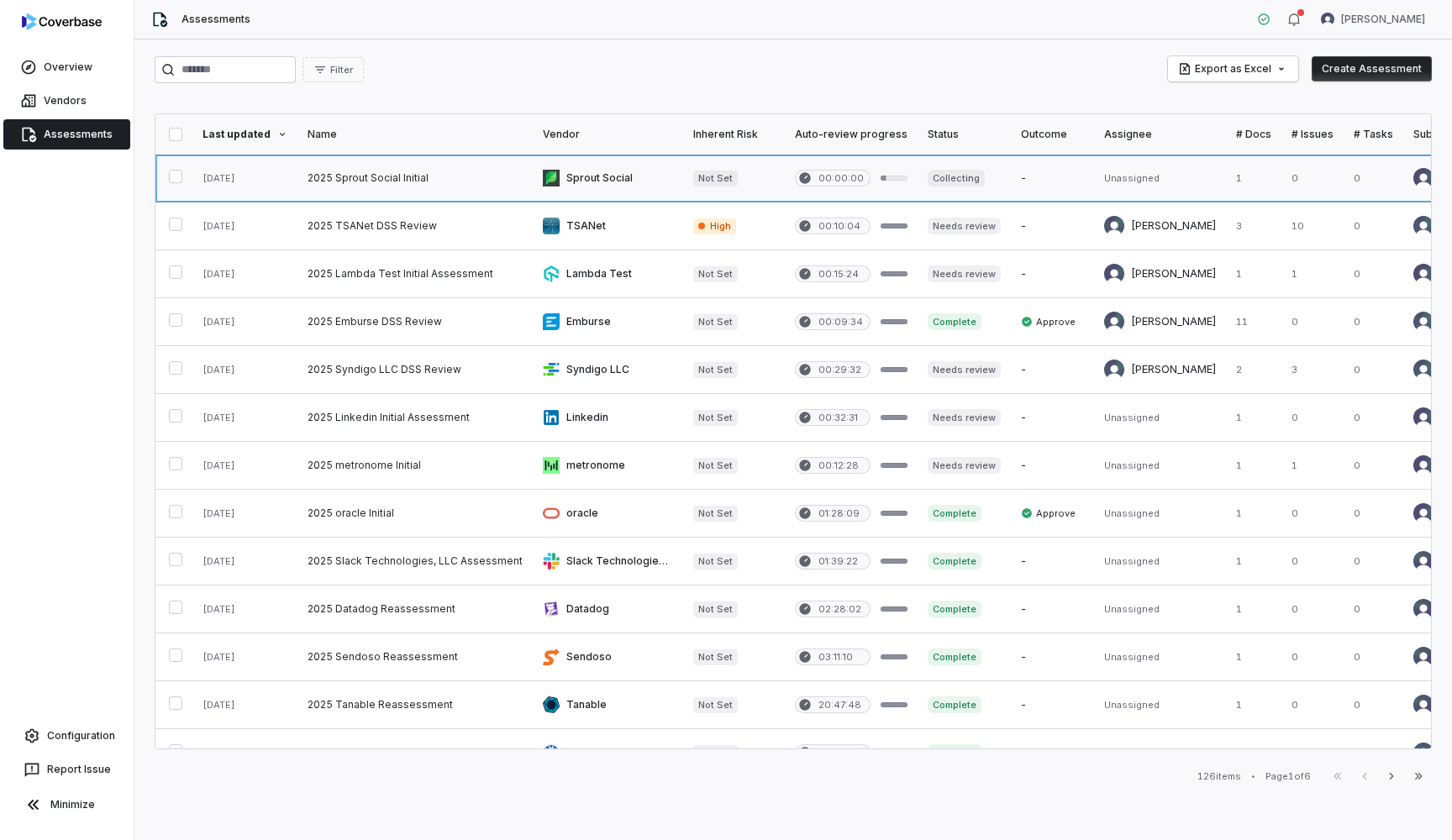
click at [393, 164] on link at bounding box center [414, 177] width 235 height 47
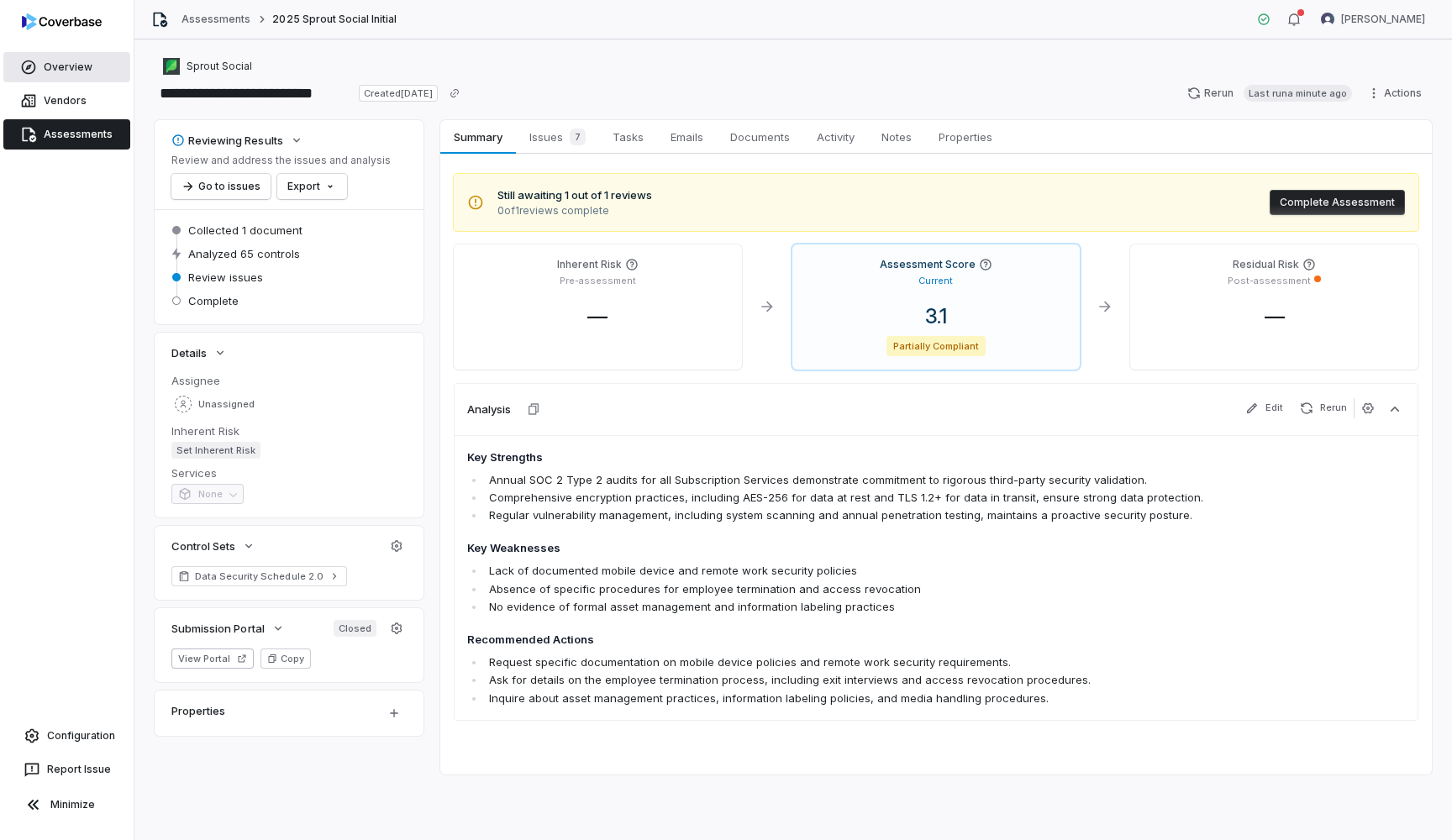
click at [77, 67] on span "Overview" at bounding box center [67, 67] width 49 height 13
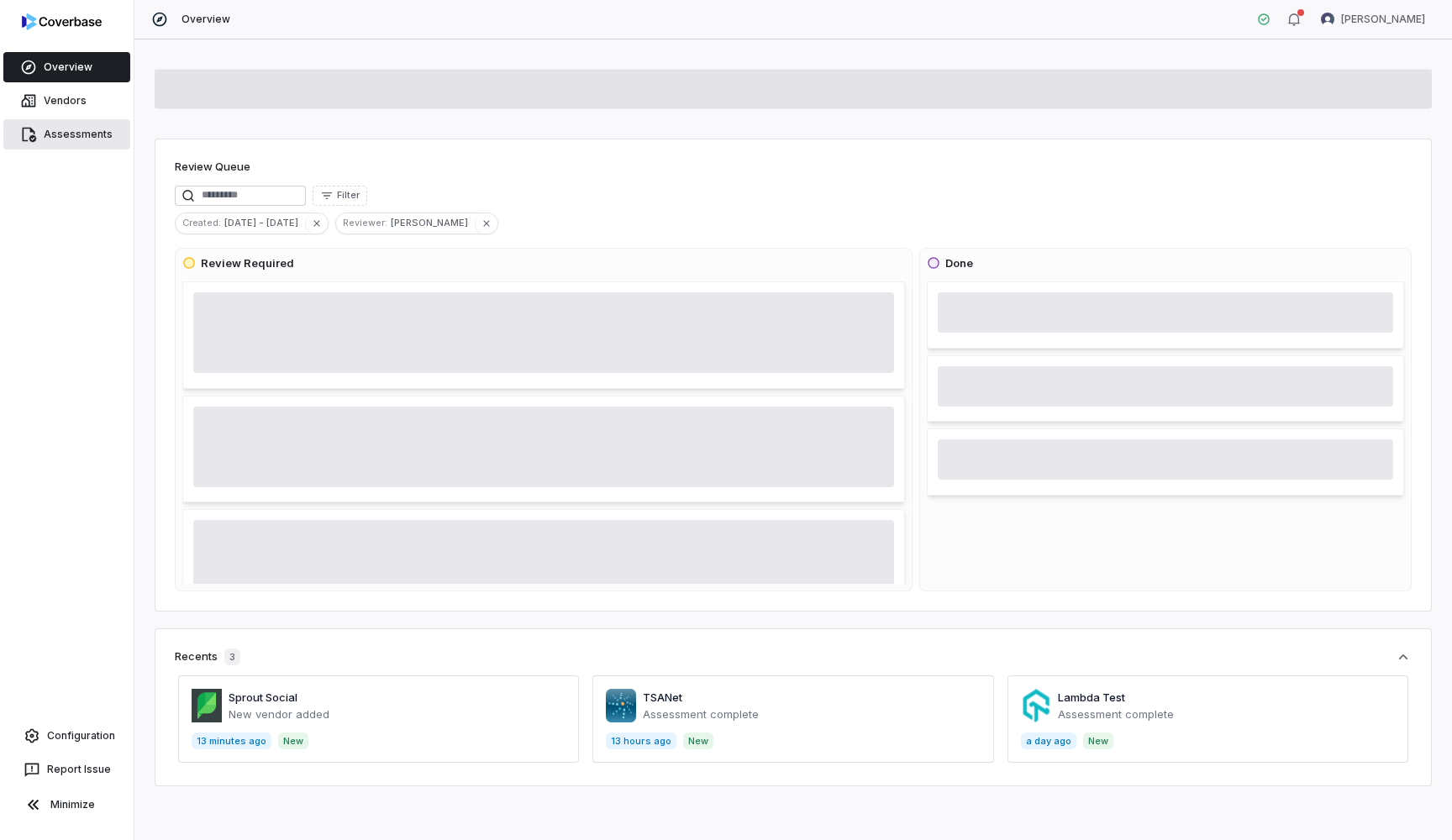
click at [95, 142] on link "Assessments" at bounding box center [67, 135] width 127 height 30
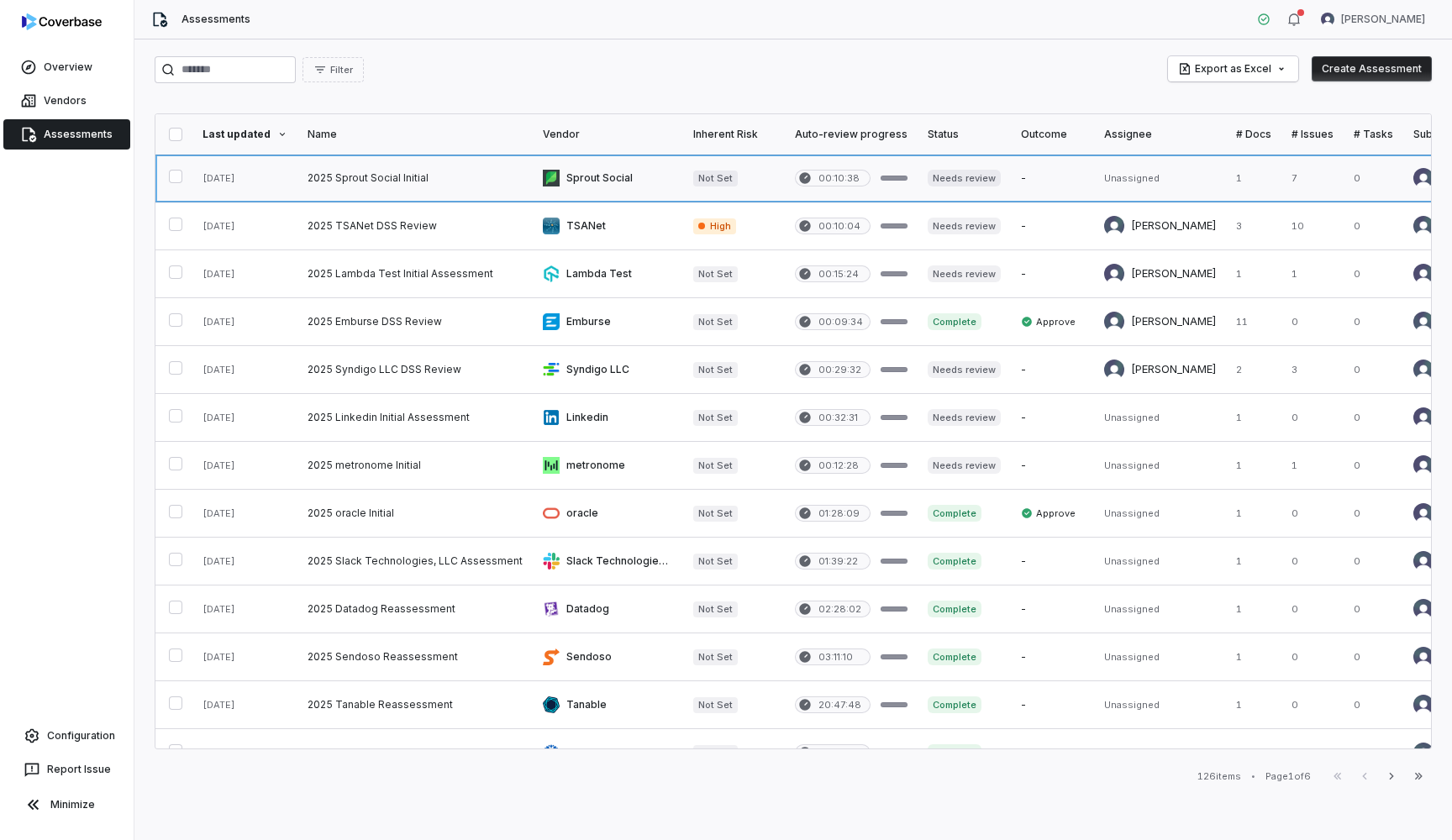
click at [381, 176] on link at bounding box center [414, 177] width 235 height 47
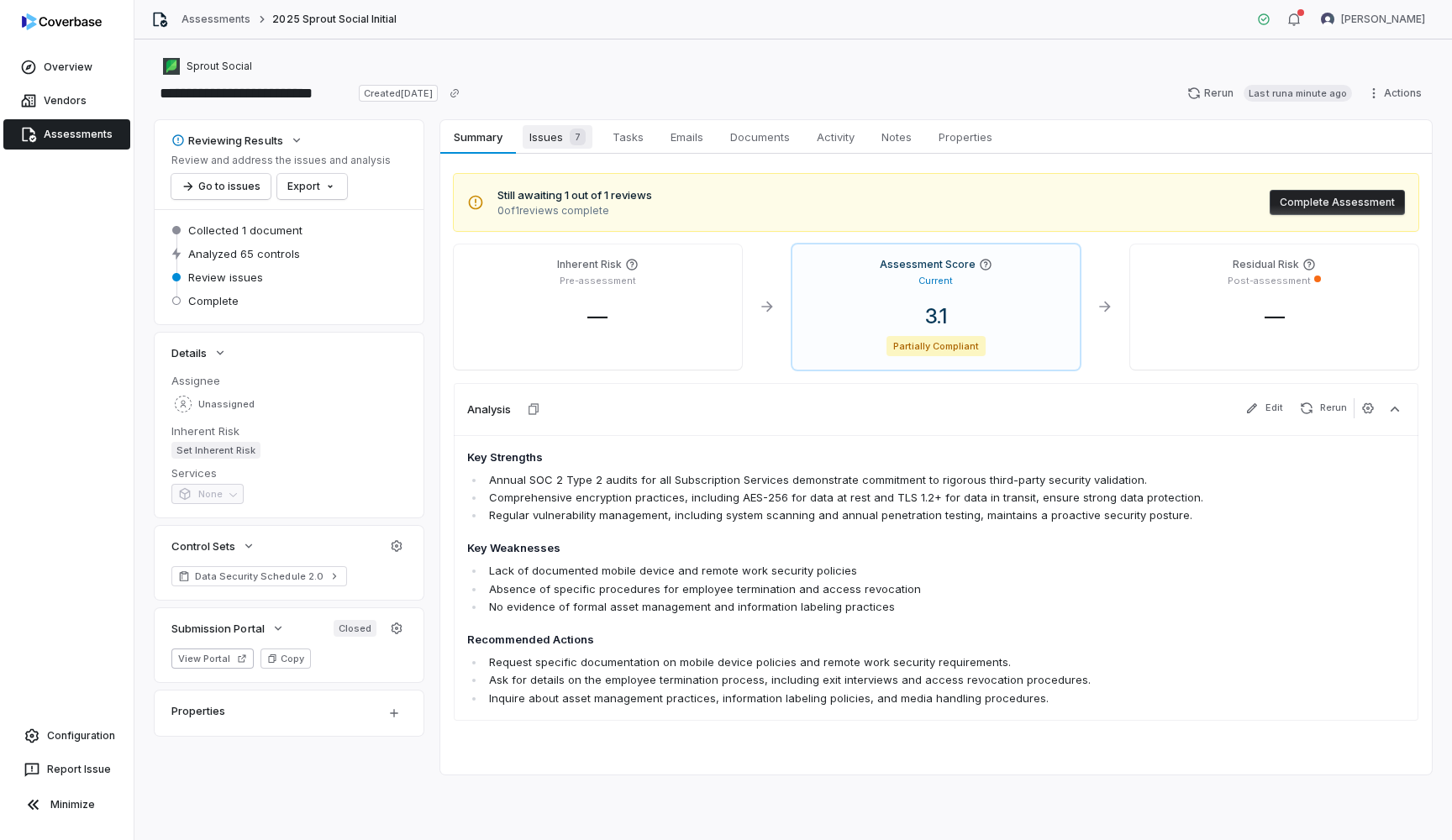
click at [577, 140] on span "7" at bounding box center [577, 137] width 16 height 17
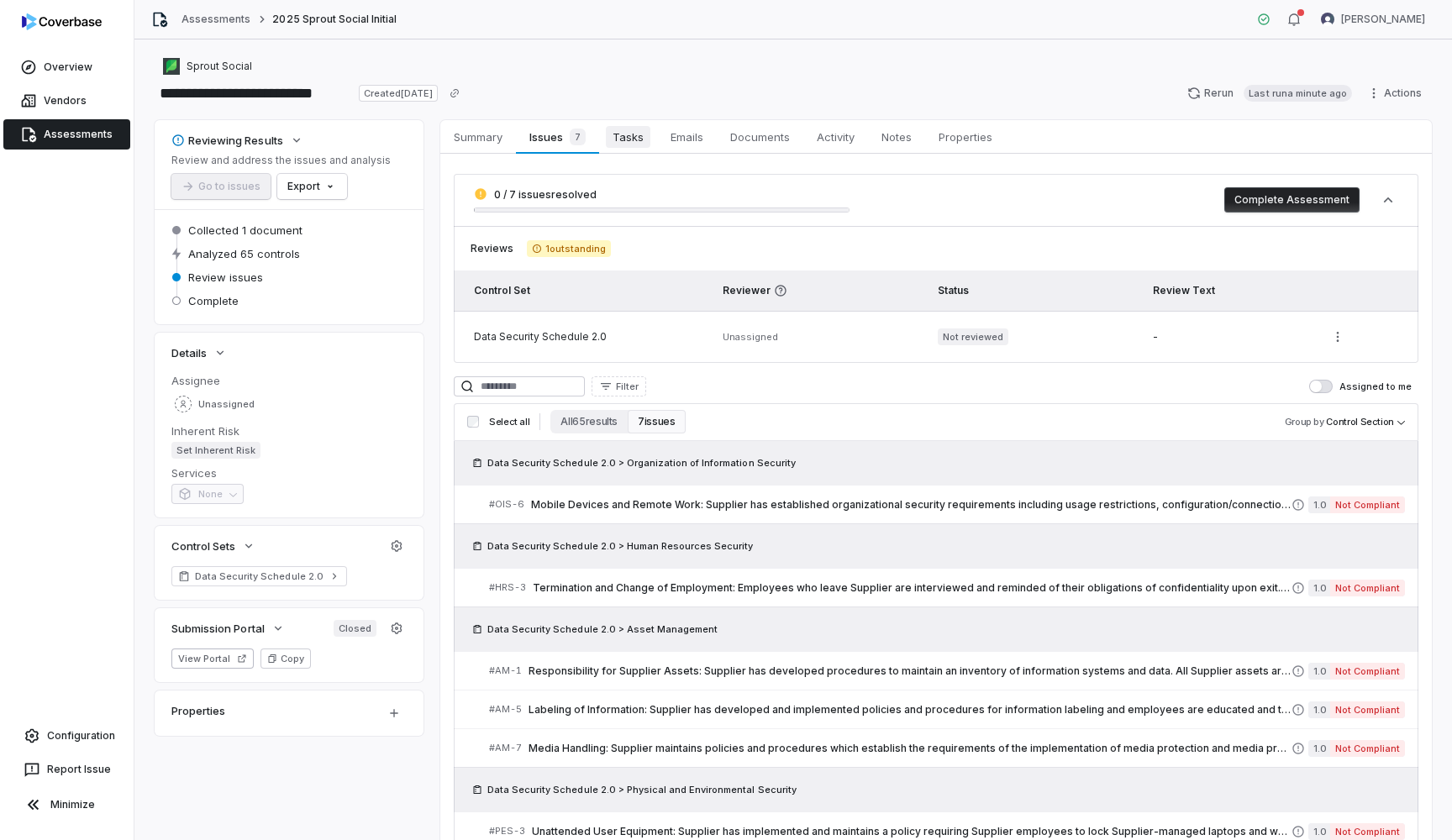
click at [647, 137] on span "Tasks" at bounding box center [628, 137] width 44 height 22
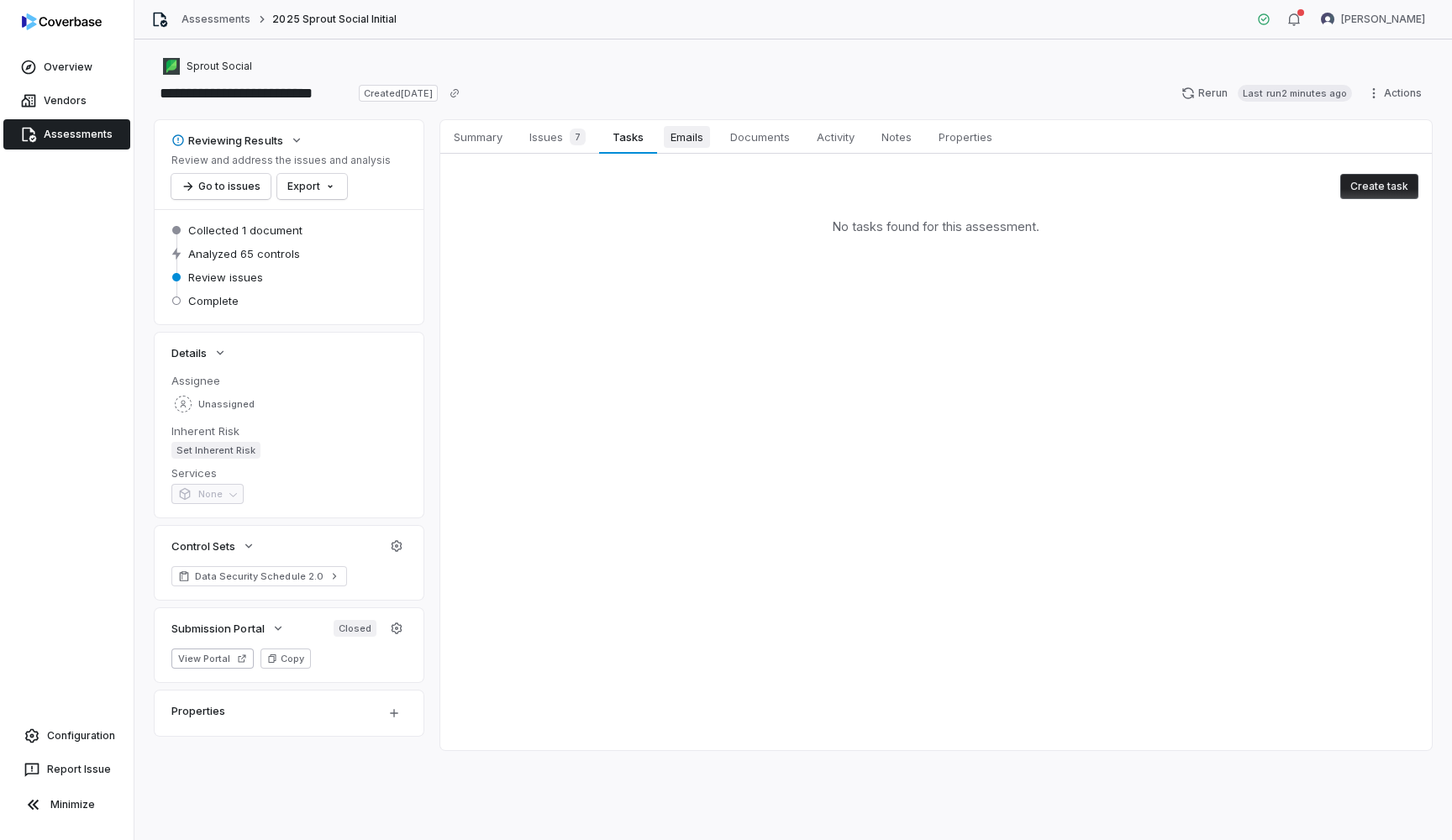
click at [702, 130] on span "Emails" at bounding box center [687, 137] width 46 height 22
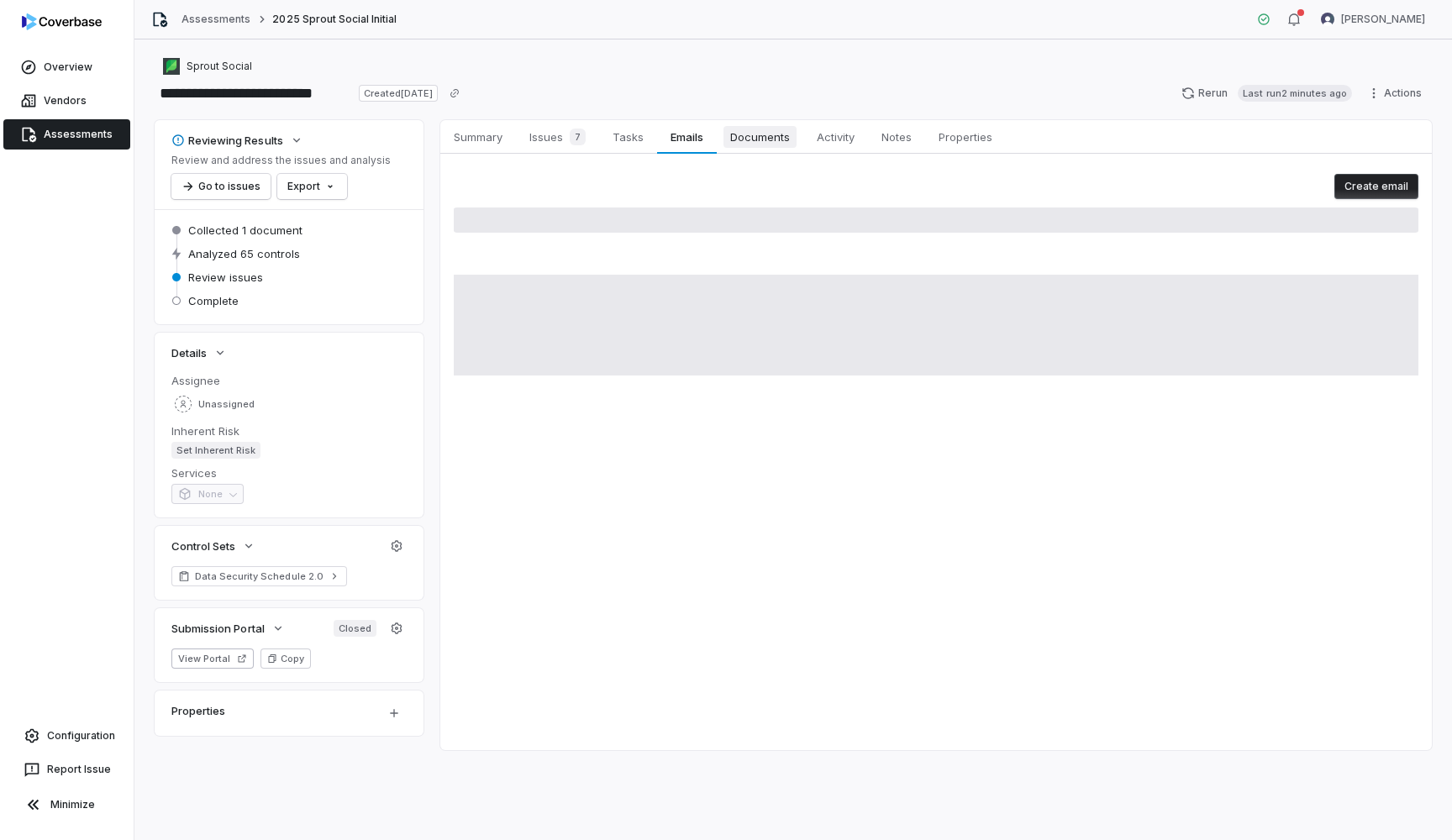
click at [750, 137] on span "Documents" at bounding box center [760, 137] width 73 height 22
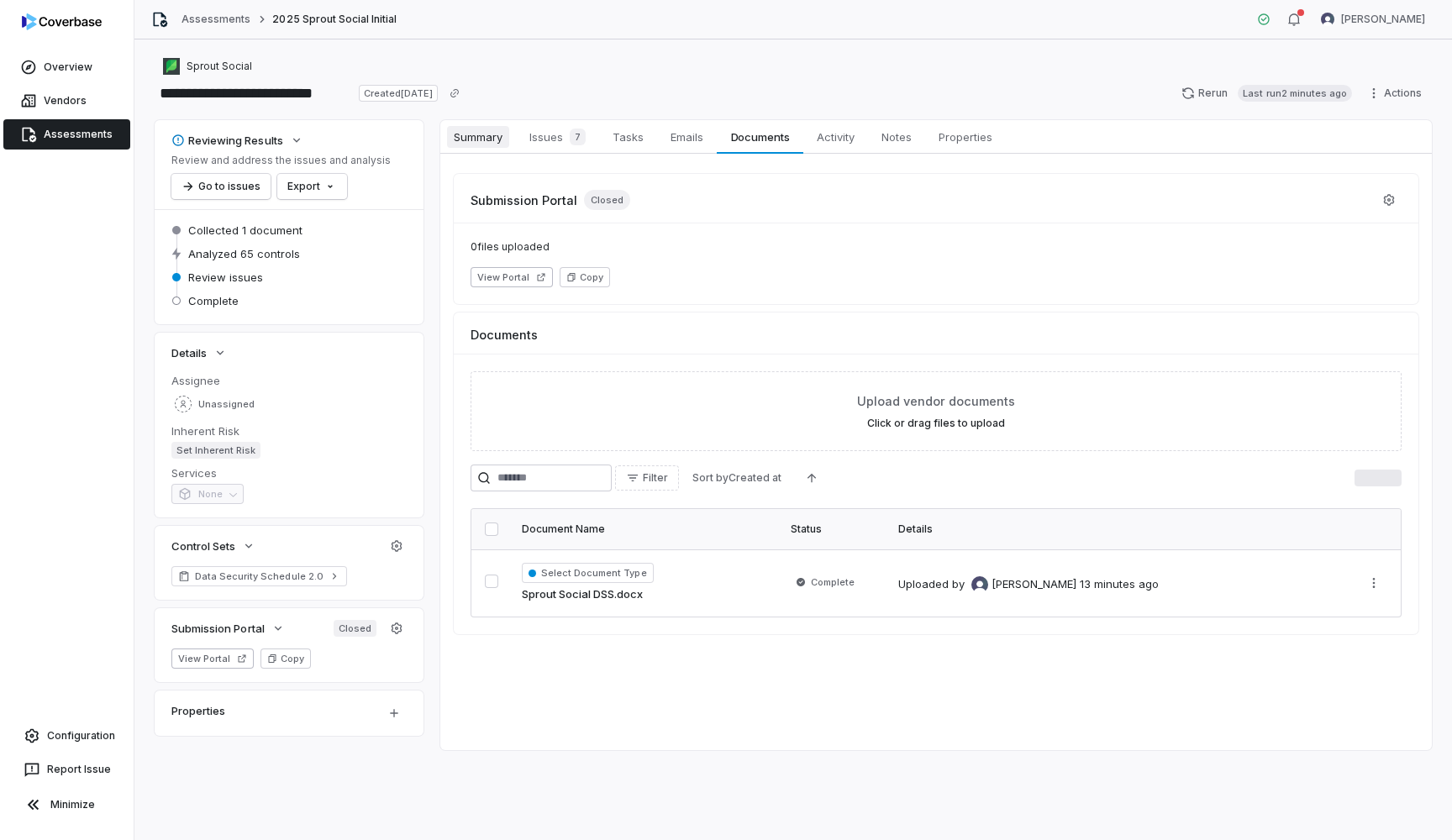
click at [495, 132] on span "Summary" at bounding box center [478, 137] width 62 height 22
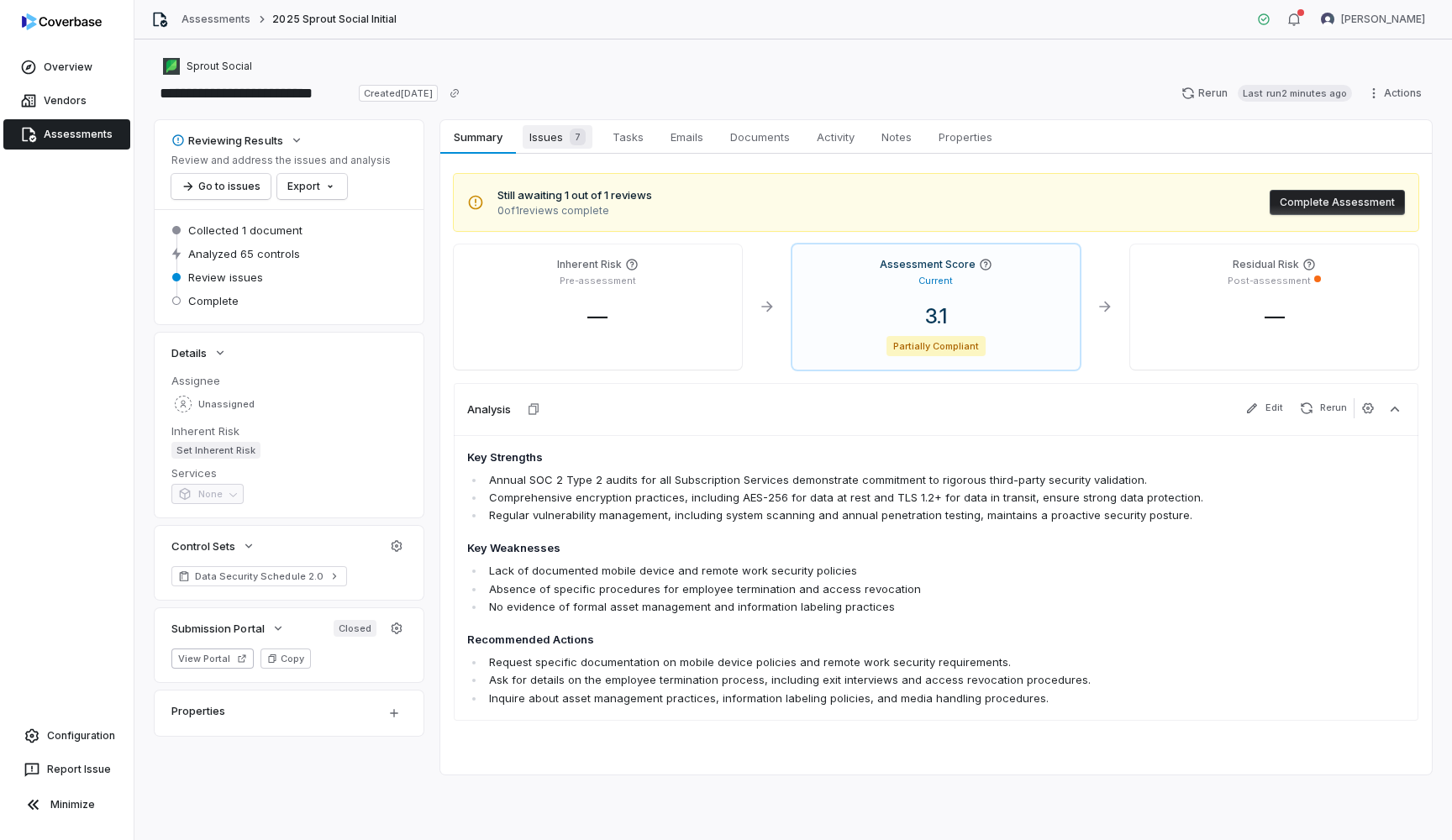
click at [567, 137] on div "7" at bounding box center [575, 137] width 23 height 17
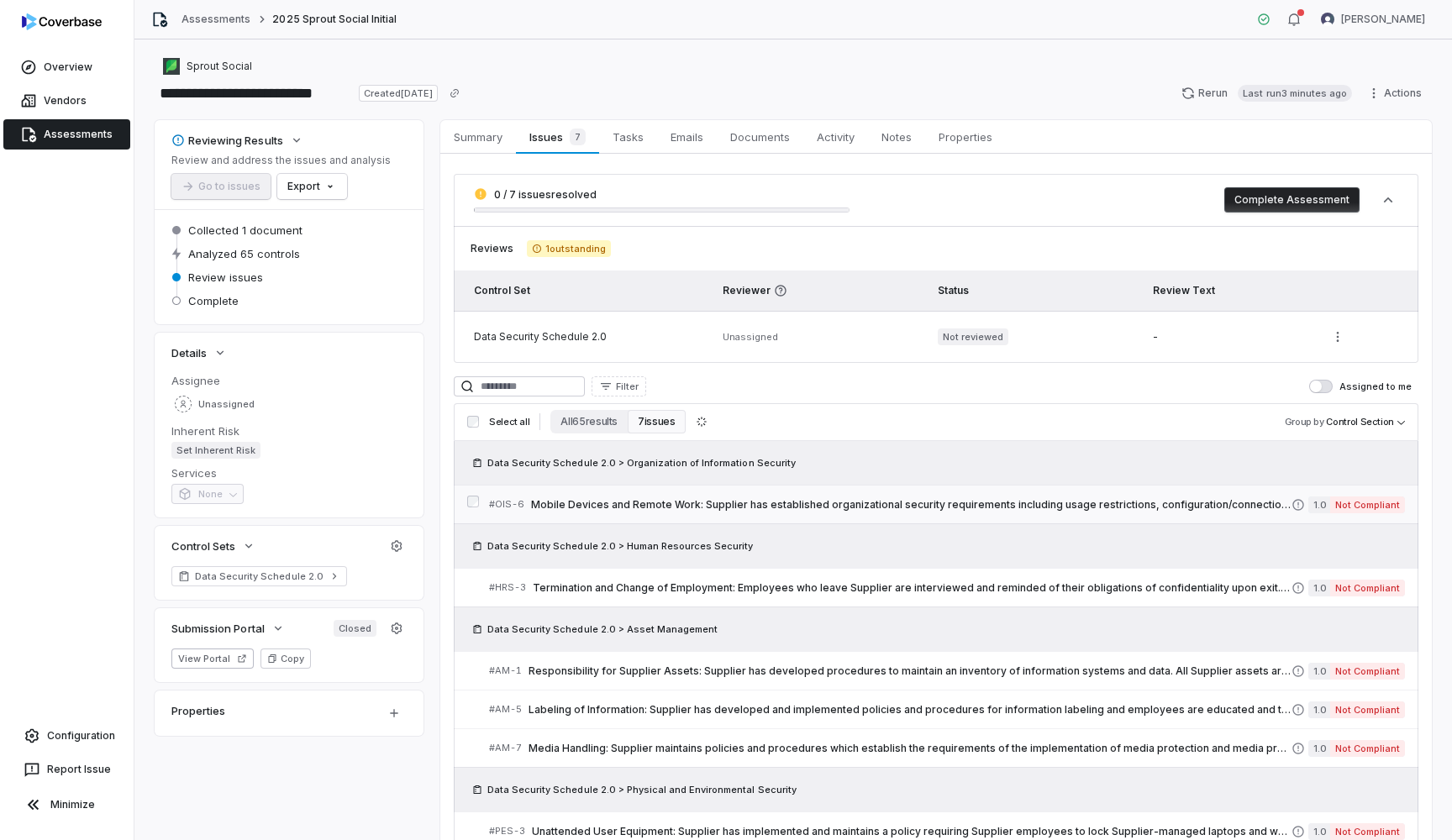
click at [1265, 506] on span "Mobile Devices and Remote Work: Supplier has established organizational securit…" at bounding box center [911, 505] width 760 height 13
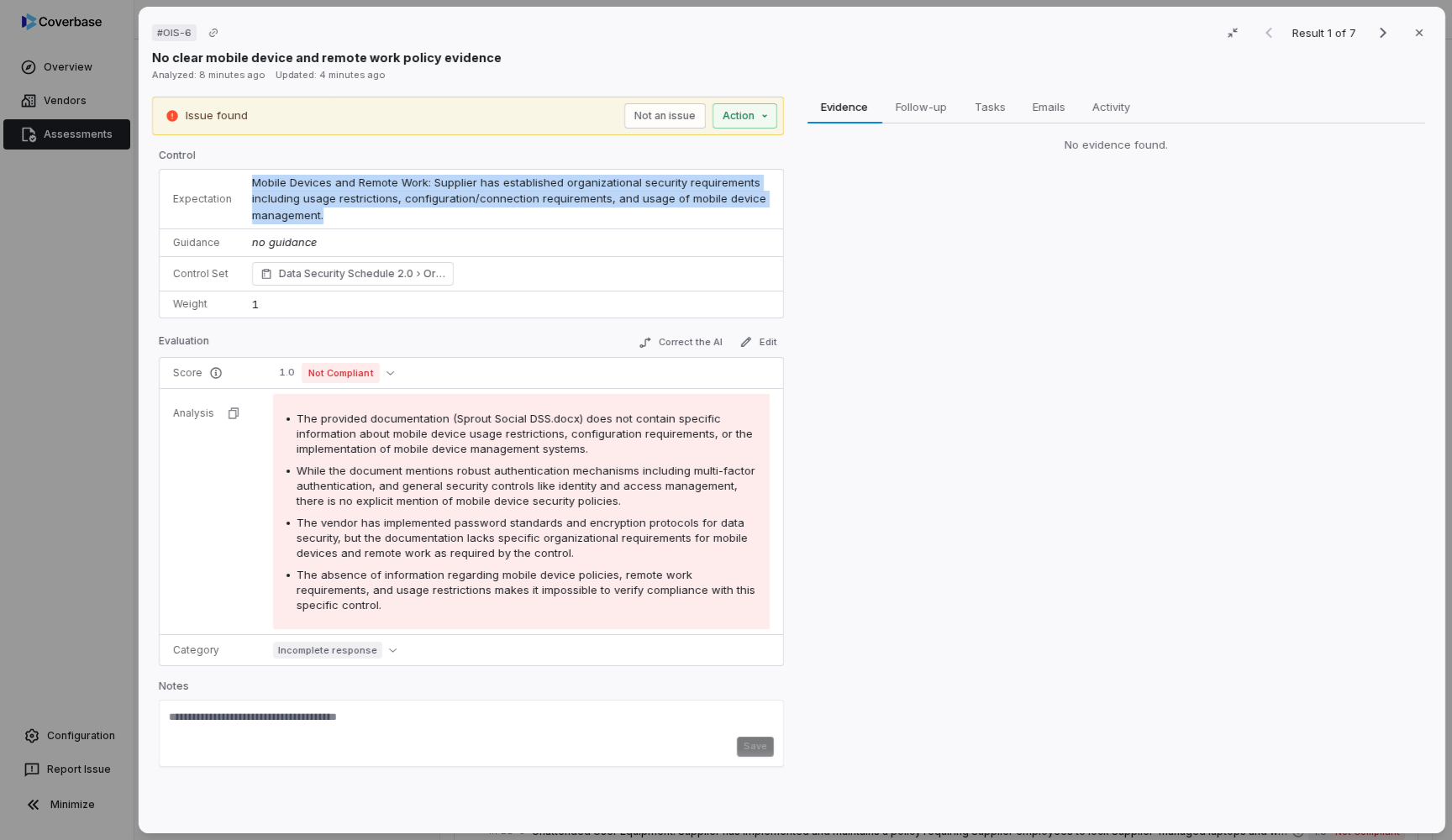
drag, startPoint x: 239, startPoint y: 178, endPoint x: 330, endPoint y: 205, distance: 94.9
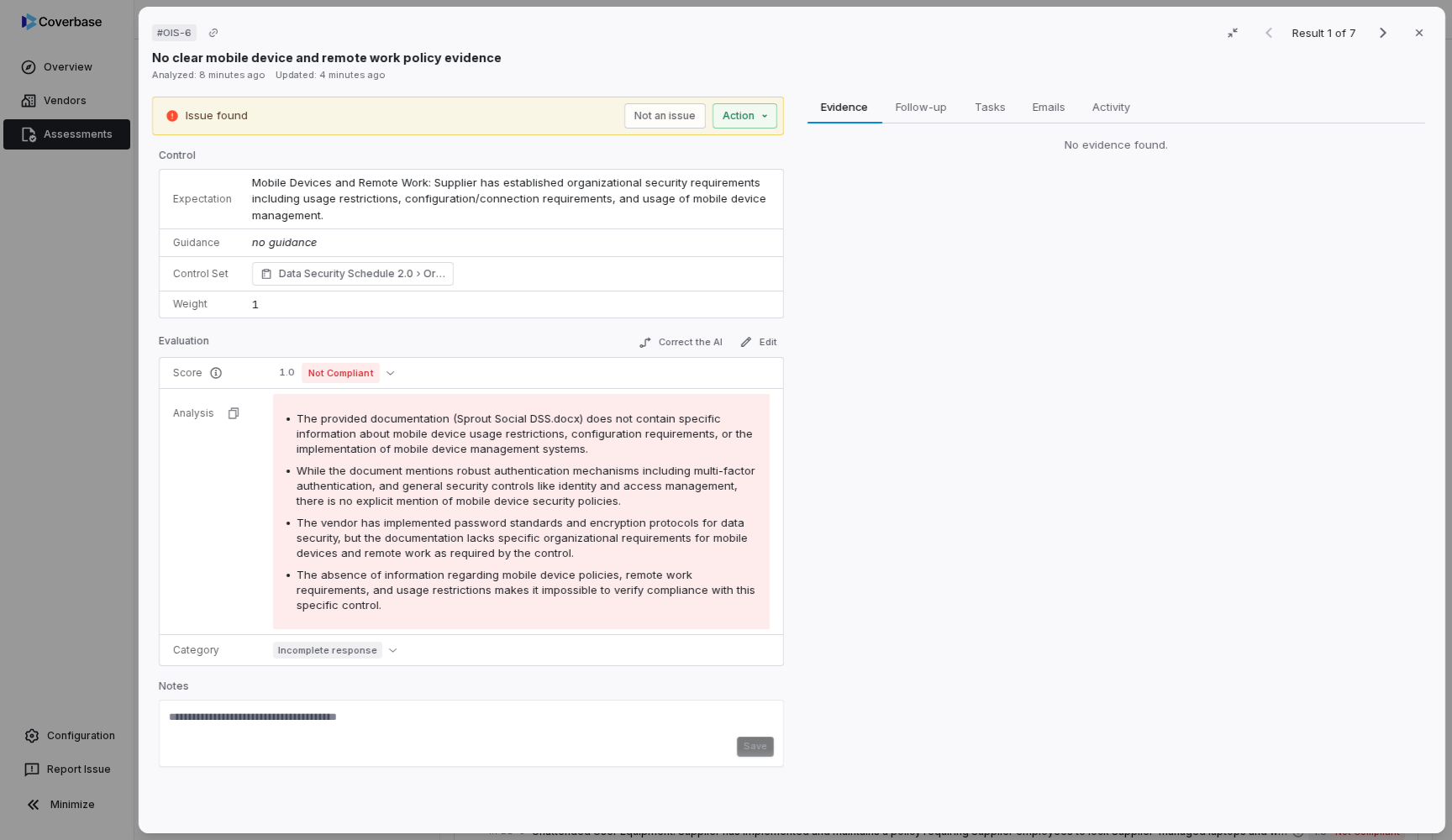
click at [85, 176] on div "# OIS-6 Result 1 of 7 Close No clear mobile device and remote work policy evide…" at bounding box center [726, 420] width 1452 height 840
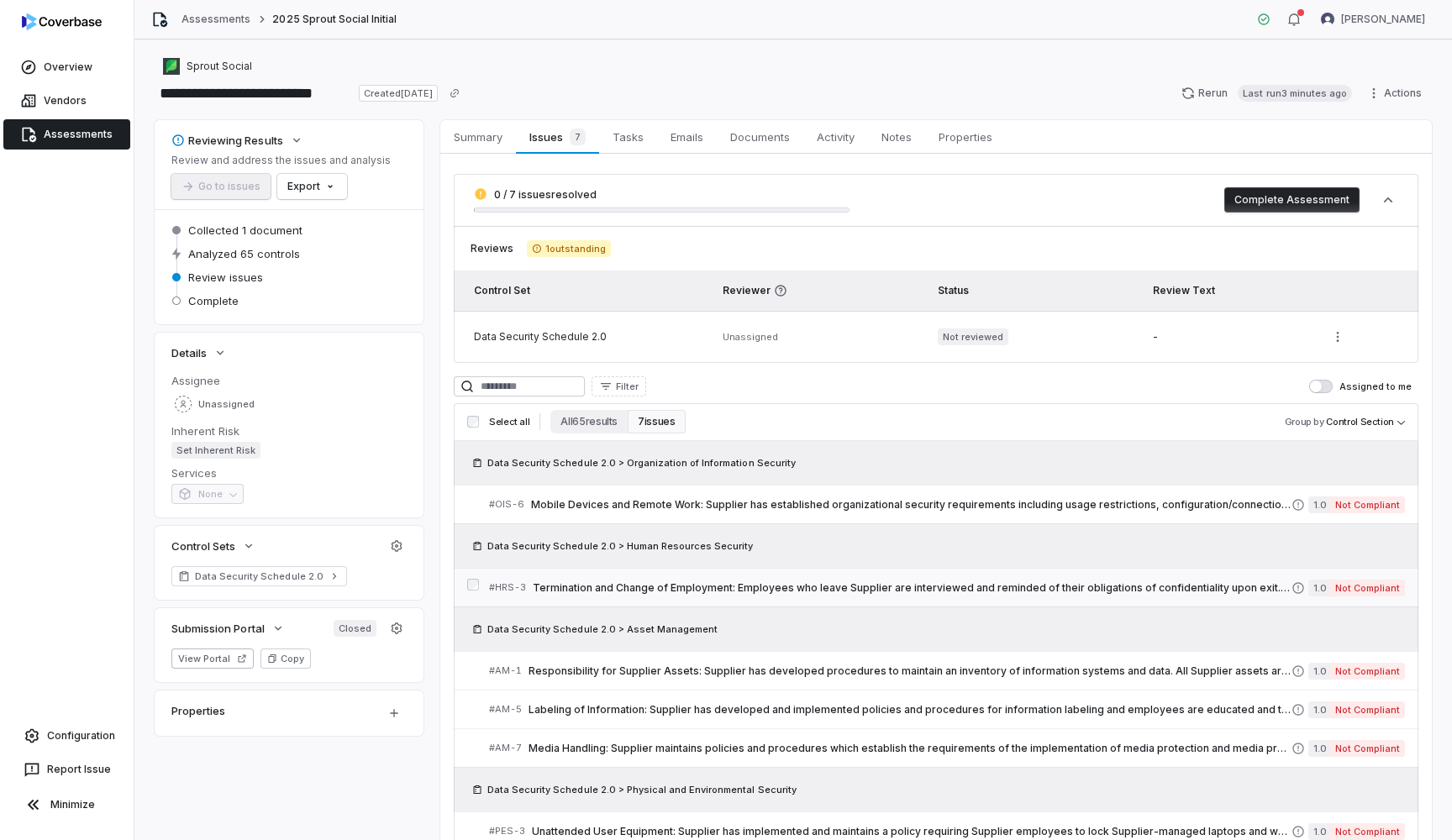
click at [587, 593] on span "Termination and Change of Employment: Employees who leave Supplier are intervie…" at bounding box center [912, 588] width 758 height 13
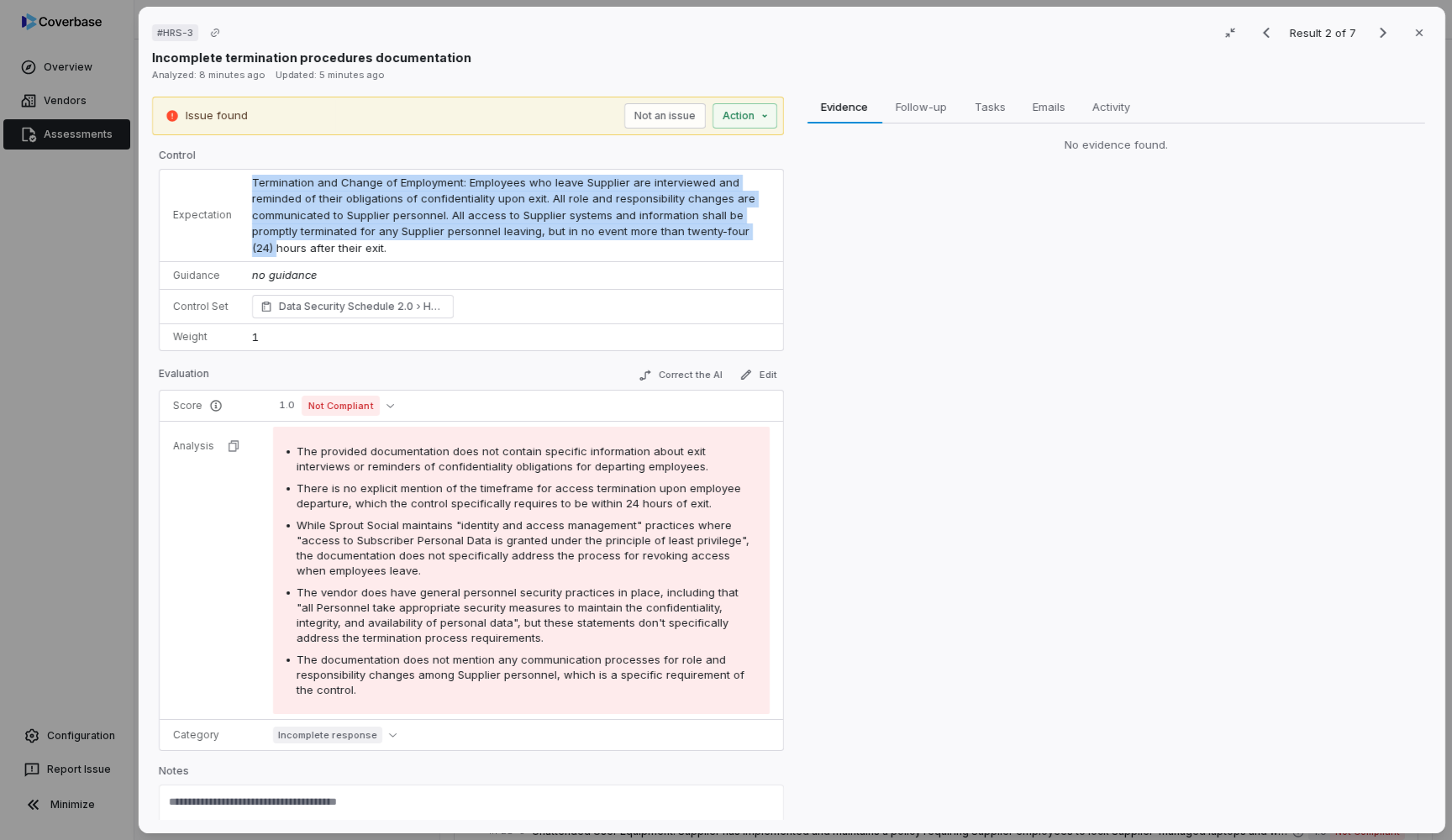
drag, startPoint x: 239, startPoint y: 178, endPoint x: 765, endPoint y: 232, distance: 528.8
click at [765, 232] on td "Termination and Change of Employment: Employees who leave Supplier are intervie…" at bounding box center [513, 216] width 541 height 92
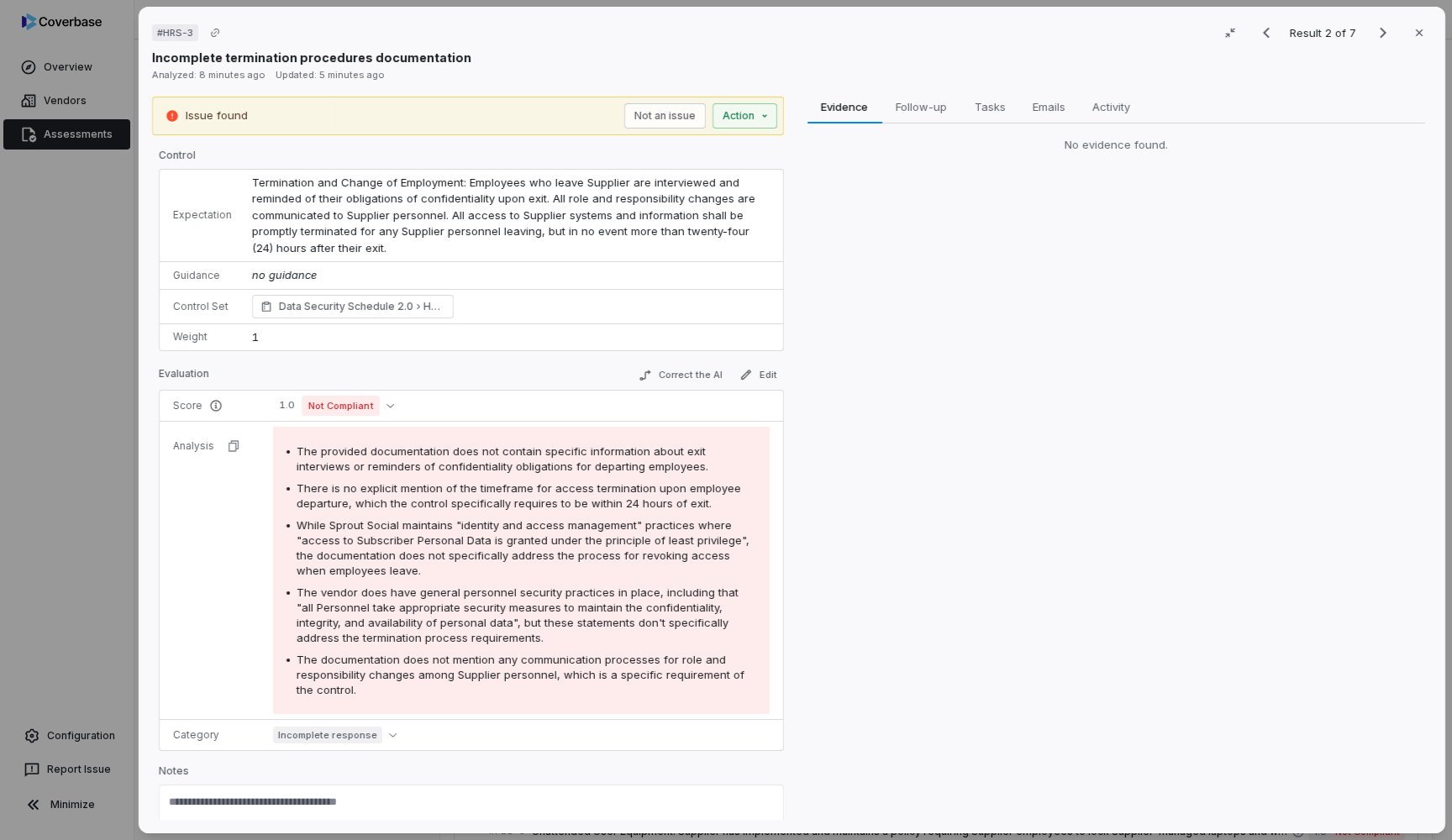
click at [229, 212] on p "Expectation" at bounding box center [202, 215] width 59 height 13
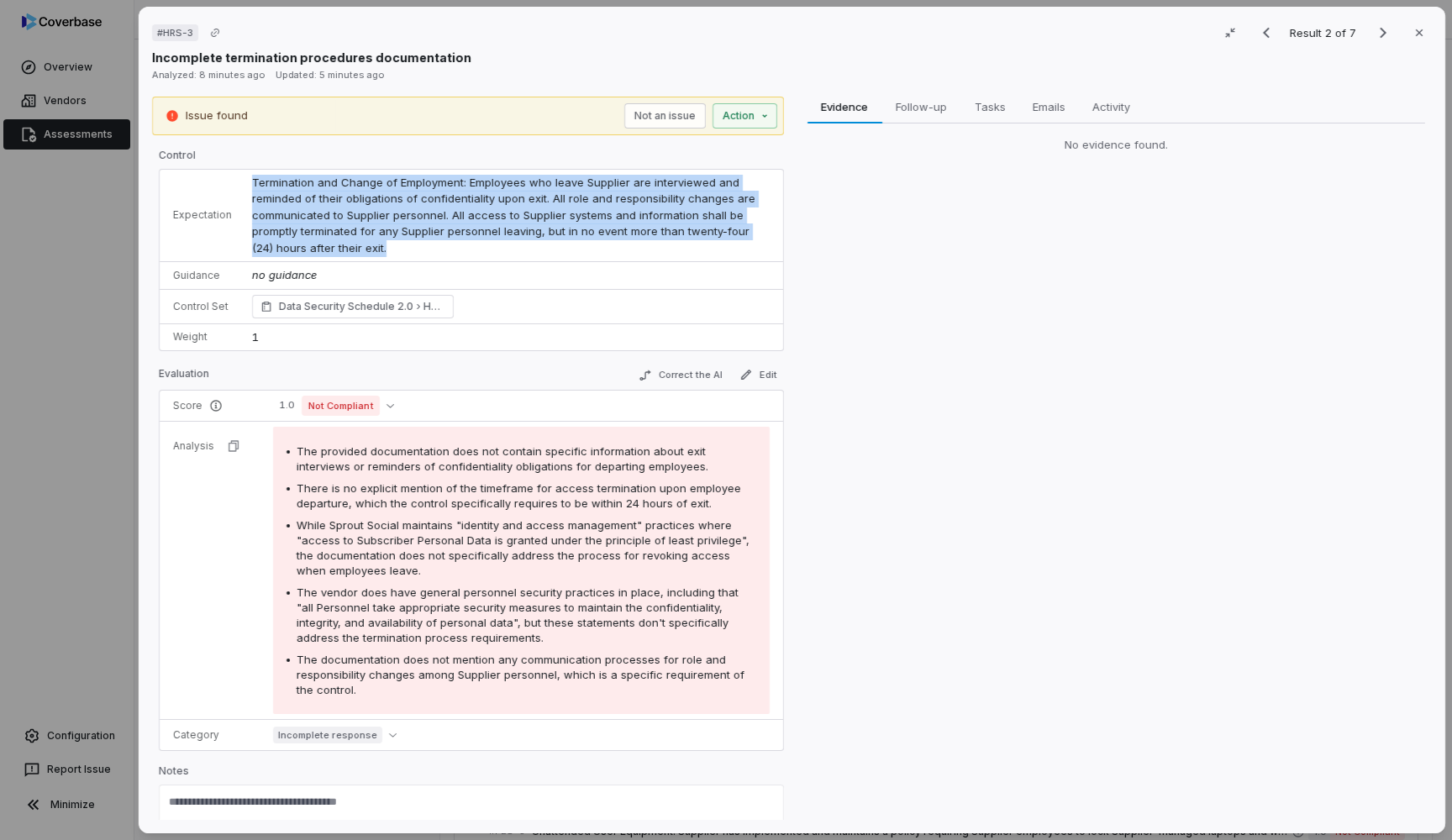
drag, startPoint x: 250, startPoint y: 181, endPoint x: 408, endPoint y: 239, distance: 168.3
click at [408, 239] on td "Termination and Change of Employment: Employees who leave Supplier are intervie…" at bounding box center [513, 216] width 541 height 92
copy span "Termination and Change of Employment: Employees who leave Supplier are intervie…"
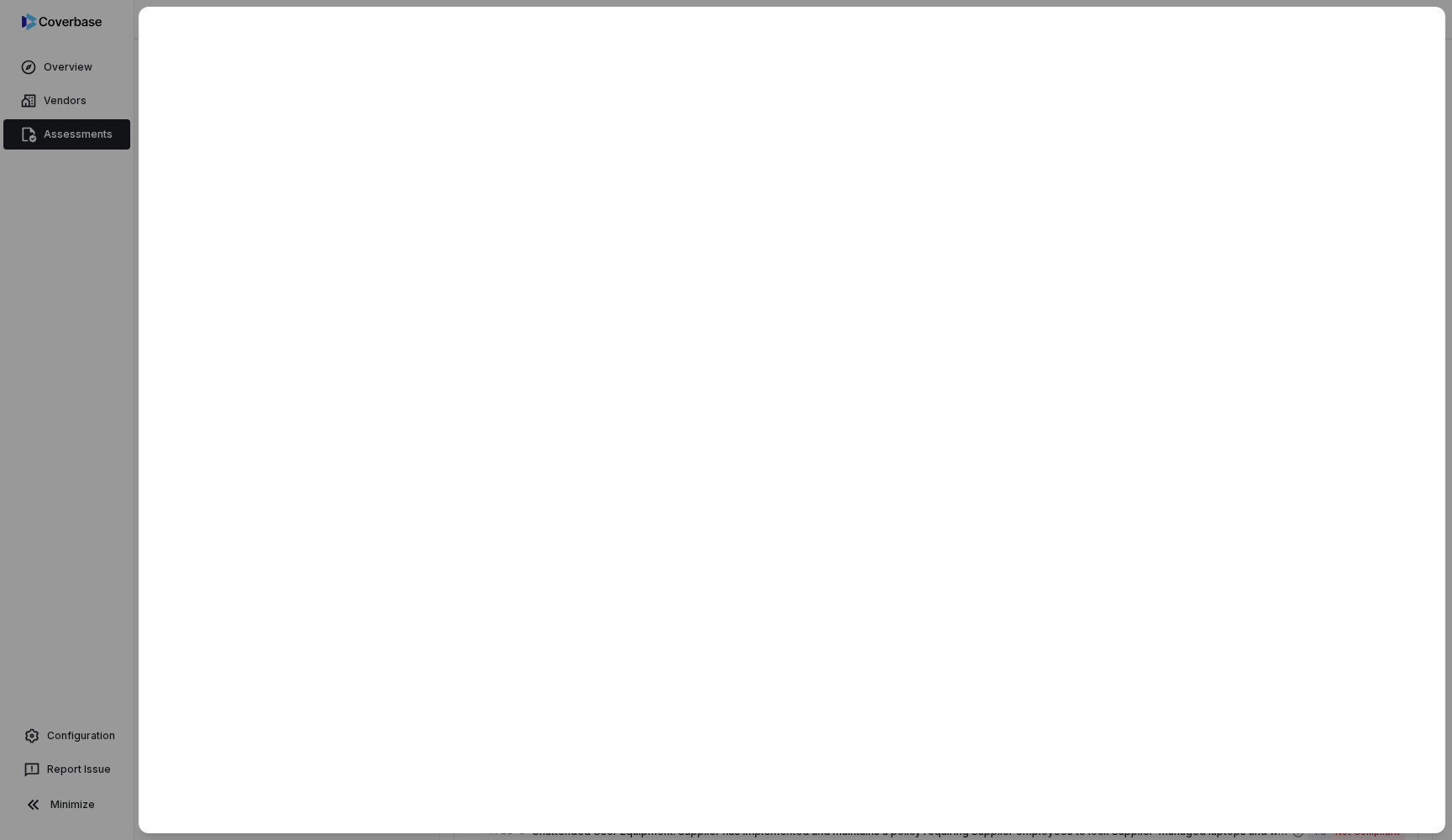
click at [84, 193] on div at bounding box center [726, 420] width 1452 height 840
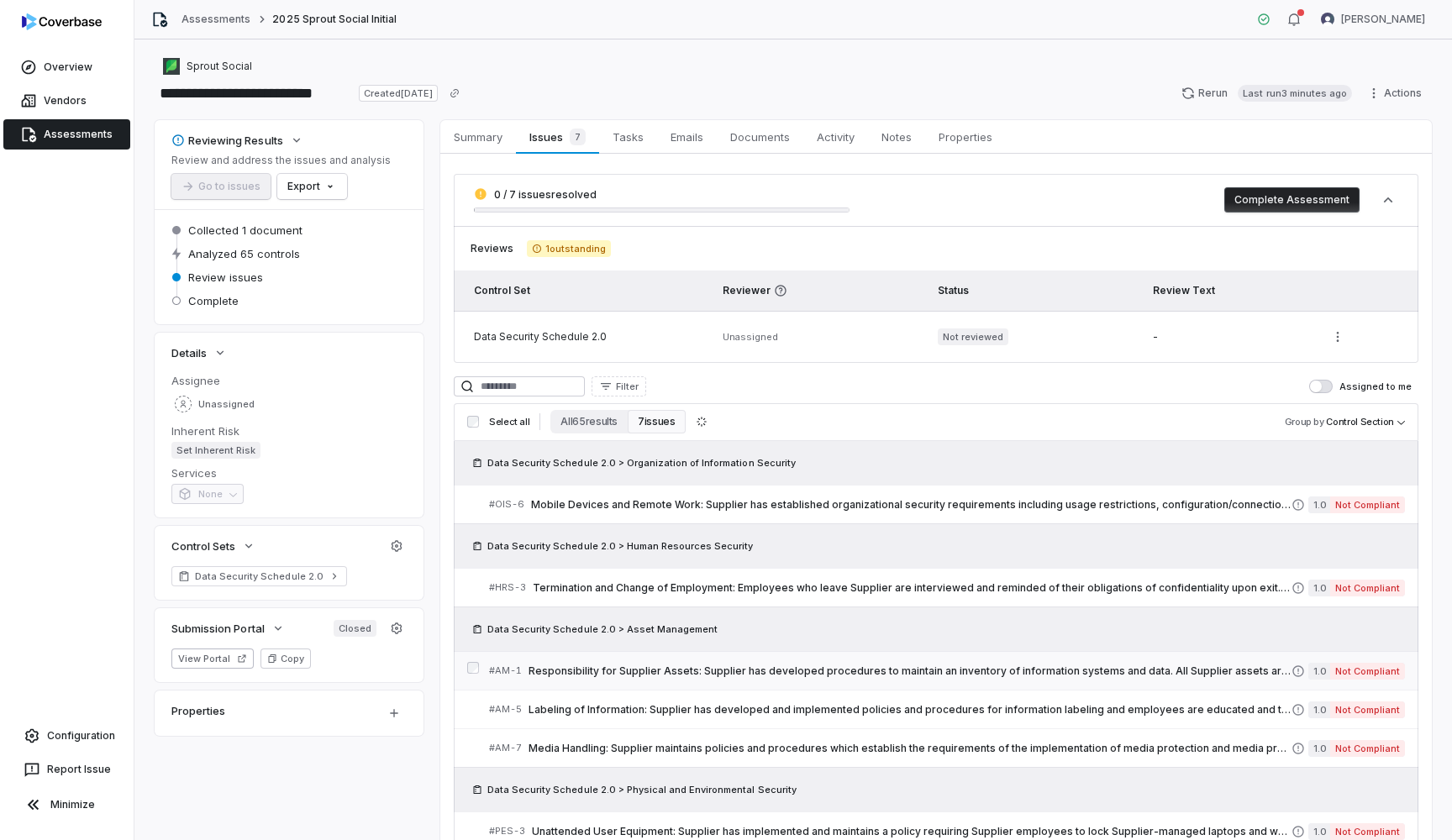
click at [599, 671] on span "Responsibility for Supplier Assets: Supplier has developed procedures to mainta…" at bounding box center [910, 671] width 763 height 13
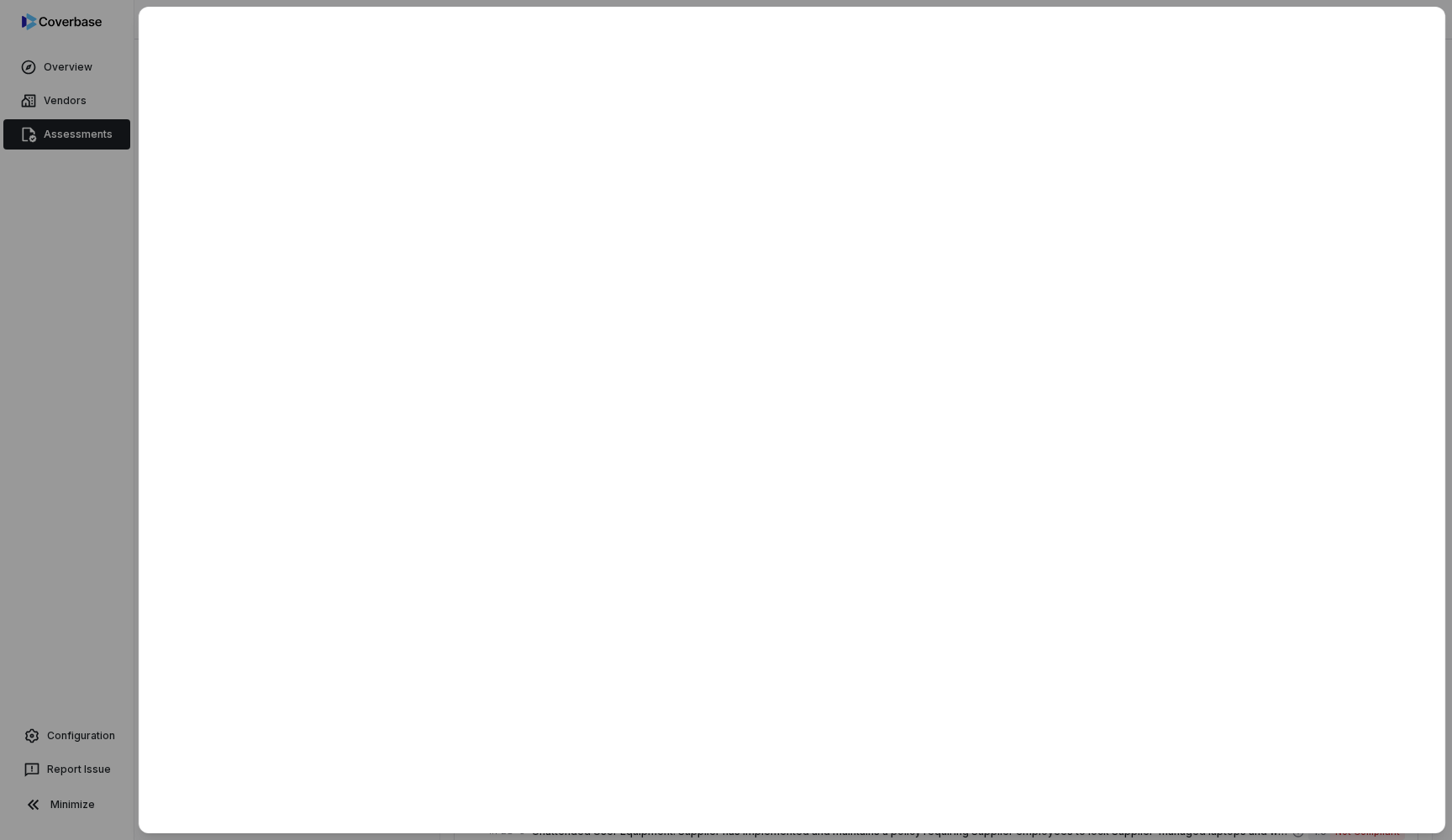
click at [90, 351] on div at bounding box center [726, 420] width 1452 height 840
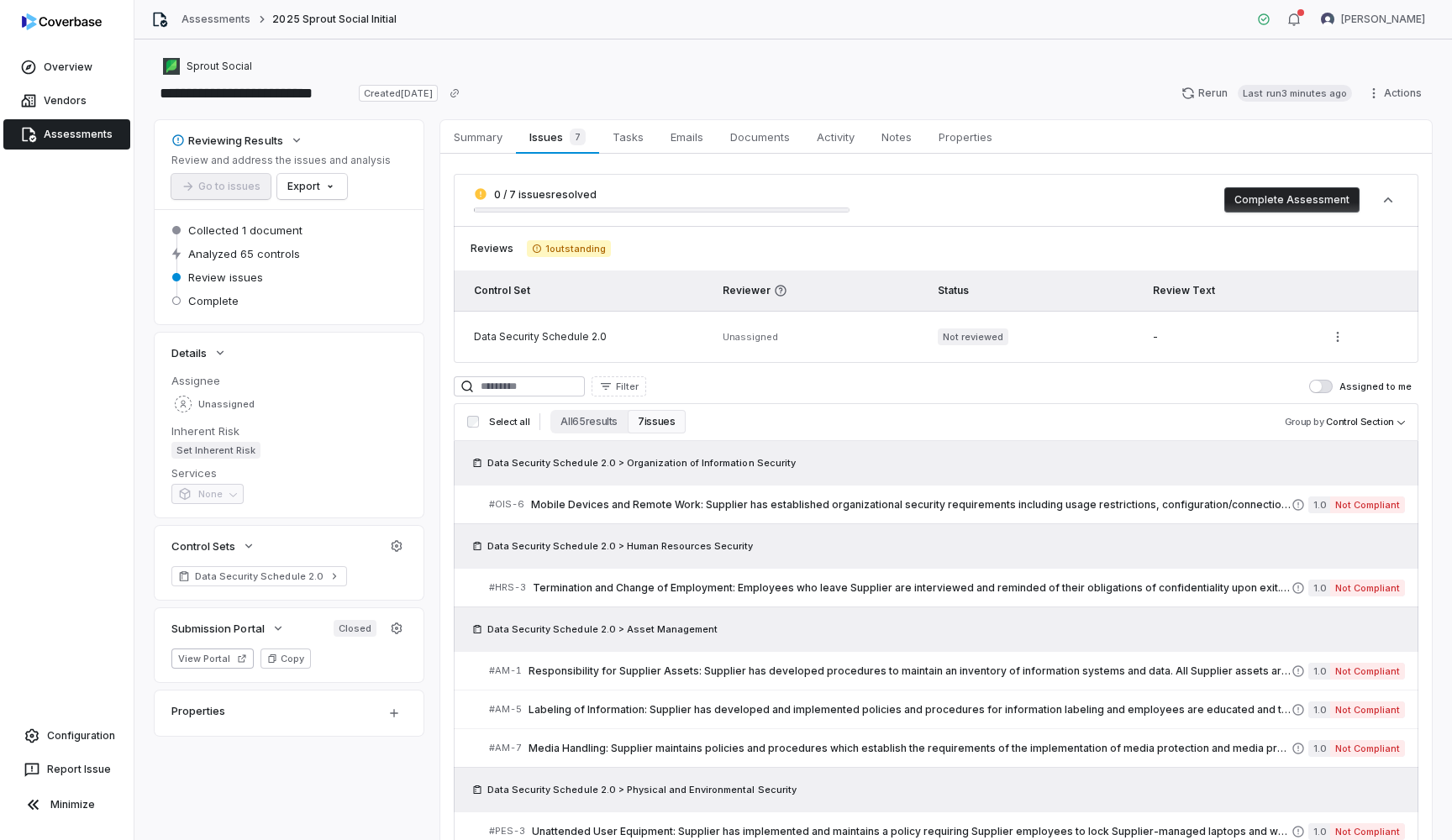
drag, startPoint x: 620, startPoint y: 462, endPoint x: 795, endPoint y: 455, distance: 175.1
click at [795, 455] on div "Data Security Schedule 2.0 > Organization of Information Security" at bounding box center [936, 463] width 938 height 17
drag, startPoint x: 618, startPoint y: 462, endPoint x: 773, endPoint y: 479, distance: 155.9
click at [773, 479] on div "Data Security Schedule 2.0 > Organization of Information Security" at bounding box center [937, 462] width 965 height 43
click at [774, 468] on span "Data Security Schedule 2.0 > Organization of Information Security" at bounding box center [641, 462] width 309 height 13
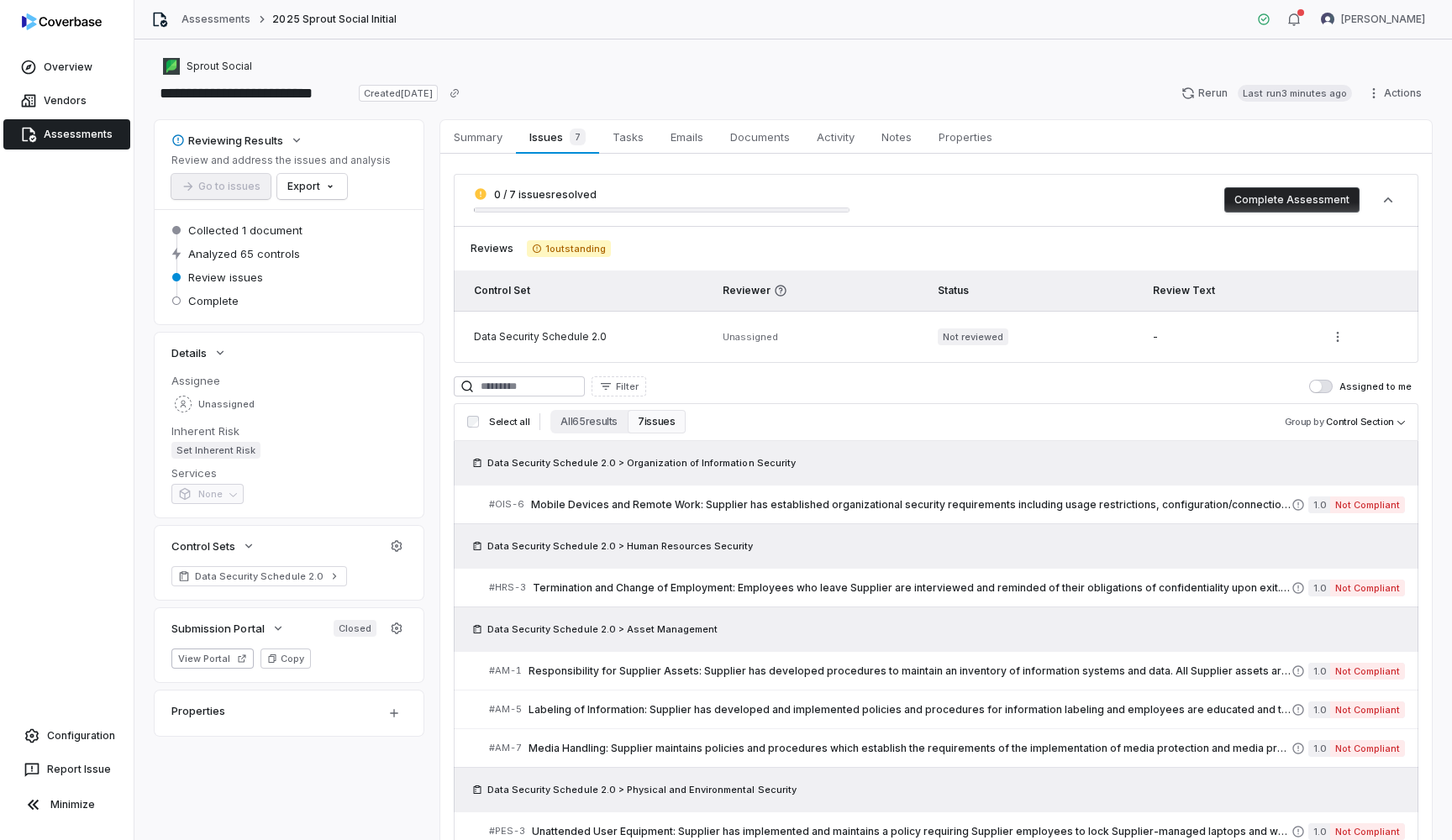
click at [675, 472] on div "Data Security Schedule 2.0 > Organization of Information Security" at bounding box center [937, 462] width 965 height 43
click at [673, 502] on span "Mobile Devices and Remote Work: Supplier has established organizational securit…" at bounding box center [911, 505] width 760 height 13
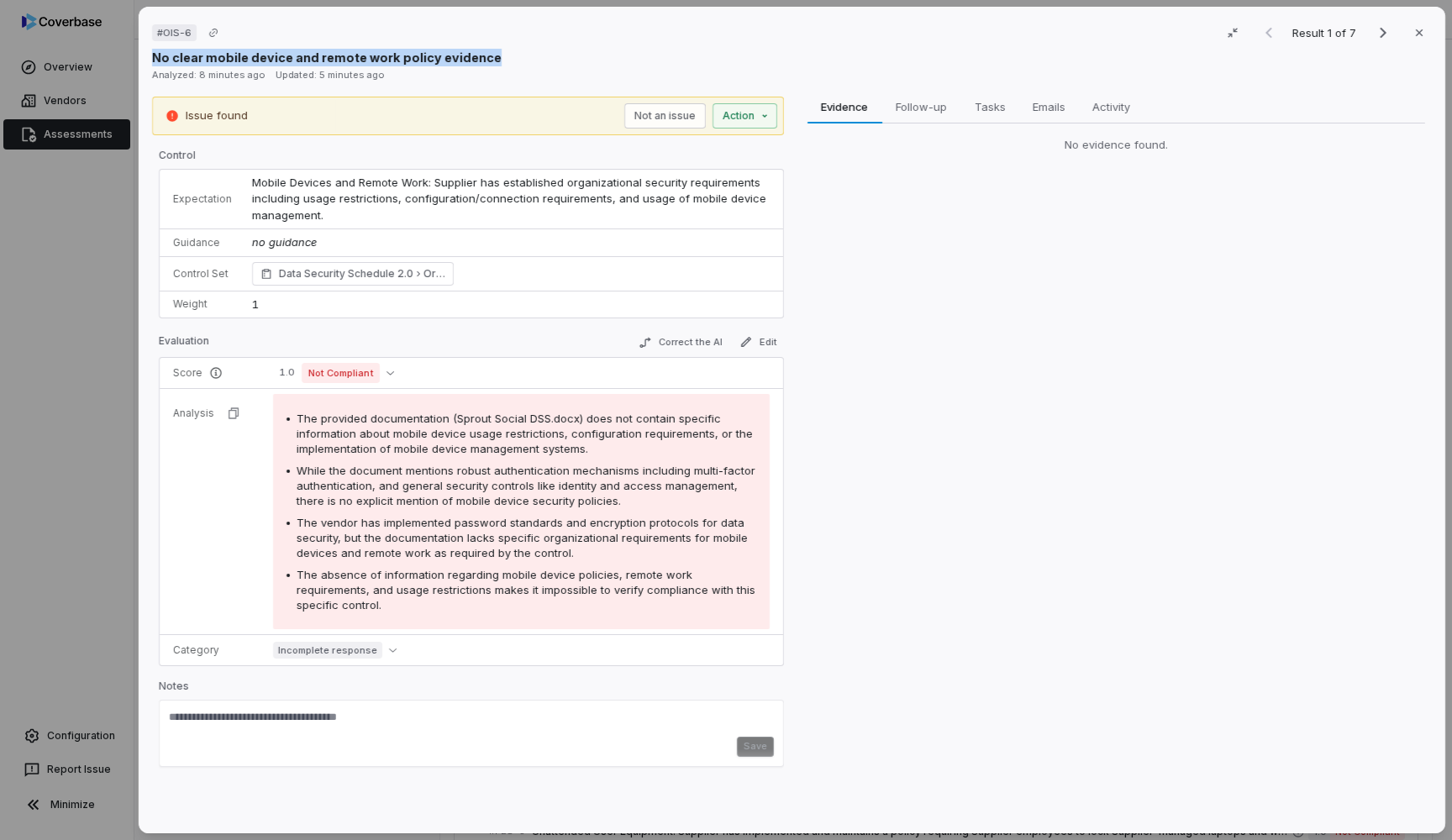
drag, startPoint x: 152, startPoint y: 57, endPoint x: 492, endPoint y: 56, distance: 340.0
click at [492, 56] on div "No clear mobile device and remote work policy evidence" at bounding box center [791, 58] width 1280 height 18
copy p "No clear mobile device and remote work policy evidence"
click at [109, 177] on div "# OIS-6 Result 1 of 7 Close No clear mobile device and remote work policy evide…" at bounding box center [726, 420] width 1452 height 840
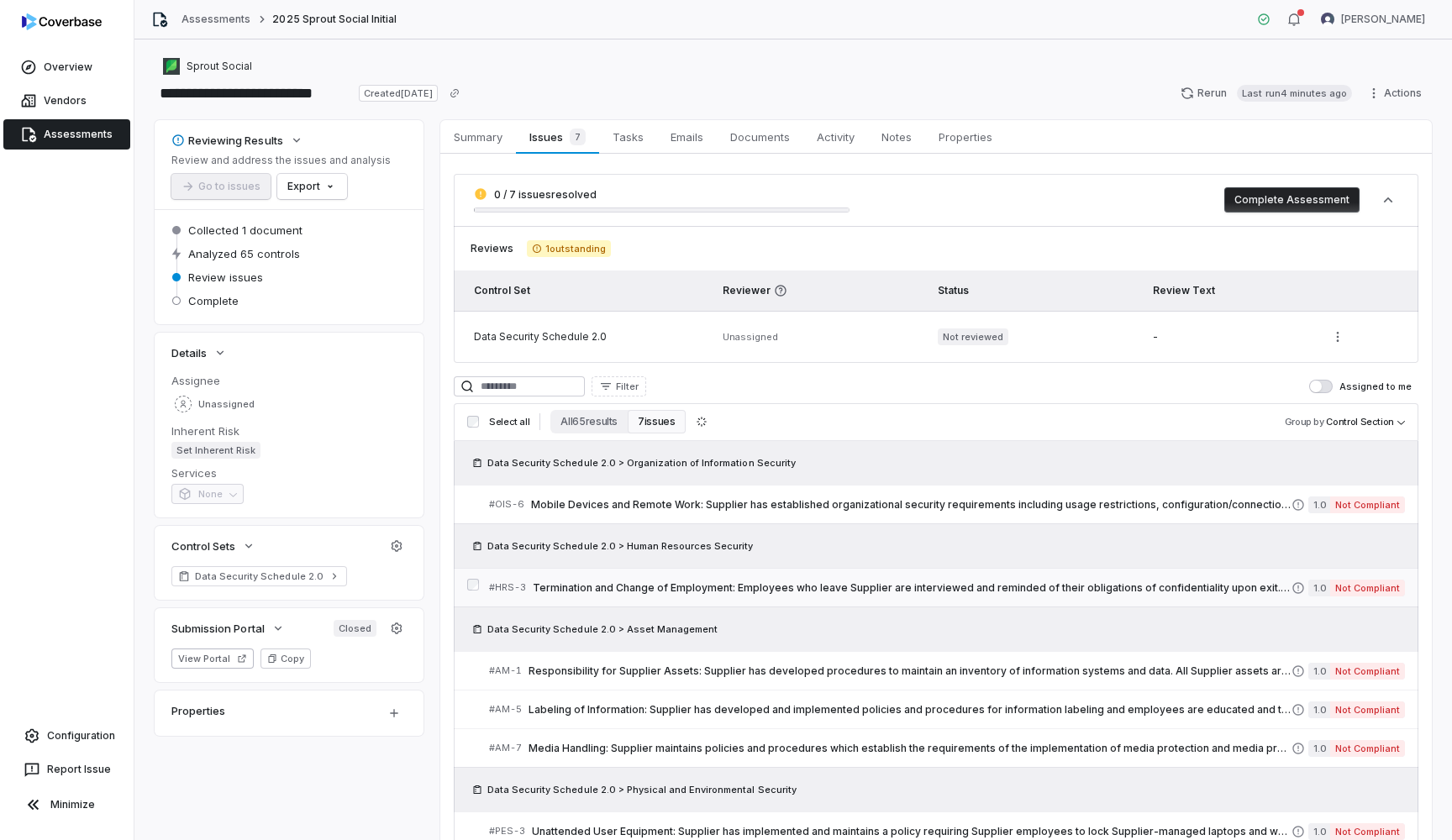
click at [602, 597] on link "# HRS-3 Termination and Change of Employment: Employees who leave Supplier are …" at bounding box center [946, 587] width 916 height 38
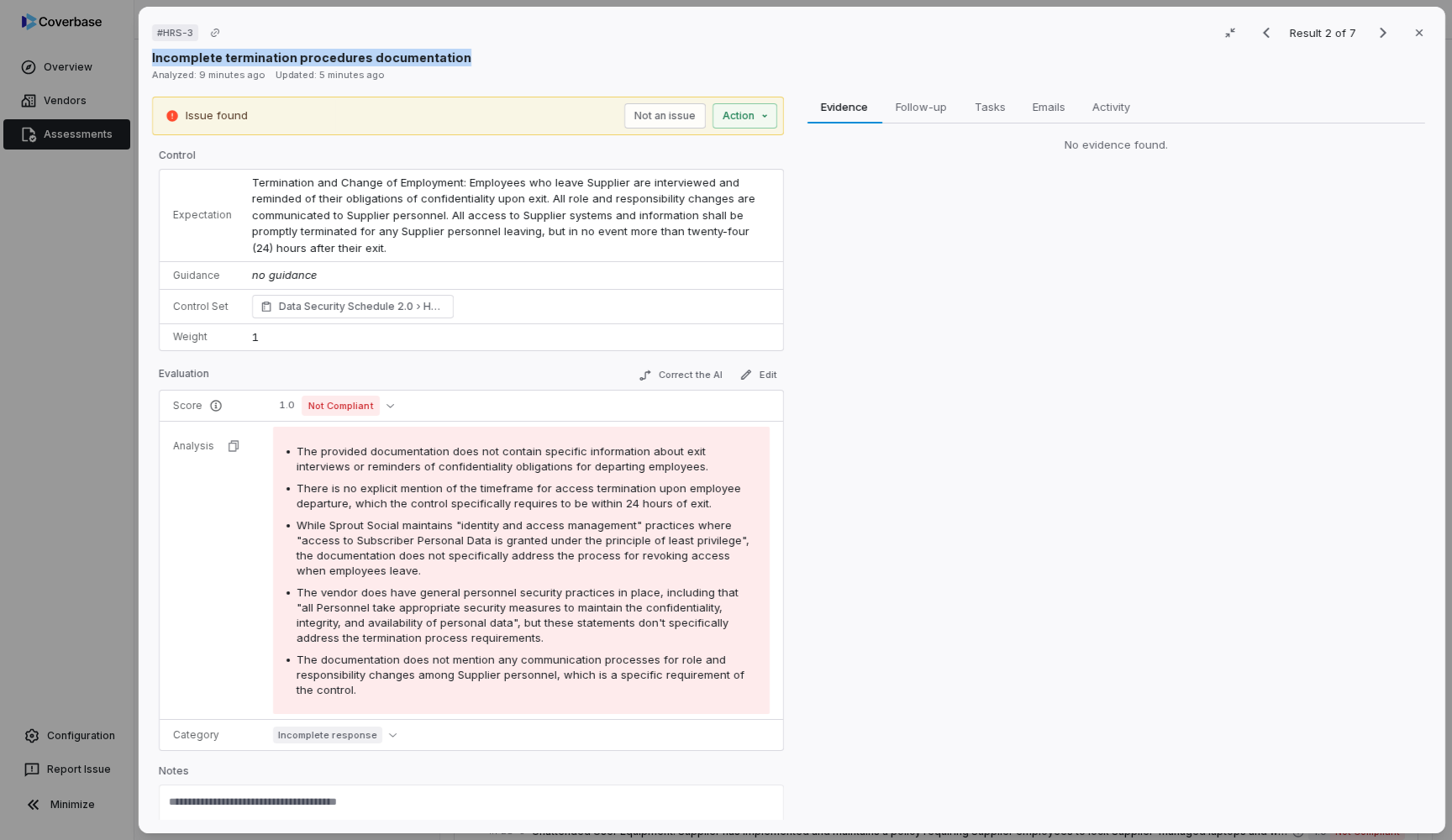
drag, startPoint x: 148, startPoint y: 55, endPoint x: 456, endPoint y: 55, distance: 308.0
click at [456, 55] on div "# HRS-3 Result 2 of 7 Close Incomplete termination procedures documentation Ana…" at bounding box center [791, 420] width 1307 height 827
copy p "Incomplete termination procedures documentation"
click at [86, 297] on div "# HRS-3 Result 2 of 7 Close Incomplete termination procedures documentation Ana…" at bounding box center [726, 420] width 1452 height 840
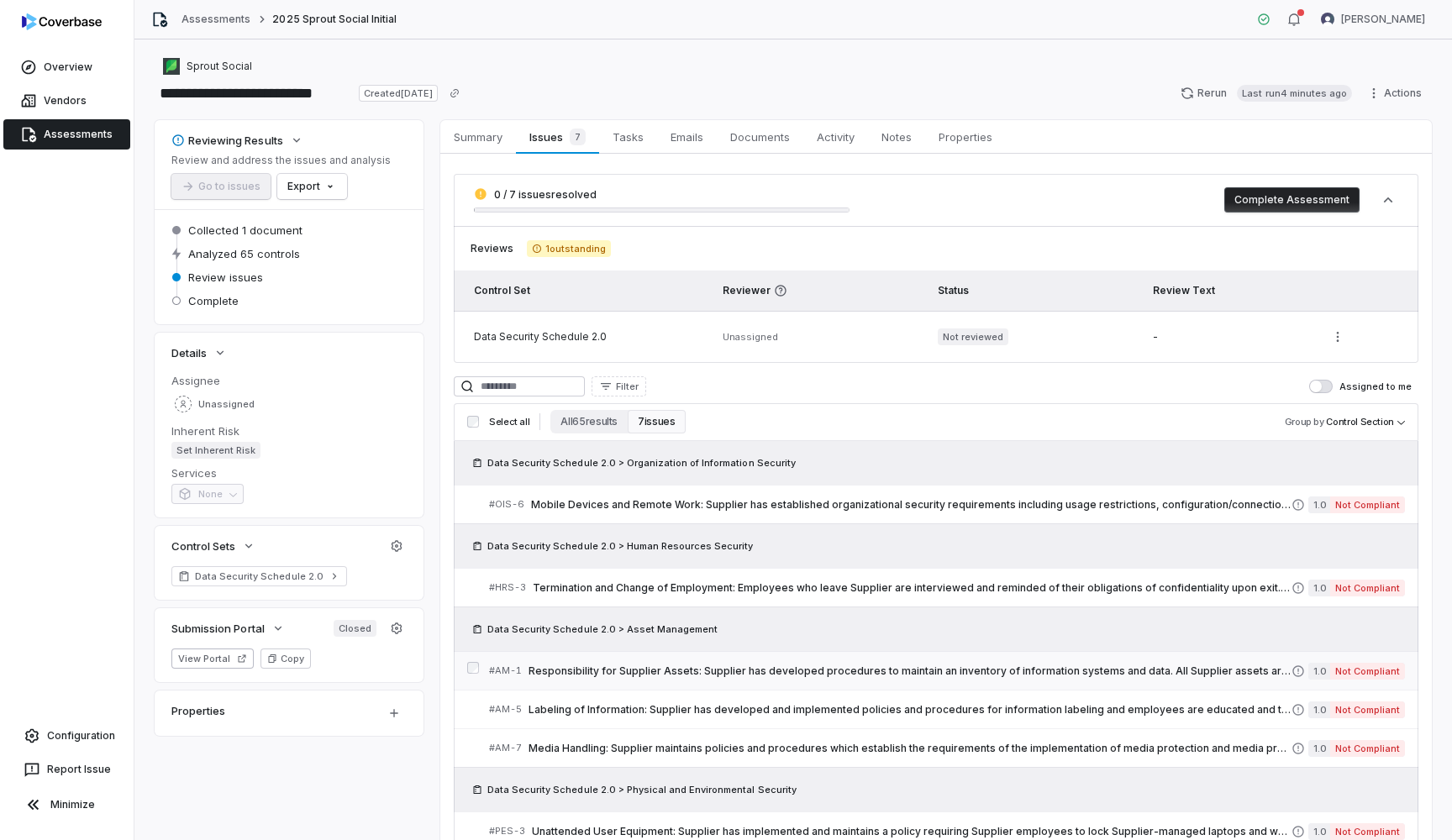
click at [633, 671] on span "Responsibility for Supplier Assets: Supplier has developed procedures to mainta…" at bounding box center [910, 671] width 763 height 13
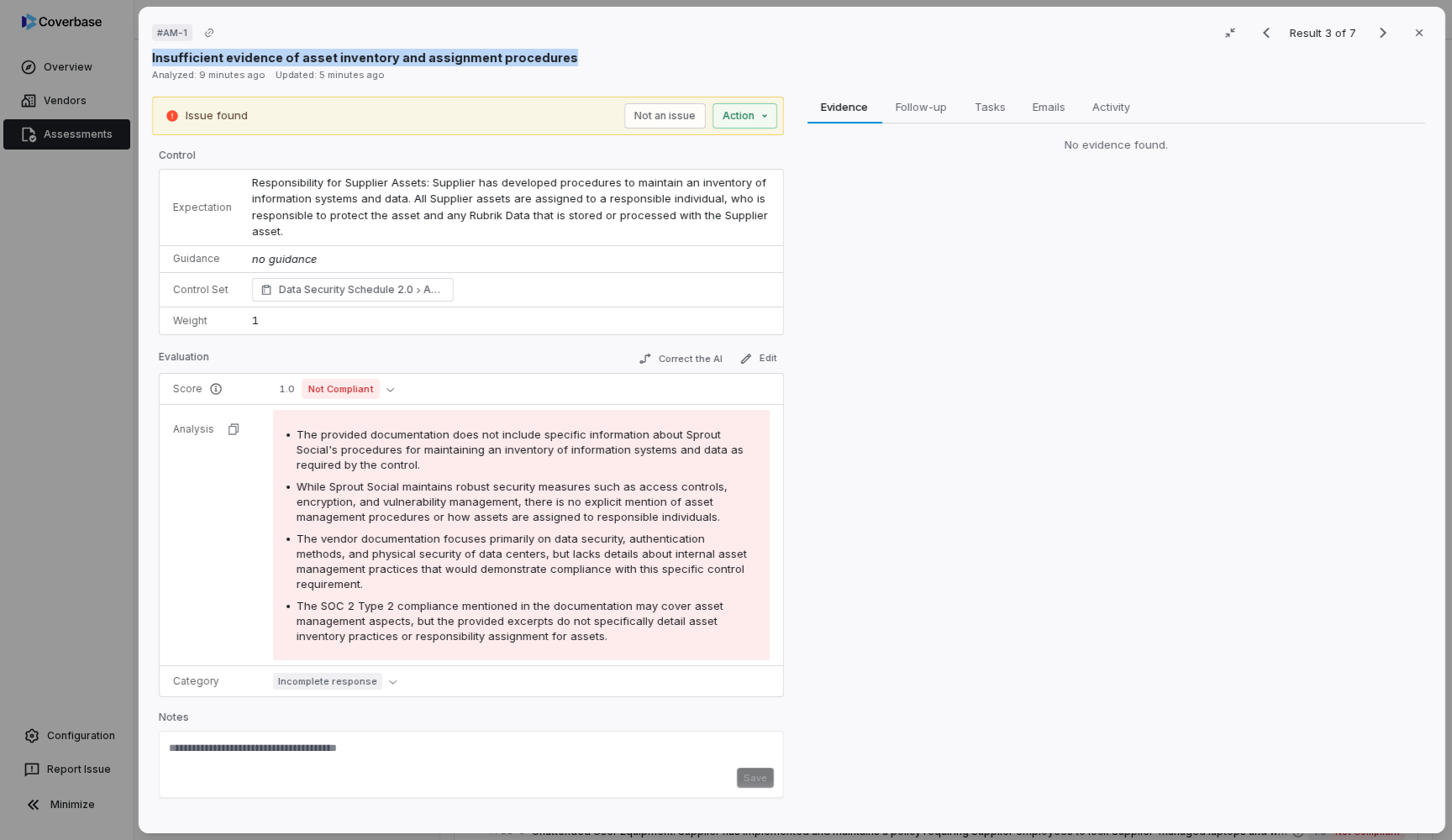
drag, startPoint x: 147, startPoint y: 56, endPoint x: 564, endPoint y: 57, distance: 417.0
click at [564, 57] on div "# AM-1 Result 3 of 7 Close Insufficient evidence of asset inventory and assignm…" at bounding box center [791, 420] width 1307 height 827
copy p "Insufficient evidence of asset inventory and assignment procedures"
click at [24, 411] on div "# AM-1 Result 3 of 7 Close Insufficient evidence of asset inventory and assignm…" at bounding box center [726, 420] width 1452 height 840
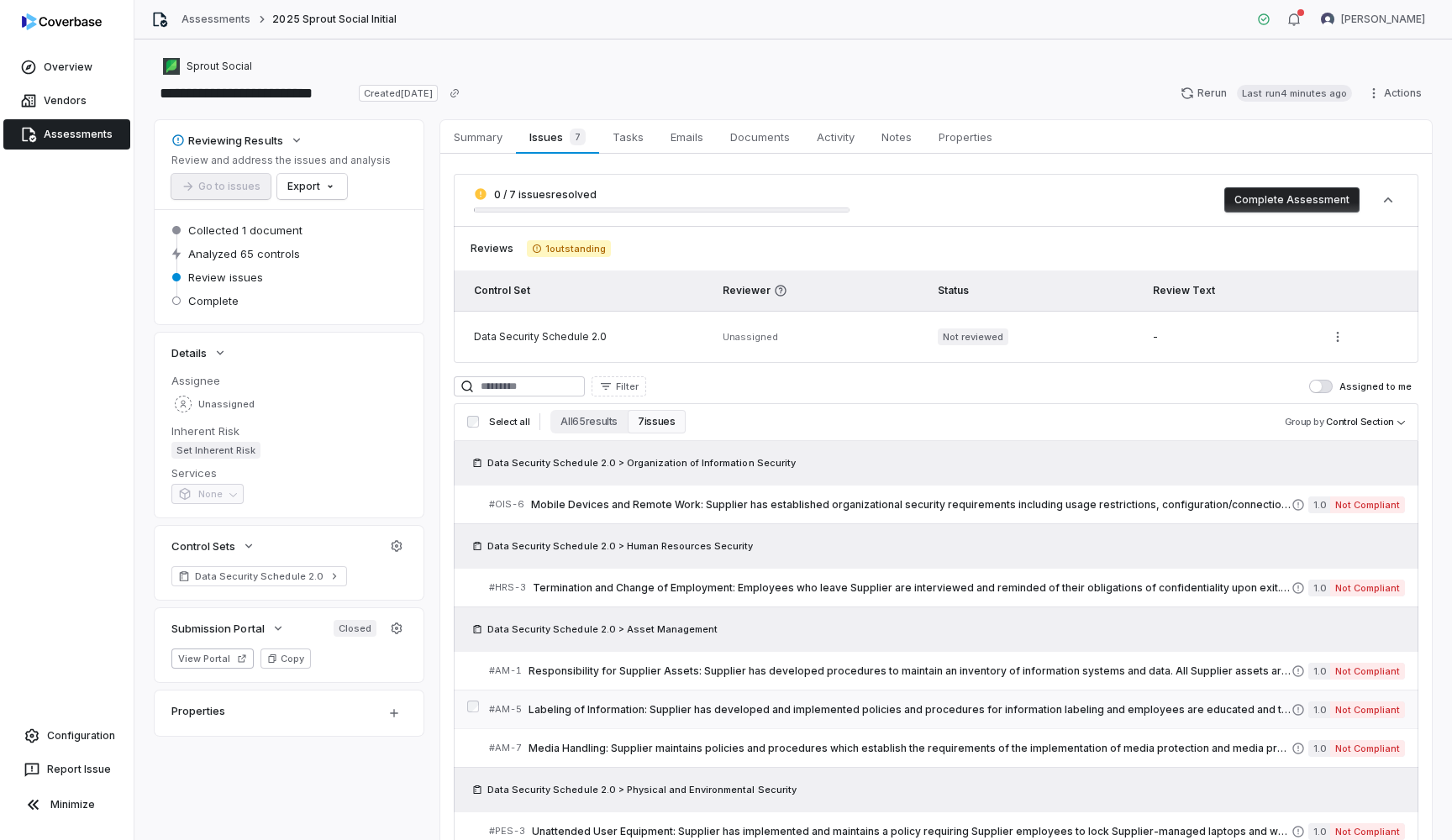
click at [734, 715] on span "Labeling of Information: Supplier has developed and implemented policies and pr…" at bounding box center [910, 710] width 763 height 13
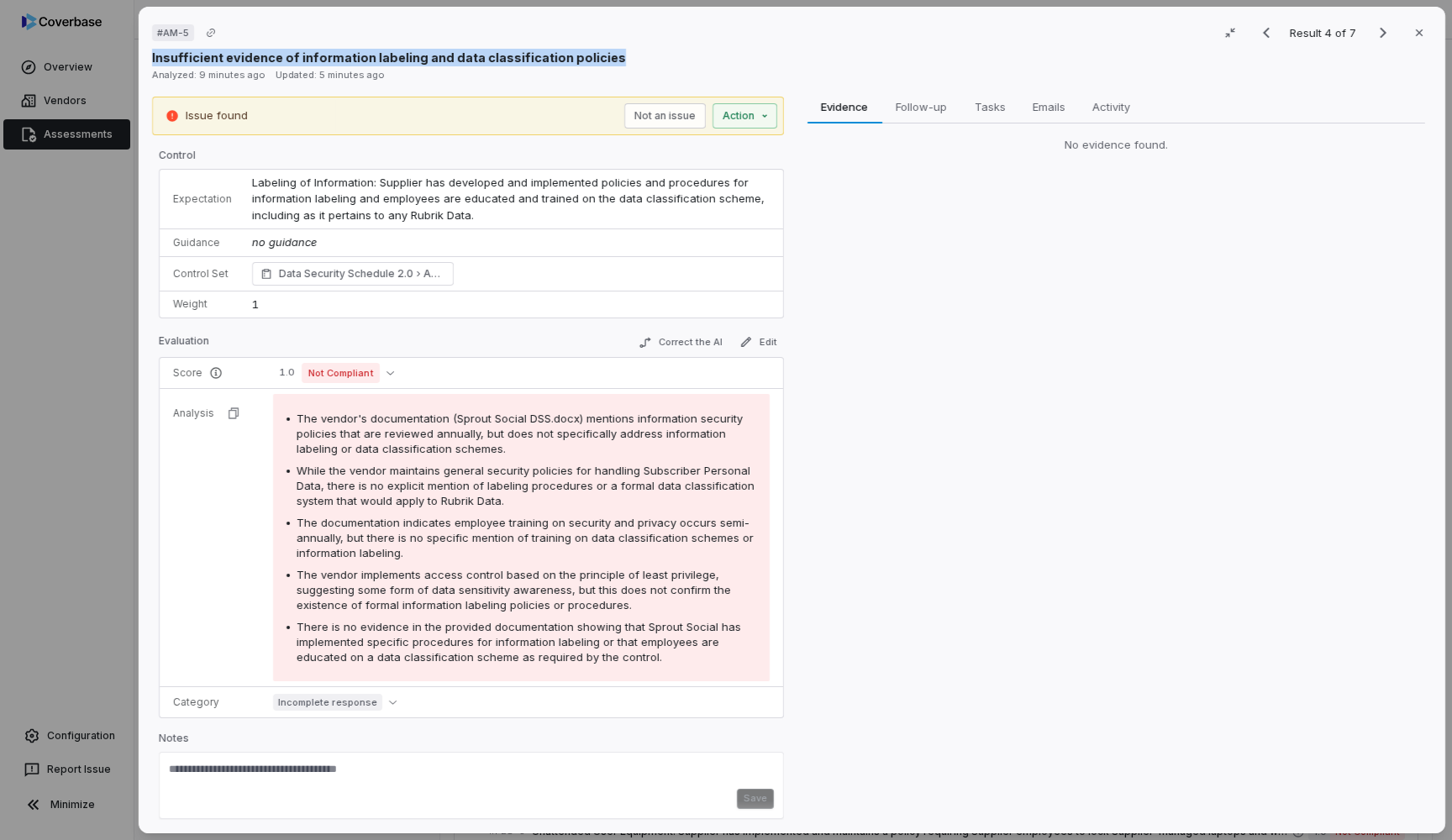
drag, startPoint x: 152, startPoint y: 58, endPoint x: 611, endPoint y: 57, distance: 459.0
click at [611, 57] on div "Insufficient evidence of information labeling and data classification policies" at bounding box center [791, 58] width 1280 height 18
copy p "Insufficient evidence of information labeling and data classification policies"
click at [73, 338] on div "# AM-5 Result 4 of 7 Close Insufficient evidence of information labeling and da…" at bounding box center [726, 420] width 1452 height 840
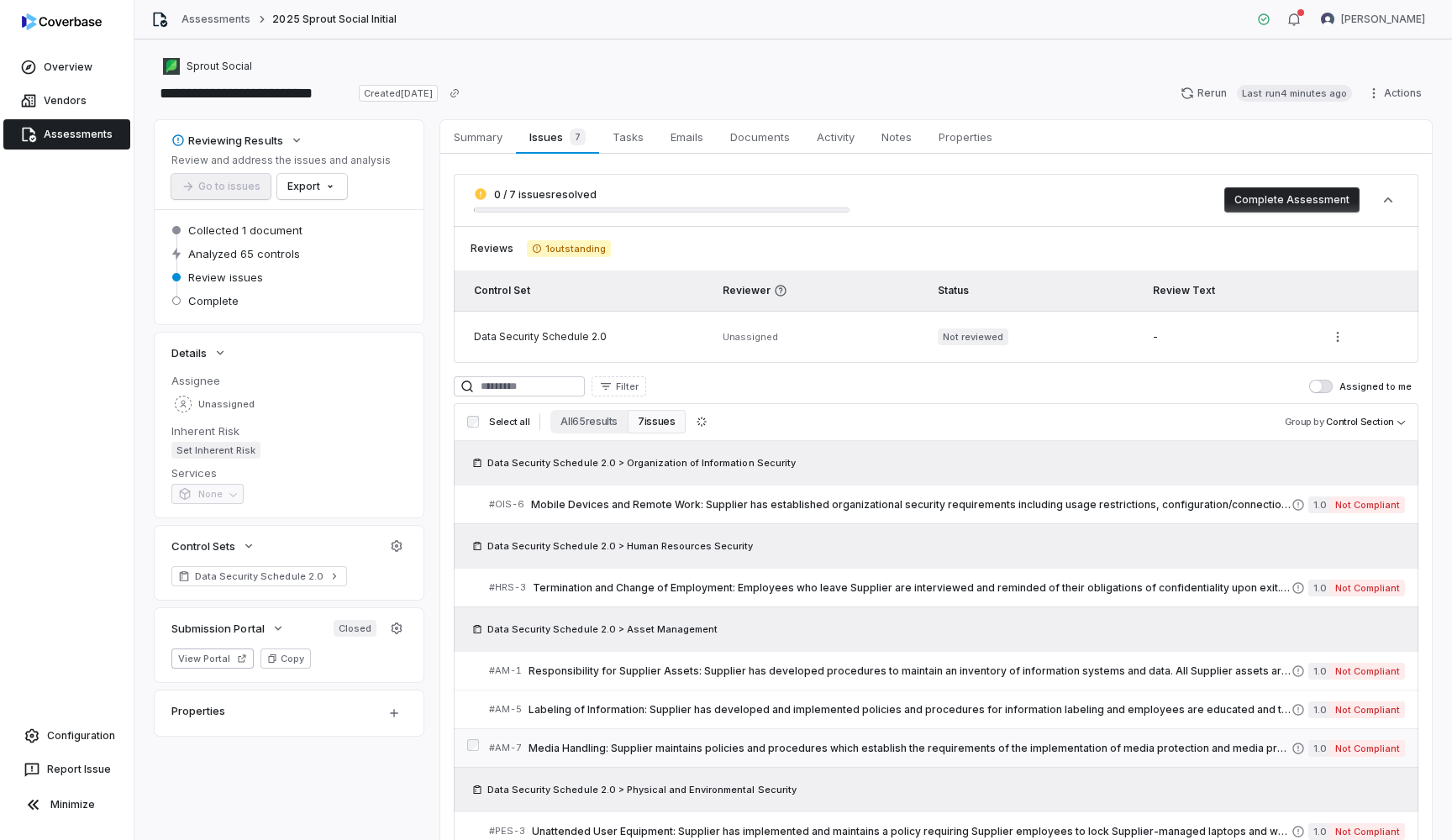
click at [625, 743] on span "Media Handling: Supplier maintains policies and procedures which establish the …" at bounding box center [910, 749] width 763 height 13
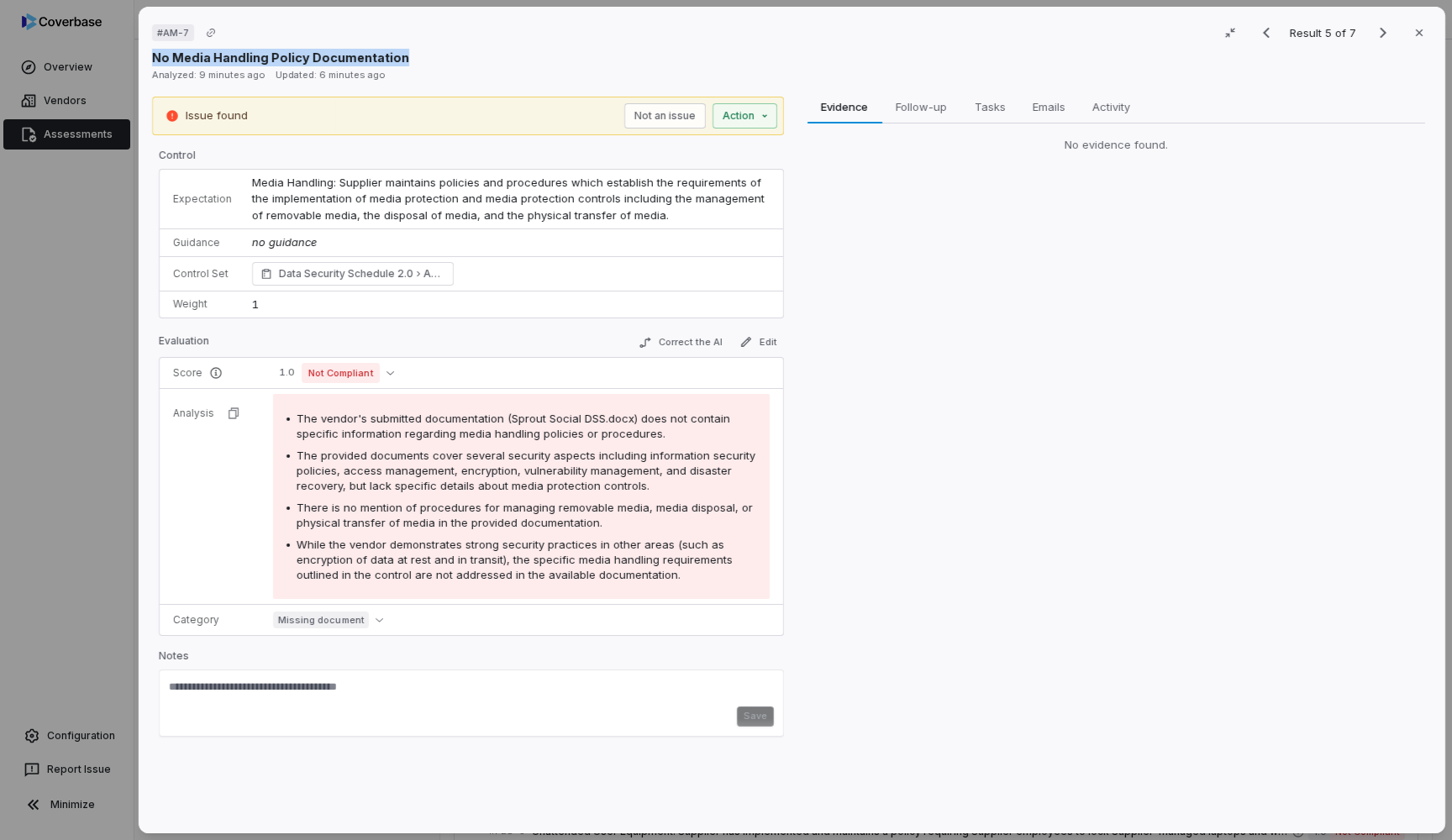
drag, startPoint x: 146, startPoint y: 59, endPoint x: 412, endPoint y: 58, distance: 266.0
click at [413, 58] on div "# AM-7 Result 5 of 7 Close No Media Handling Policy Documentation Analyzed: 9 m…" at bounding box center [791, 420] width 1307 height 827
copy p "No Media Handling Policy Documentation"
click at [72, 243] on div "# AM-7 Result 5 of 7 Close No Media Handling Policy Documentation Analyzed: 9 m…" at bounding box center [726, 420] width 1452 height 840
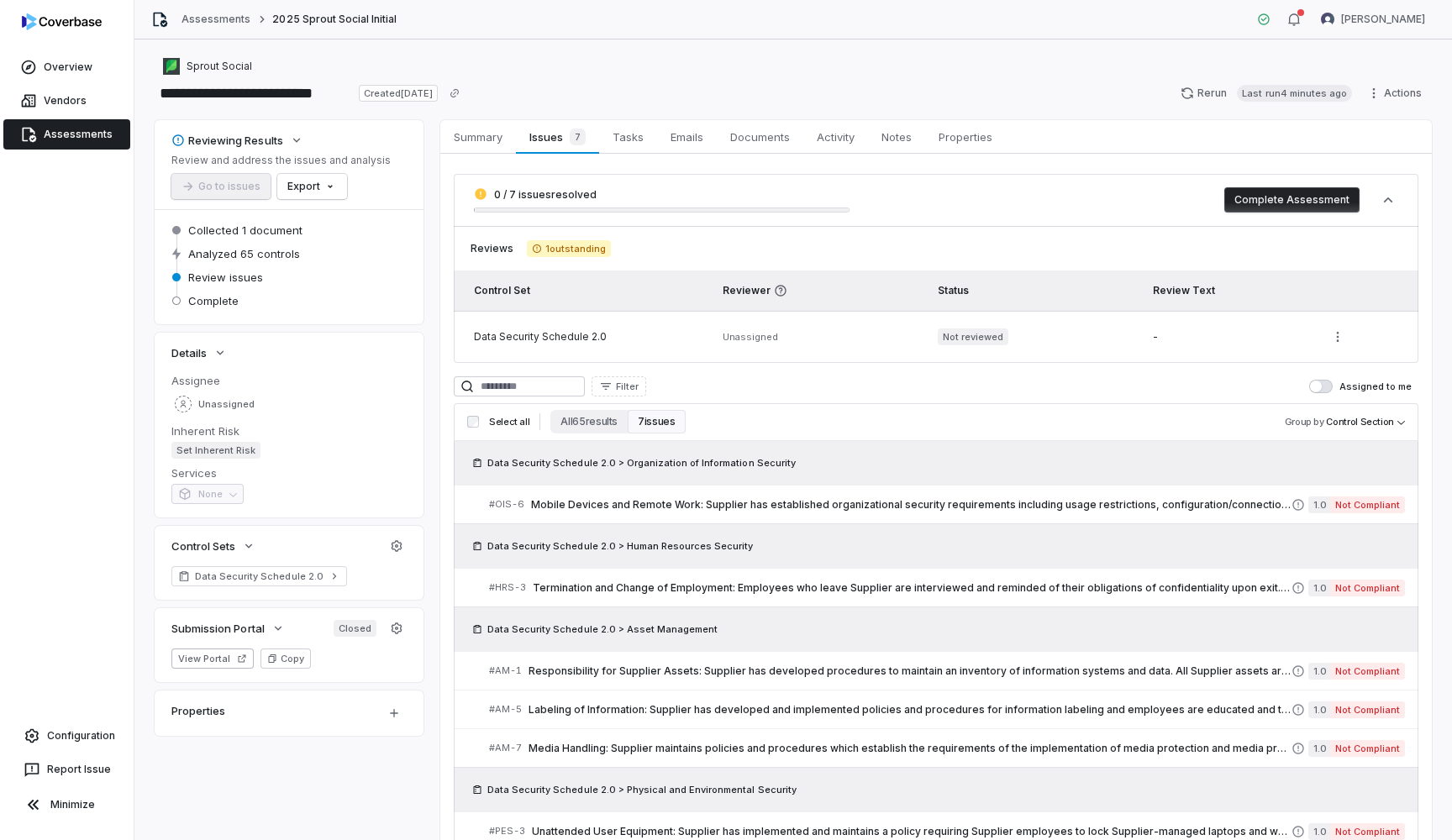
click at [1252, 356] on td "-" at bounding box center [1228, 337] width 172 height 52
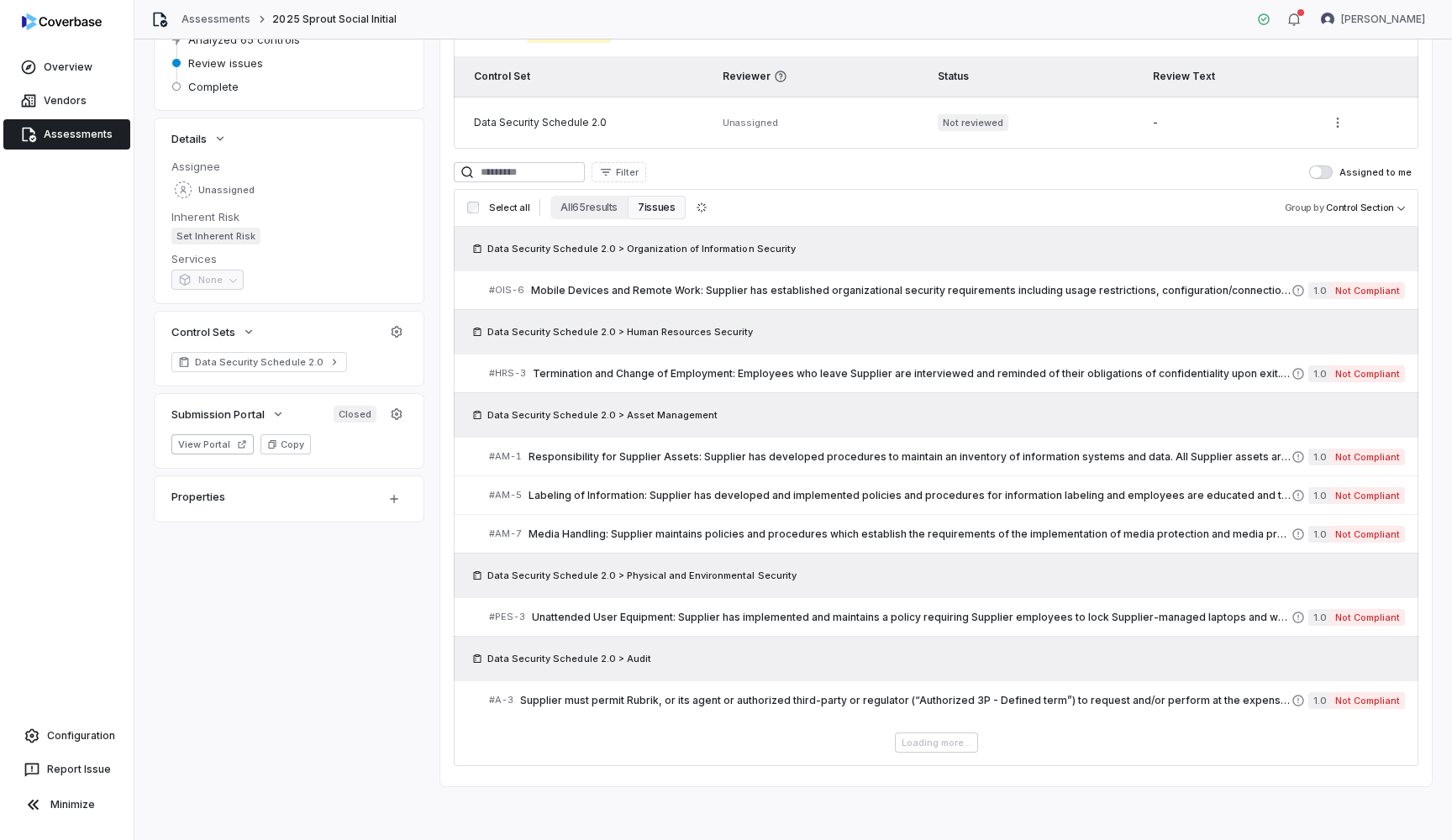
scroll to position [215, 0]
click at [867, 617] on span "Unattended User Equipment: Supplier has implemented and maintains a policy requ…" at bounding box center [912, 617] width 759 height 13
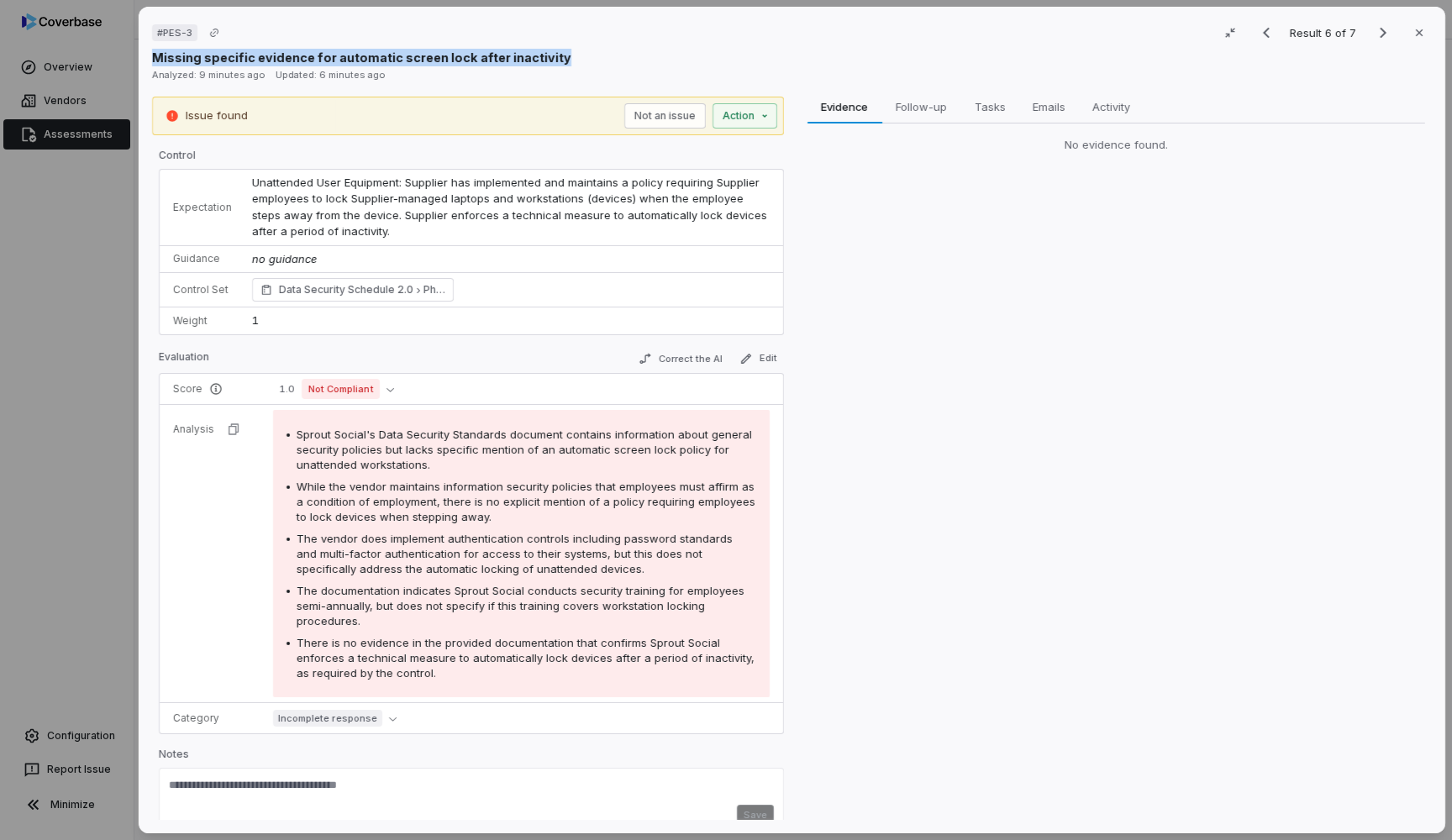
drag, startPoint x: 153, startPoint y: 59, endPoint x: 575, endPoint y: 58, distance: 422.0
click at [575, 58] on div "Missing specific evidence for automatic screen lock after inactivity" at bounding box center [791, 58] width 1280 height 18
copy p "Missing specific evidence for automatic screen lock after inactivity"
click at [63, 235] on div "# PES-3 Result 6 of 7 Close Missing specific evidence for automatic screen lock…" at bounding box center [726, 420] width 1452 height 840
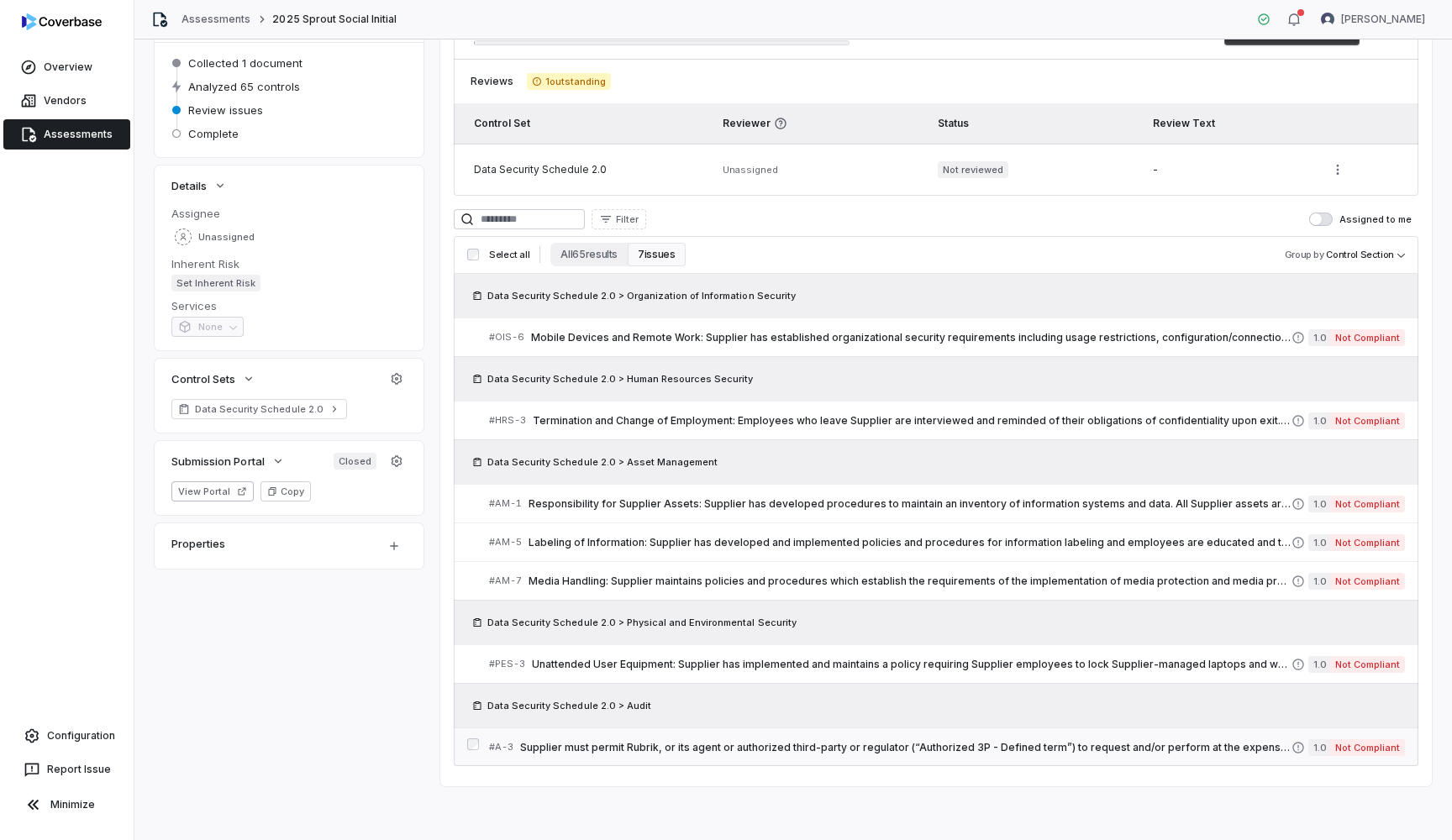
click at [608, 753] on span "Supplier must permit Rubrik, or its agent or authorized third-party or regulato…" at bounding box center [906, 748] width 772 height 13
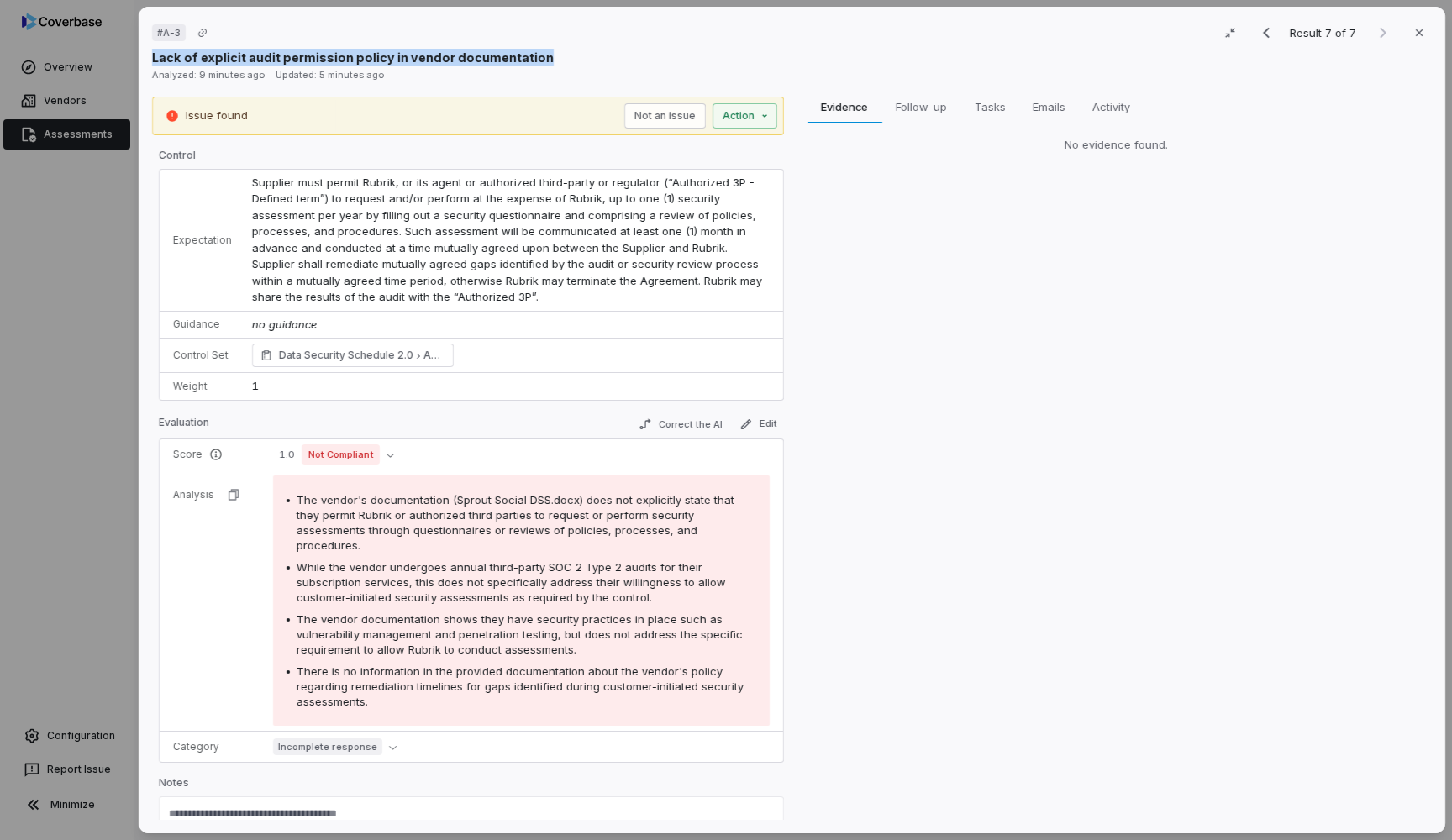
drag, startPoint x: 152, startPoint y: 59, endPoint x: 538, endPoint y: 55, distance: 386.0
click at [538, 55] on div "Lack of explicit audit permission policy in vendor documentation" at bounding box center [791, 58] width 1280 height 18
copy p "Lack of explicit audit permission policy in vendor documentation"
click at [107, 395] on div "# A-3 Result 7 of 7 Close Lack of explicit audit permission policy in vendor do…" at bounding box center [726, 420] width 1452 height 840
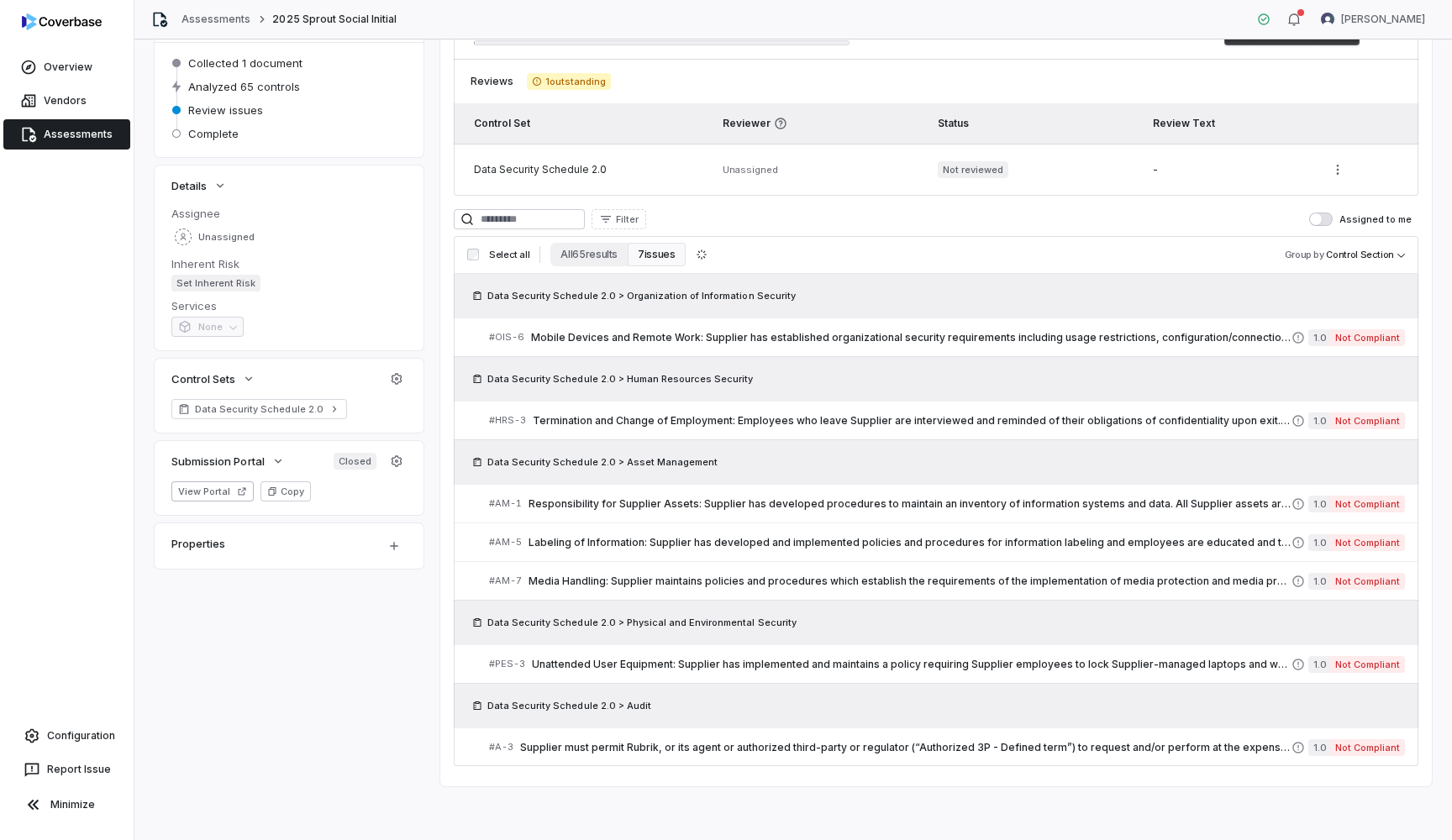
drag, startPoint x: 618, startPoint y: 295, endPoint x: 795, endPoint y: 295, distance: 177.0
click at [795, 295] on div "Data Security Schedule 2.0 > Organization of Information Security" at bounding box center [936, 295] width 938 height 17
click at [663, 294] on span "Data Security Schedule 2.0 > Organization of Information Security" at bounding box center [641, 295] width 309 height 13
drag, startPoint x: 624, startPoint y: 295, endPoint x: 773, endPoint y: 289, distance: 149.1
click at [772, 289] on span "Data Security Schedule 2.0 > Organization of Information Security" at bounding box center [641, 295] width 309 height 13
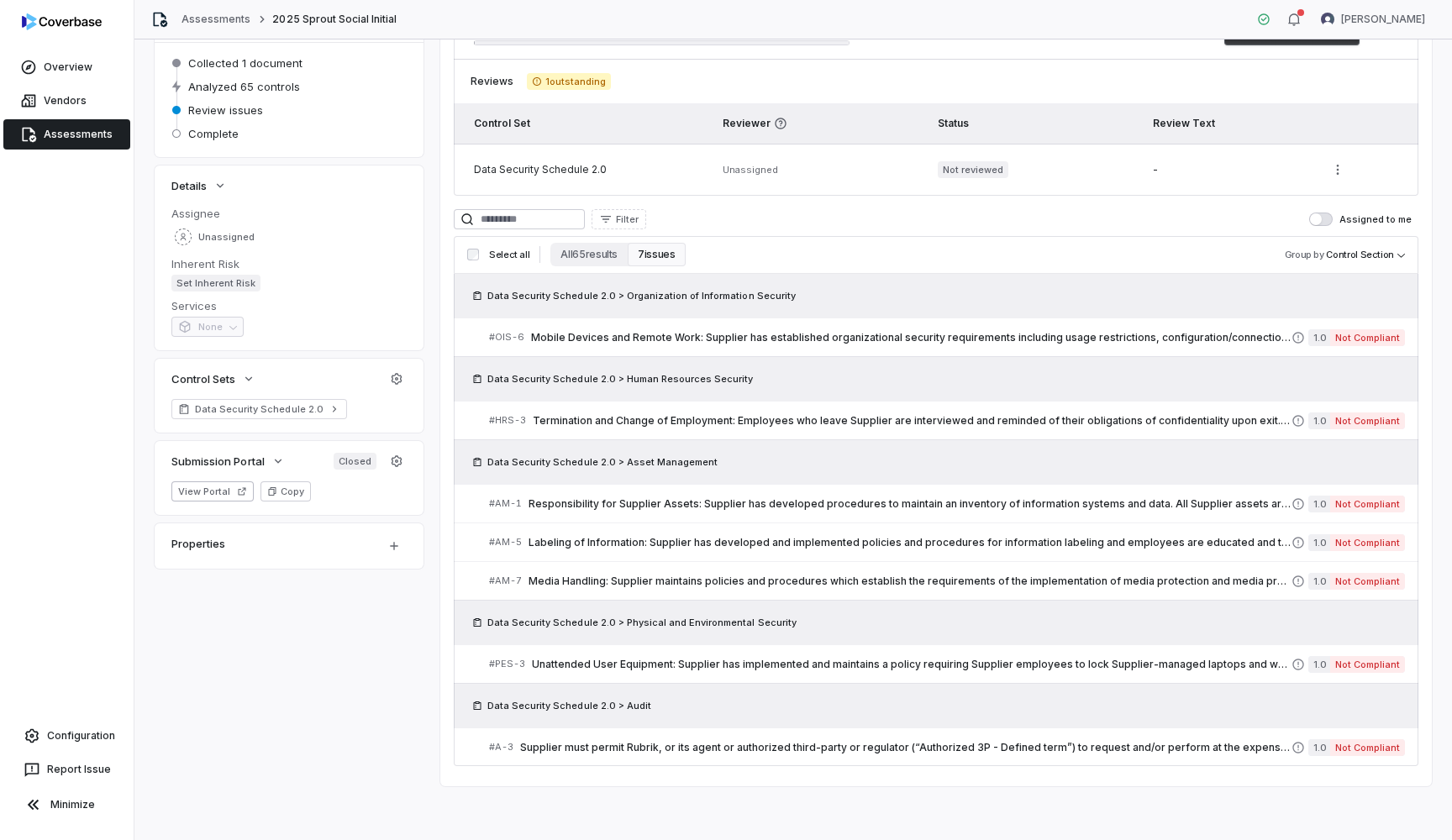
drag, startPoint x: 781, startPoint y: 300, endPoint x: 647, endPoint y: 296, distance: 134.1
click at [647, 296] on span "Data Security Schedule 2.0 > Organization of Information Security" at bounding box center [634, 295] width 334 height 17
click at [647, 296] on span "Data Security Schedule 2.0 > Organization of Information Security" at bounding box center [641, 295] width 309 height 13
click at [617, 331] on span "Mobile Devices and Remote Work: Supplier has established organizational securit…" at bounding box center [911, 337] width 760 height 13
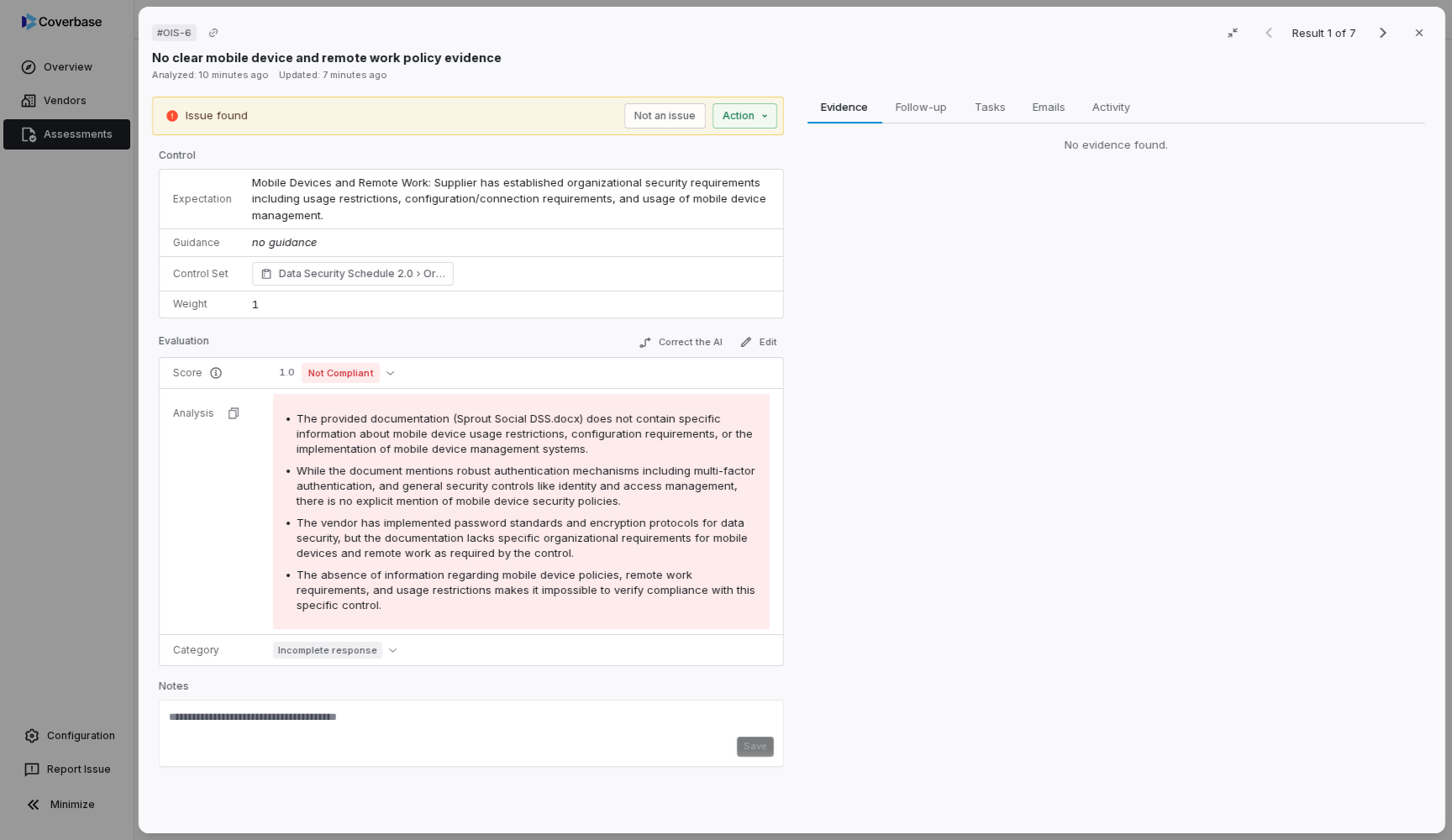
click at [63, 528] on div "# OIS-6 Result 1 of 7 Close No clear mobile device and remote work policy evide…" at bounding box center [726, 420] width 1452 height 840
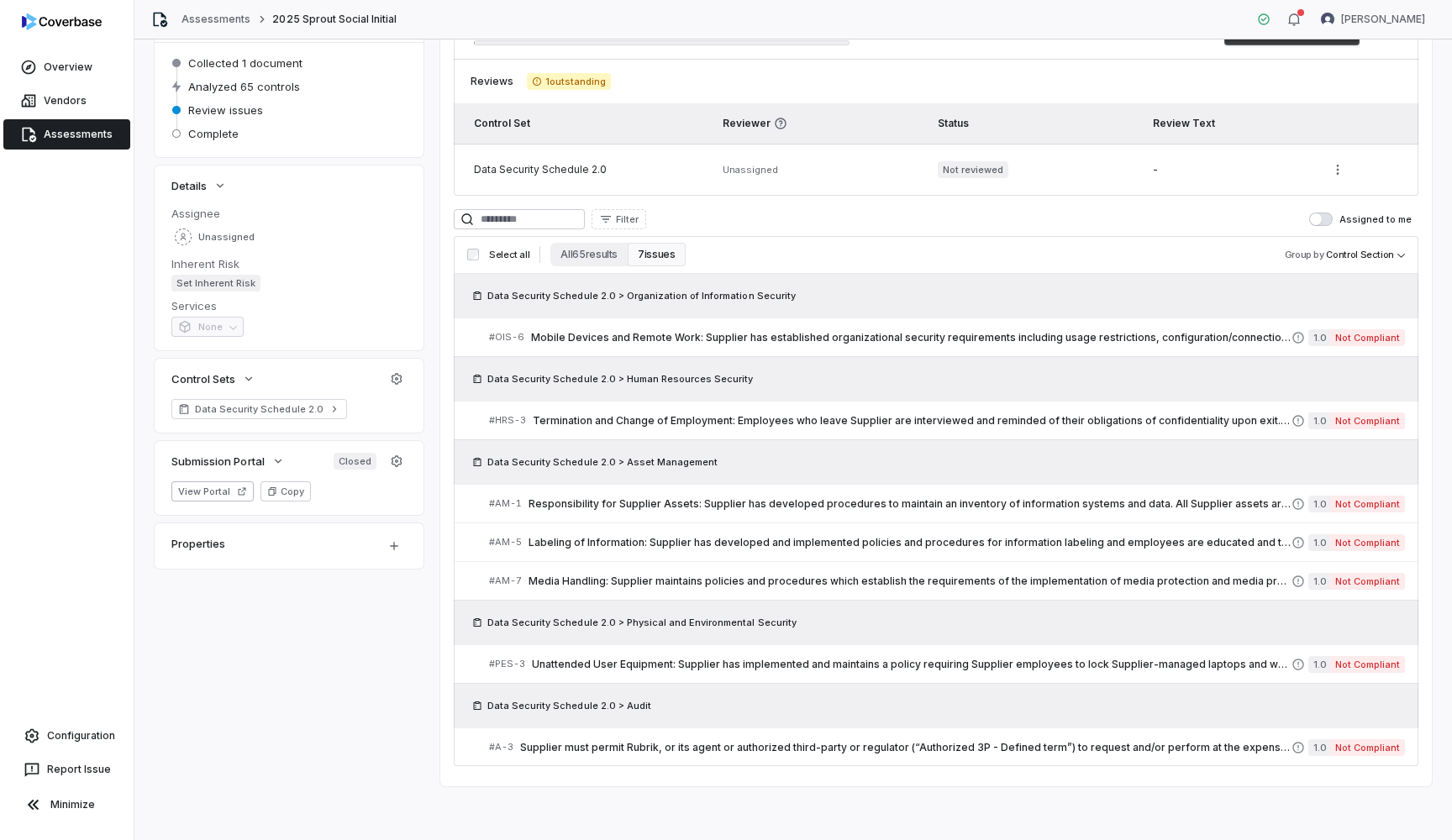
click at [868, 184] on td "Unassigned" at bounding box center [820, 169] width 216 height 52
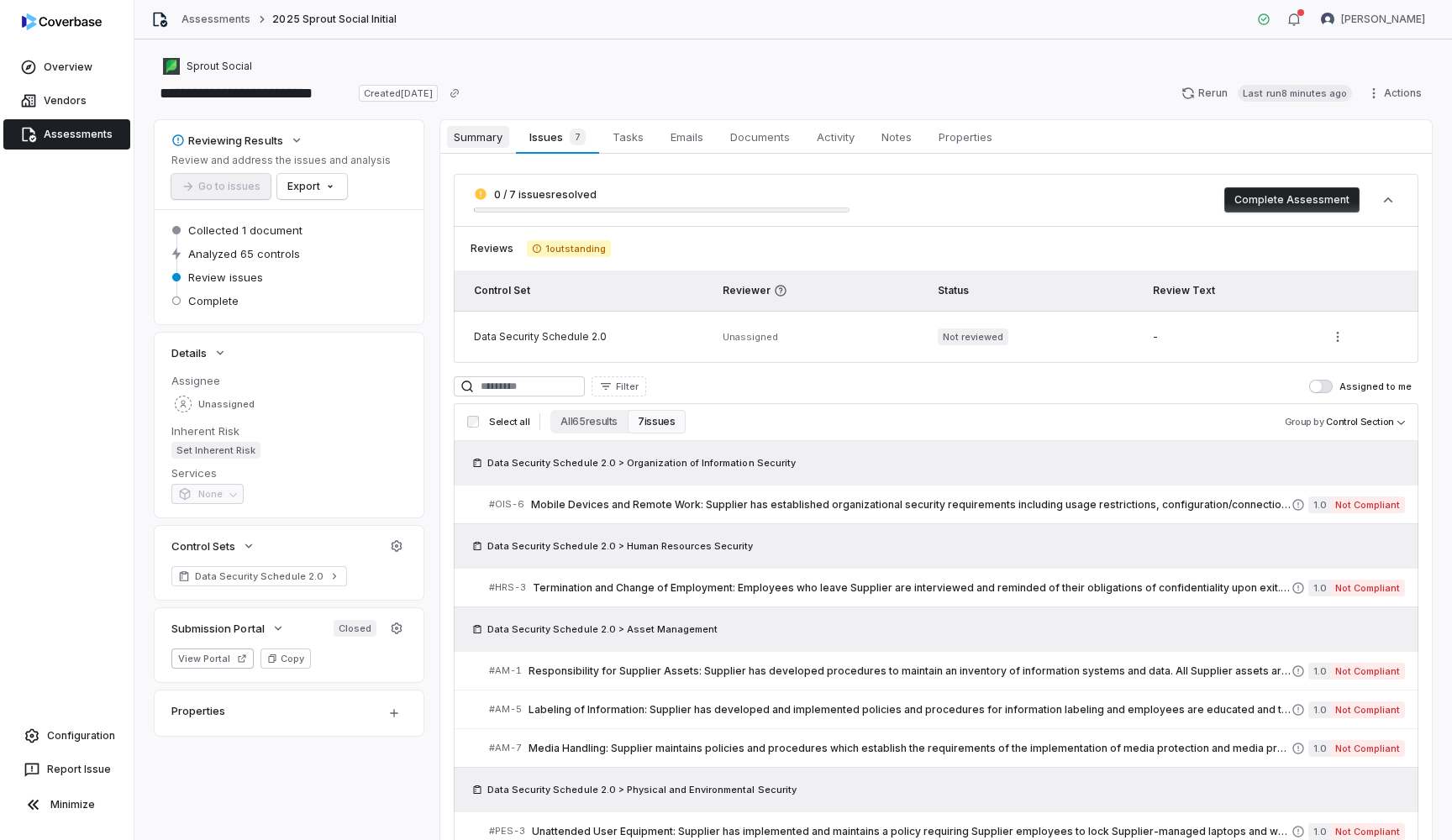
click at [506, 131] on span "Summary" at bounding box center [478, 137] width 62 height 22
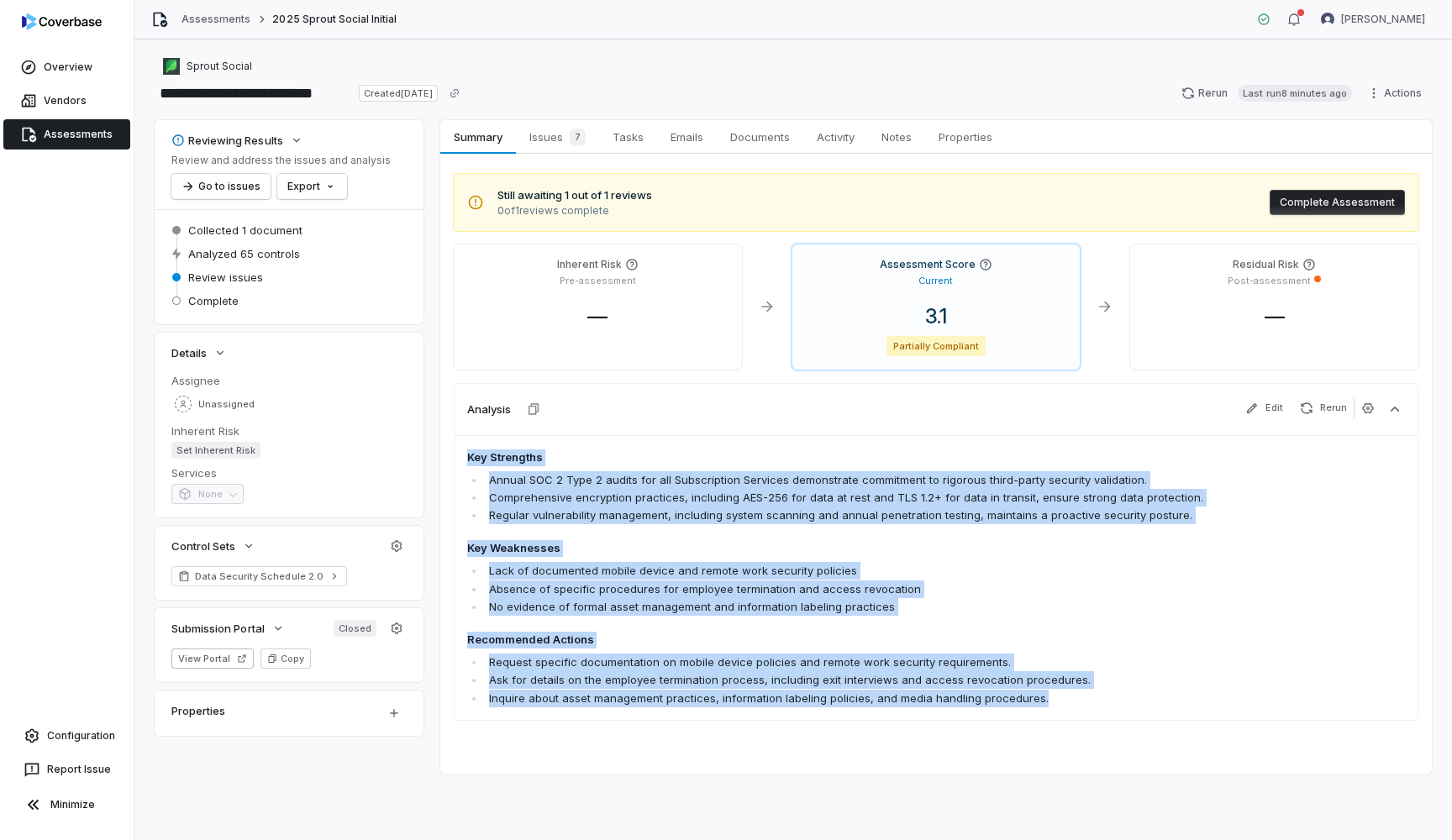
drag, startPoint x: 467, startPoint y: 456, endPoint x: 1044, endPoint y: 697, distance: 625.3
click at [1044, 697] on div "Key Strengths Annual SOC 2 Type 2 audits for all Subscription Services demonstr…" at bounding box center [937, 578] width 965 height 286
copy span "Key Strengths Annual SOC 2 Type 2 audits for all Subscription Services demonstr…"
click at [620, 137] on span "Tasks" at bounding box center [628, 137] width 44 height 22
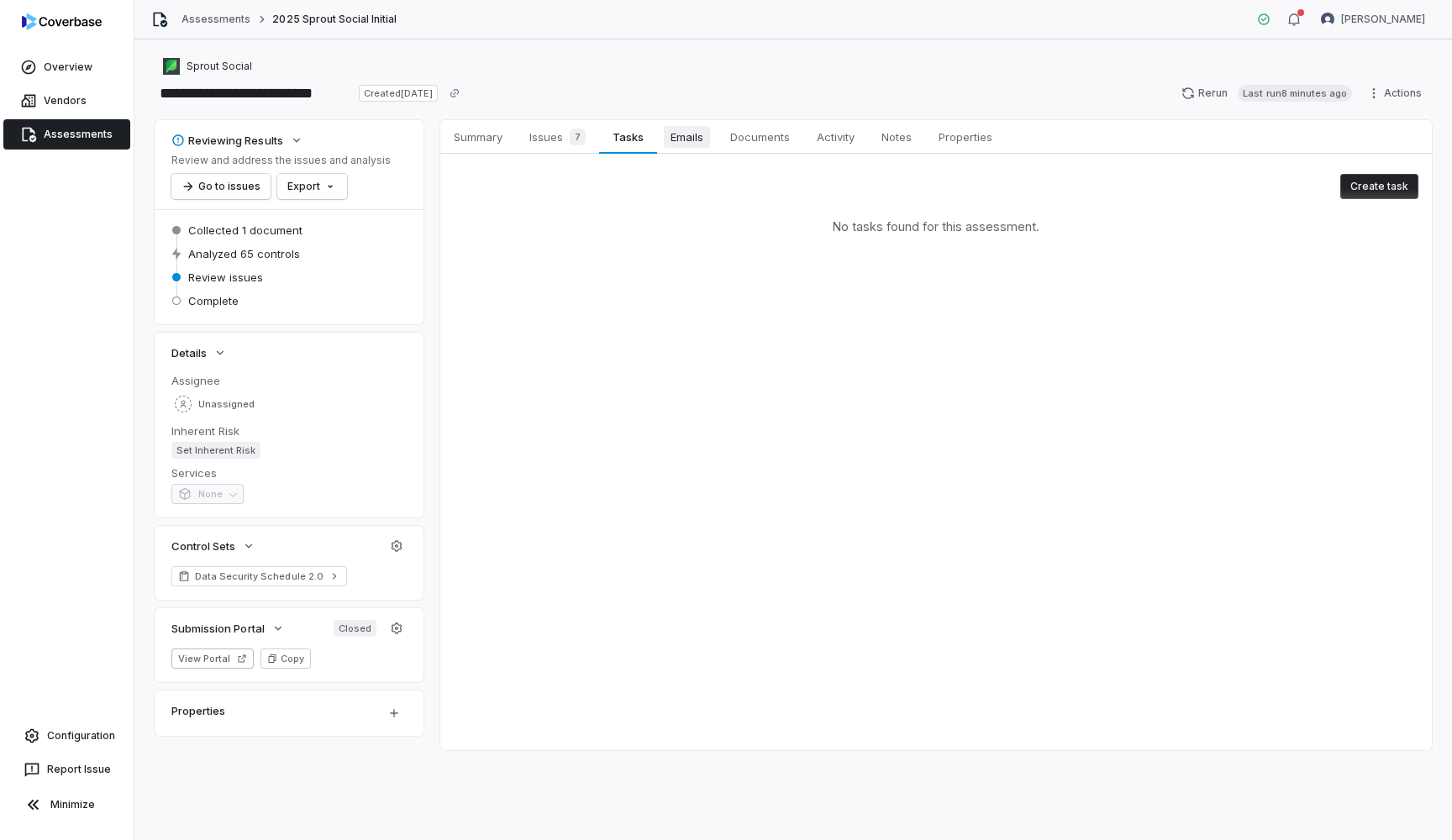
click at [695, 132] on span "Emails" at bounding box center [687, 137] width 46 height 22
click at [766, 137] on span "Documents" at bounding box center [760, 137] width 73 height 22
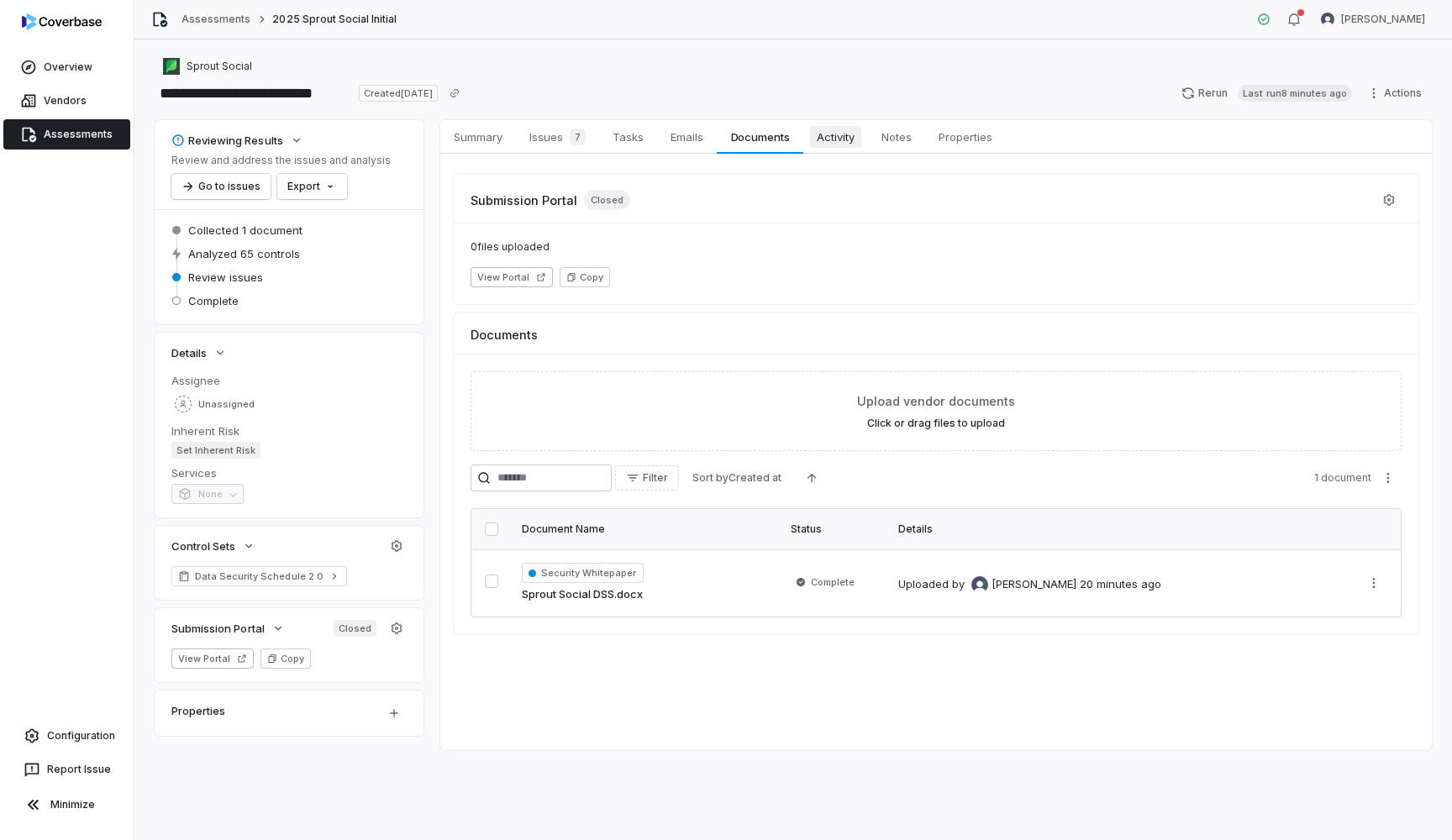
click at [841, 145] on span "Activity" at bounding box center [836, 137] width 51 height 22
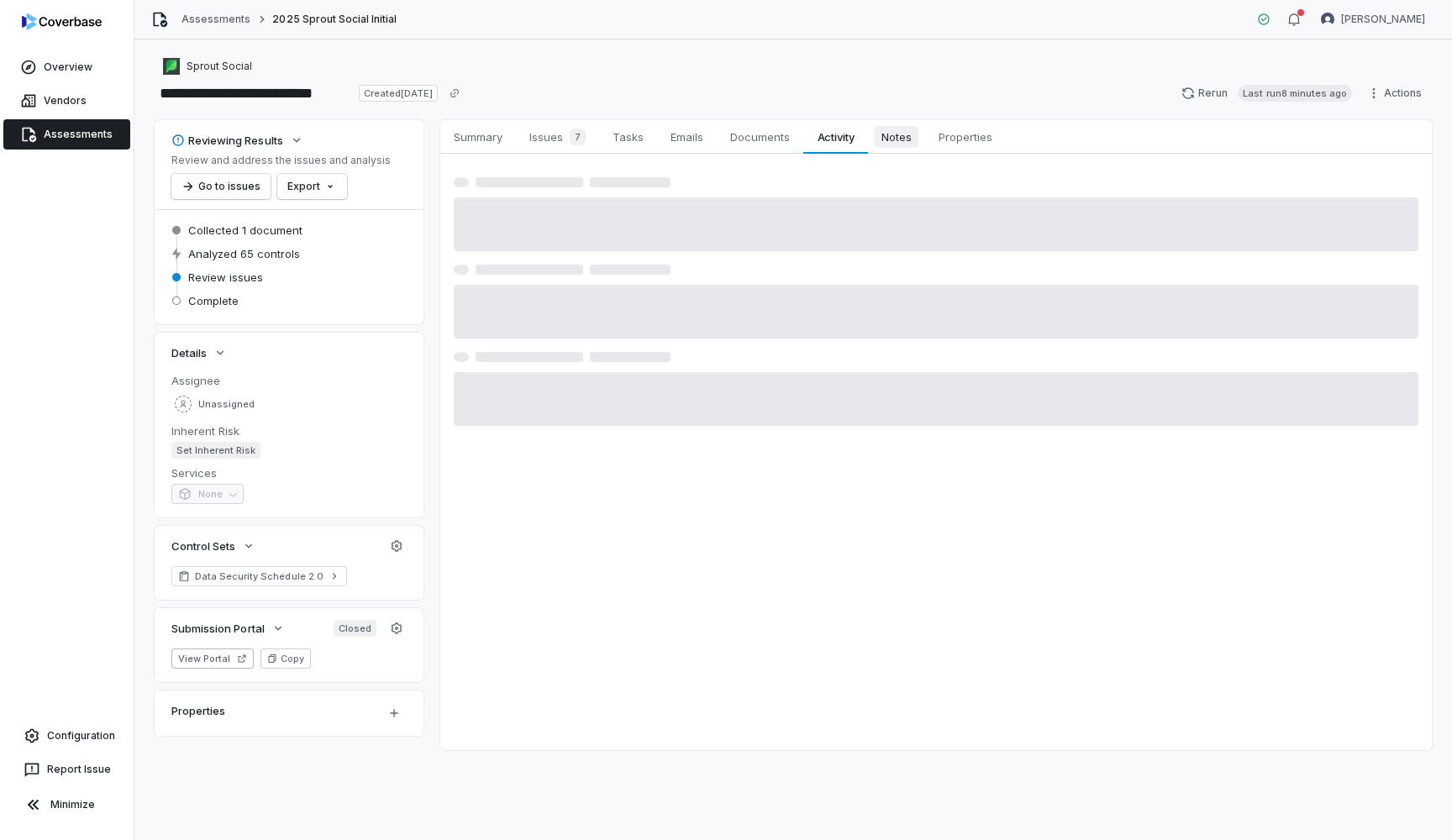
click at [897, 150] on link "Notes Notes" at bounding box center [897, 137] width 57 height 34
click at [961, 151] on link "Properties Properties" at bounding box center [965, 137] width 81 height 34
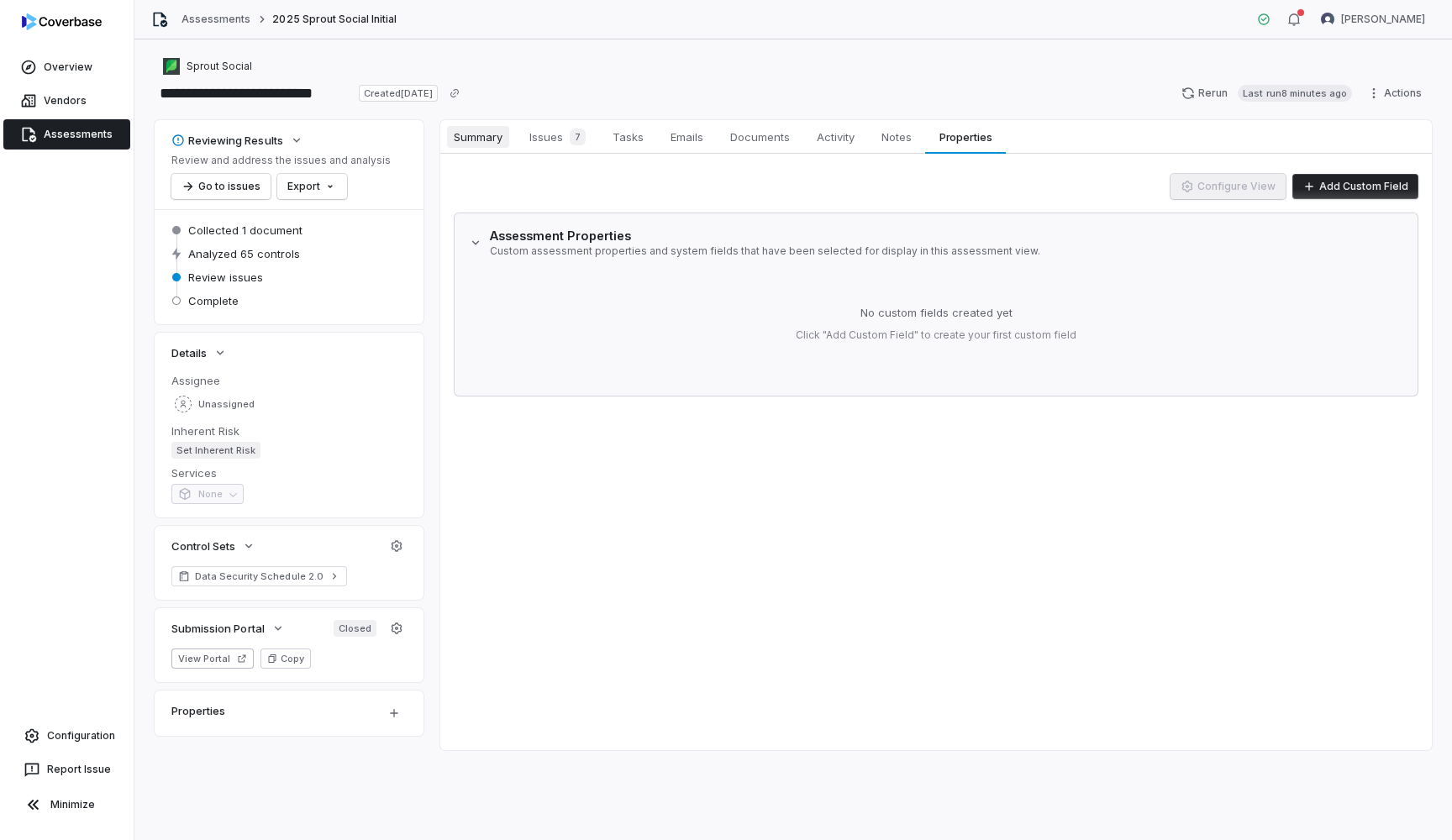
click at [467, 137] on span "Summary" at bounding box center [478, 137] width 62 height 22
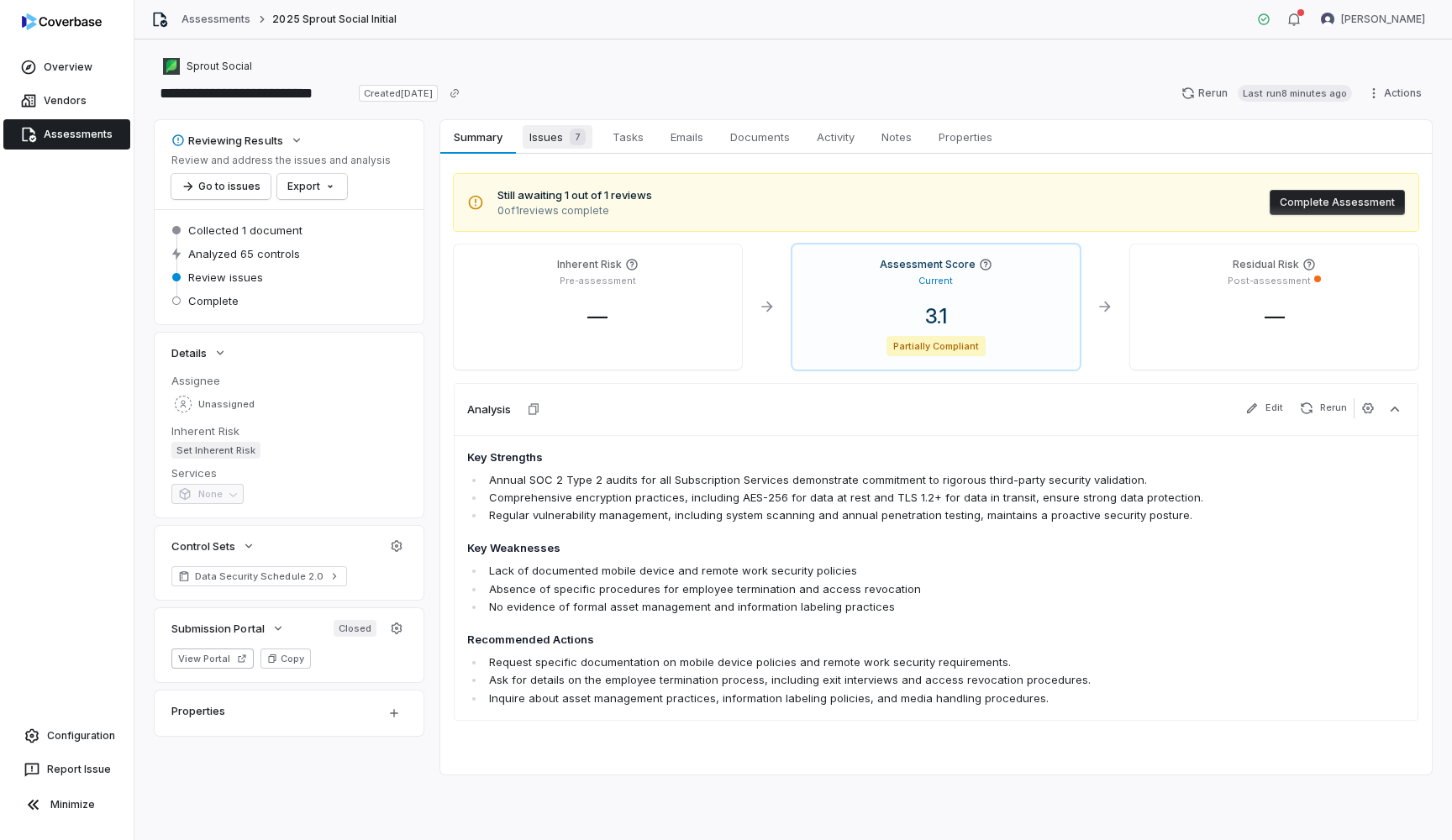
click at [551, 145] on span "Issues 7" at bounding box center [557, 137] width 70 height 24
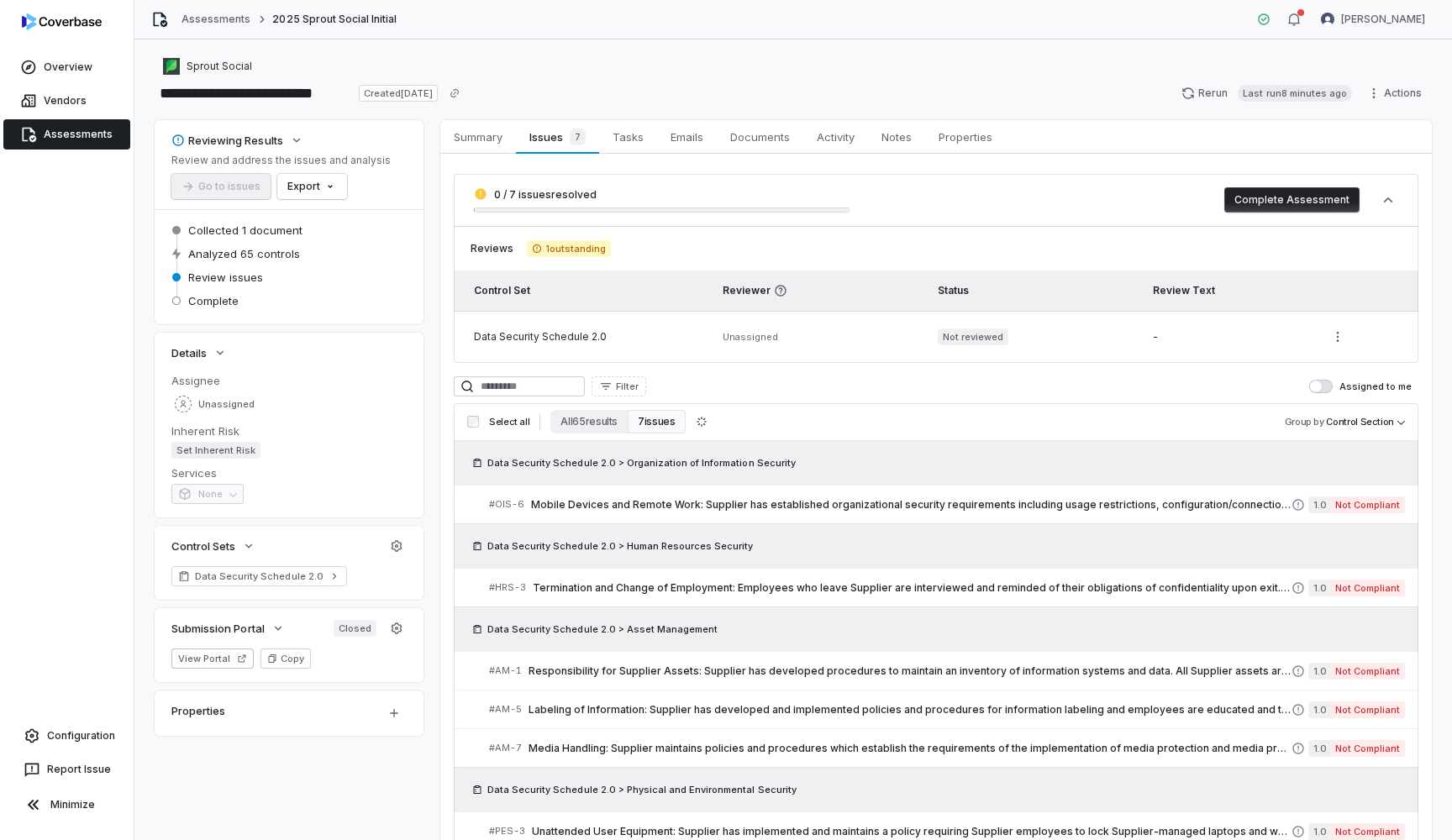
click at [1155, 407] on div "Select all All 65 results 7 issues Group by Control Section" at bounding box center [937, 422] width 965 height 38
click at [643, 131] on span "Tasks" at bounding box center [628, 137] width 44 height 22
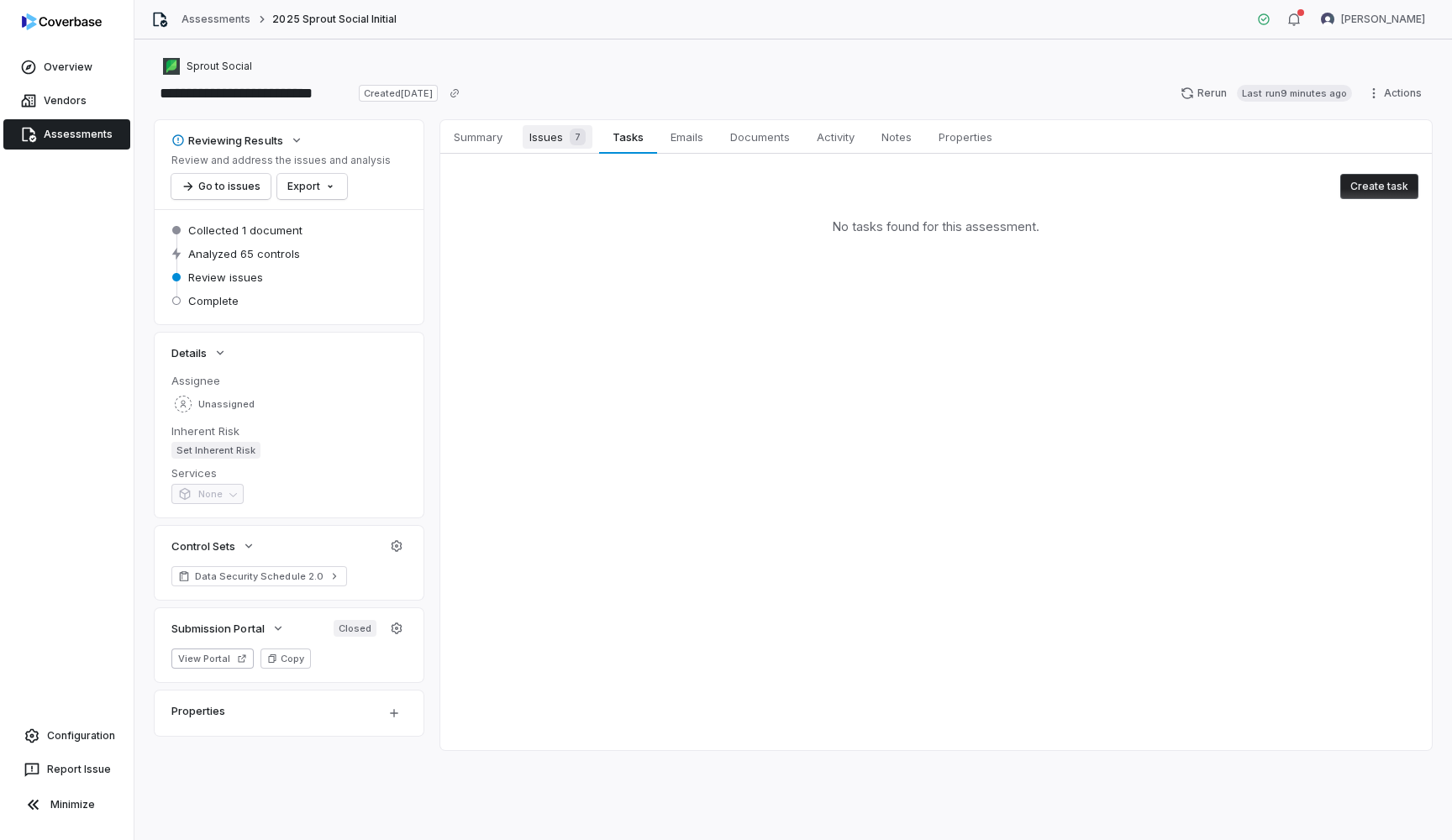
click at [582, 133] on span "7" at bounding box center [577, 137] width 16 height 17
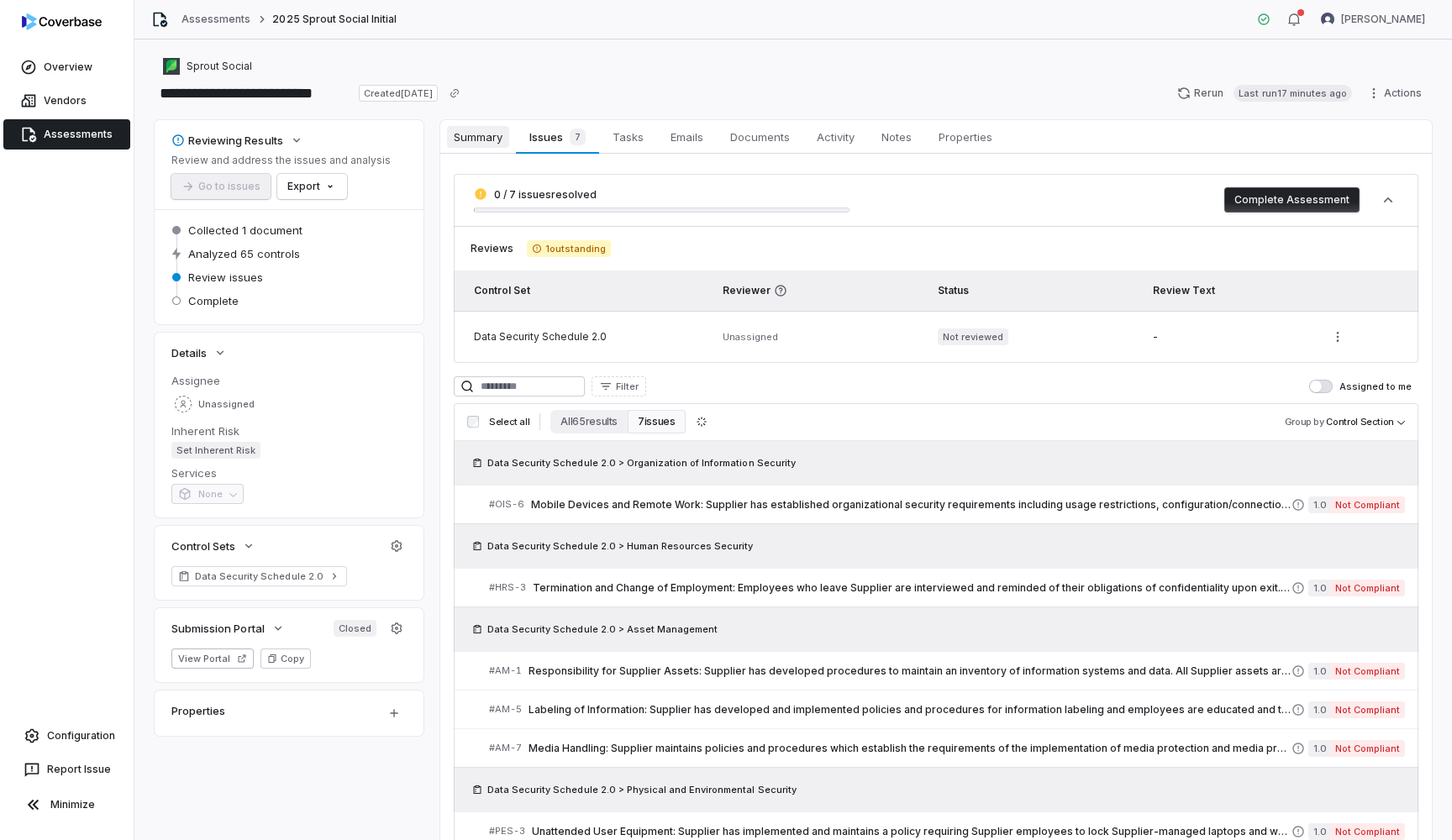
click at [498, 136] on span "Summary" at bounding box center [478, 137] width 62 height 22
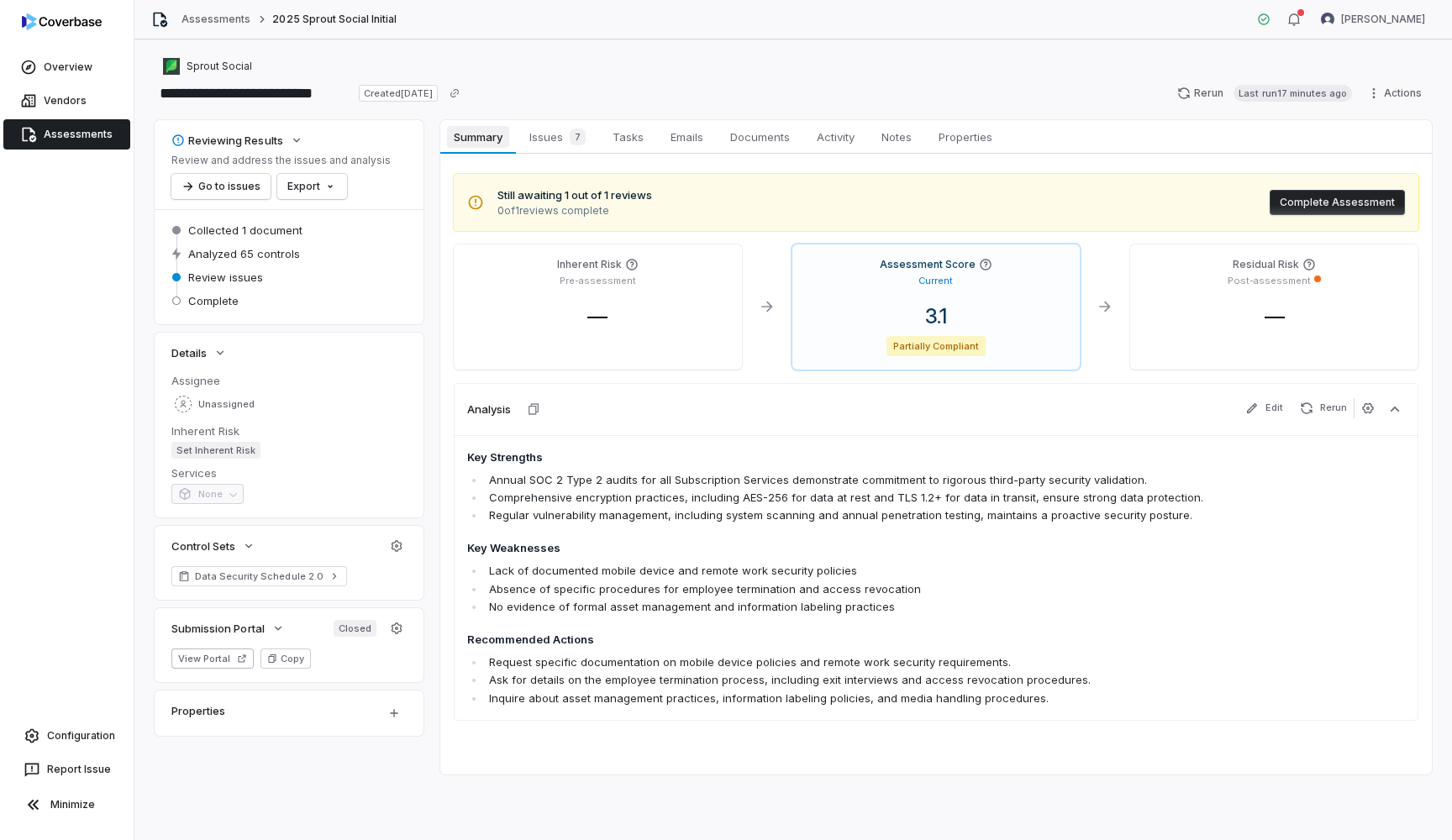
click at [498, 136] on span "Summary" at bounding box center [477, 137] width 61 height 22
click at [1265, 319] on span "—" at bounding box center [1275, 316] width 47 height 24
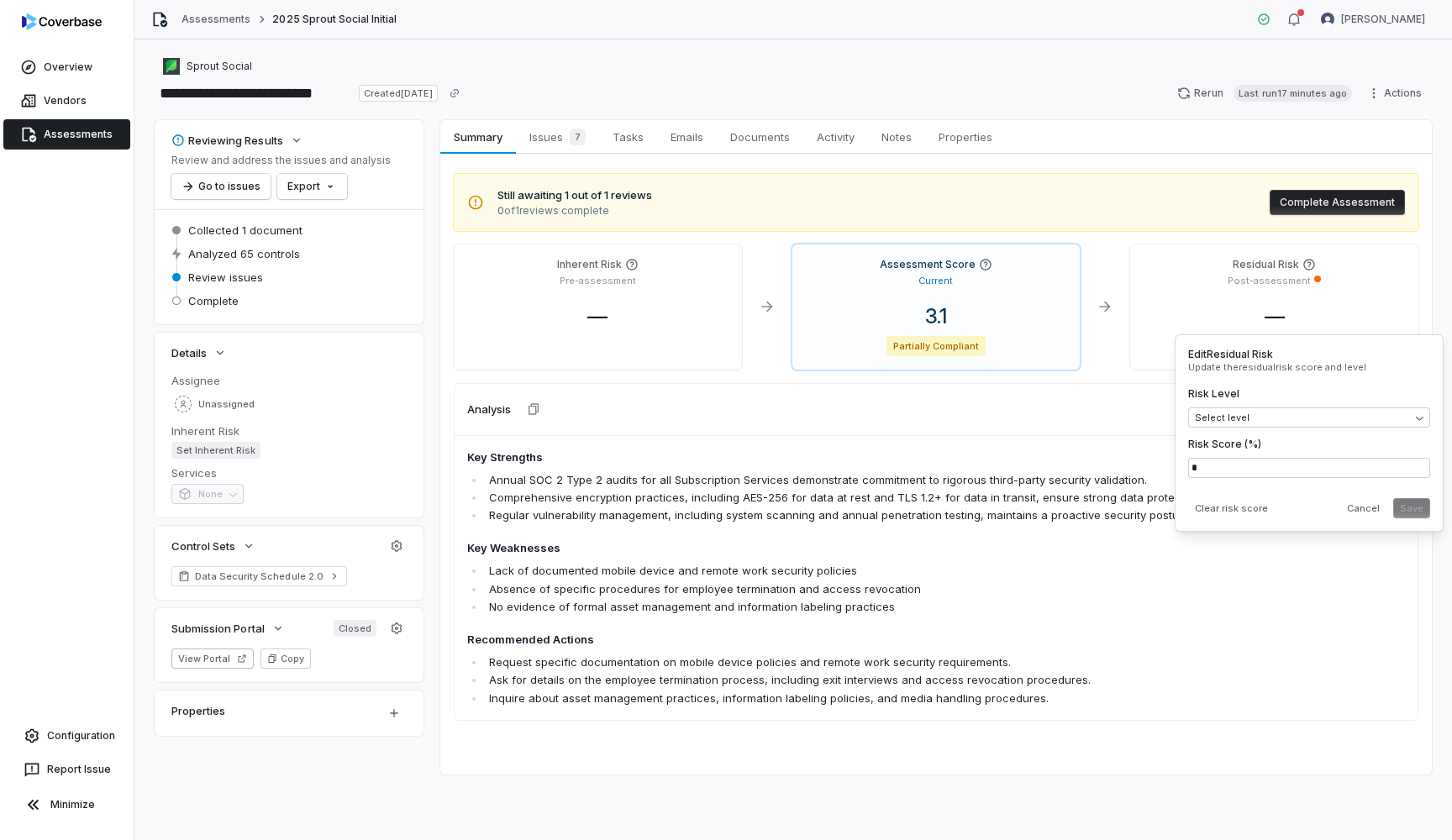
click at [562, 307] on div "—" at bounding box center [598, 317] width 262 height 25
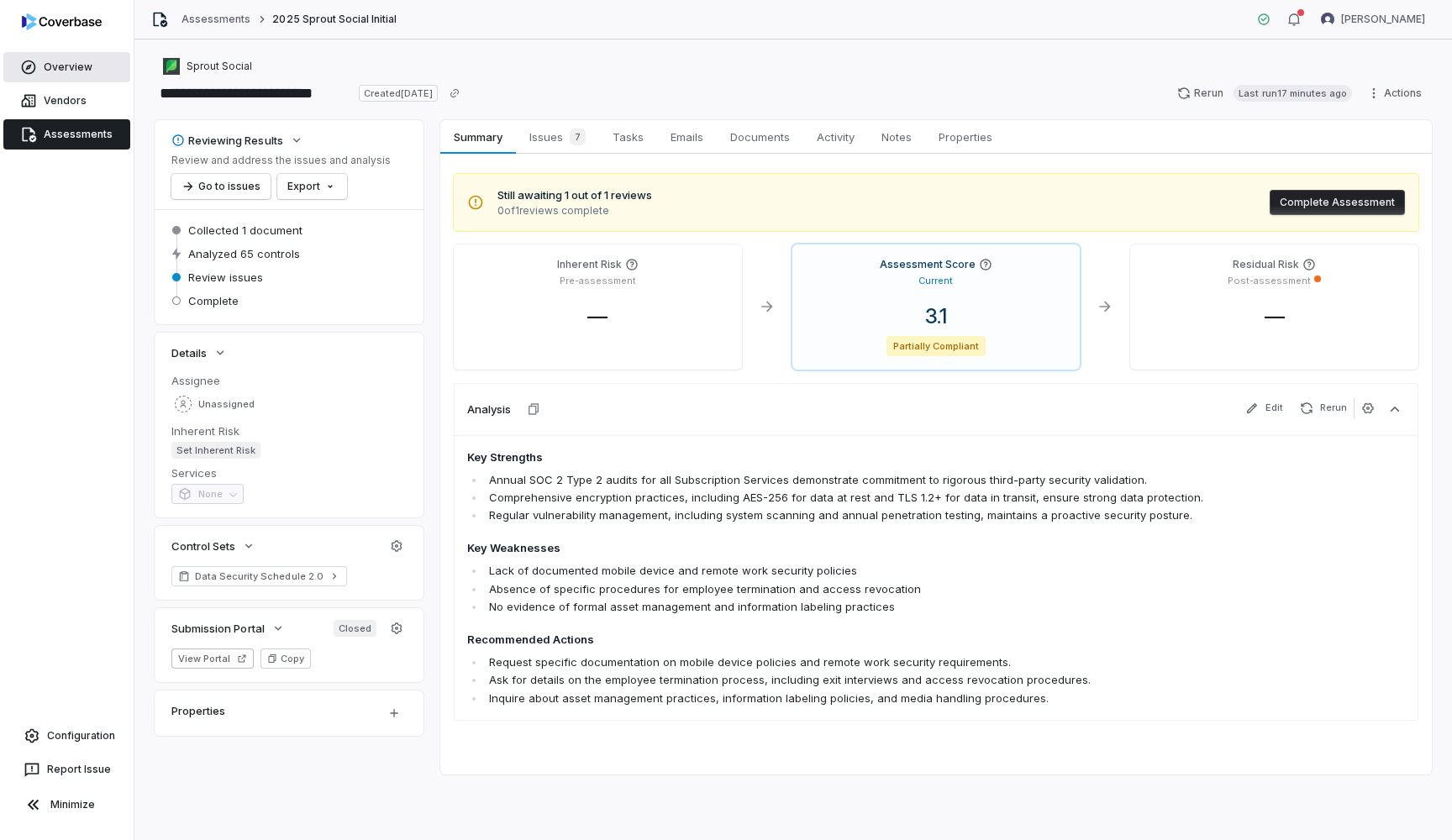
click at [55, 62] on span "Overview" at bounding box center [67, 67] width 49 height 13
